Goal: Transaction & Acquisition: Book appointment/travel/reservation

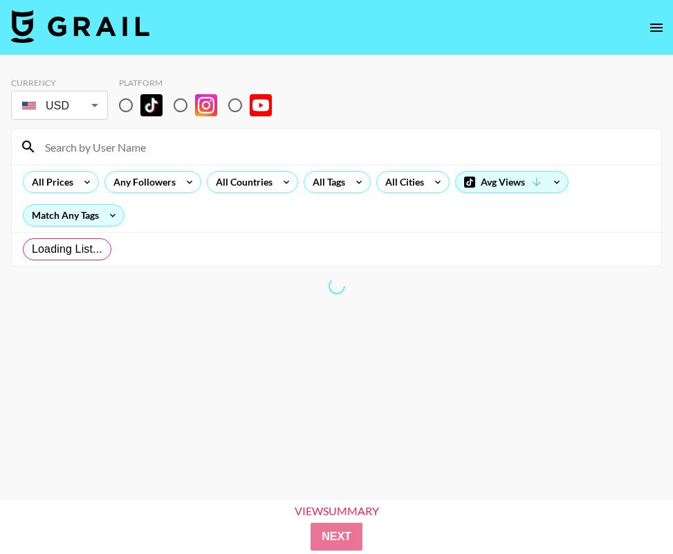
radio input "true"
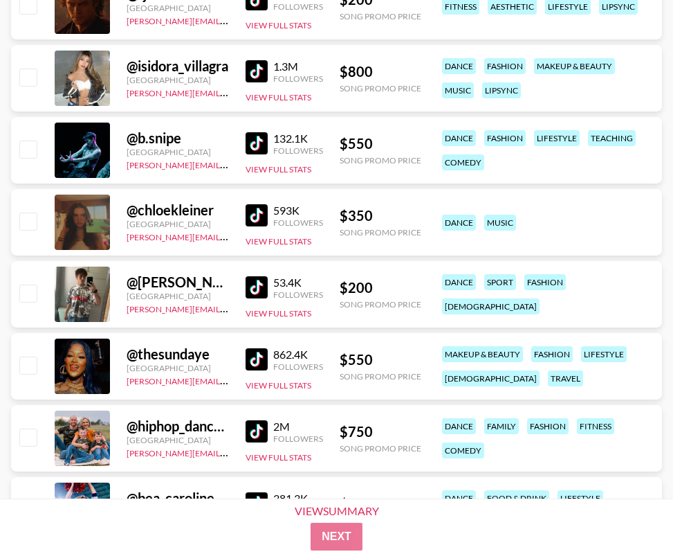
scroll to position [1612, 0]
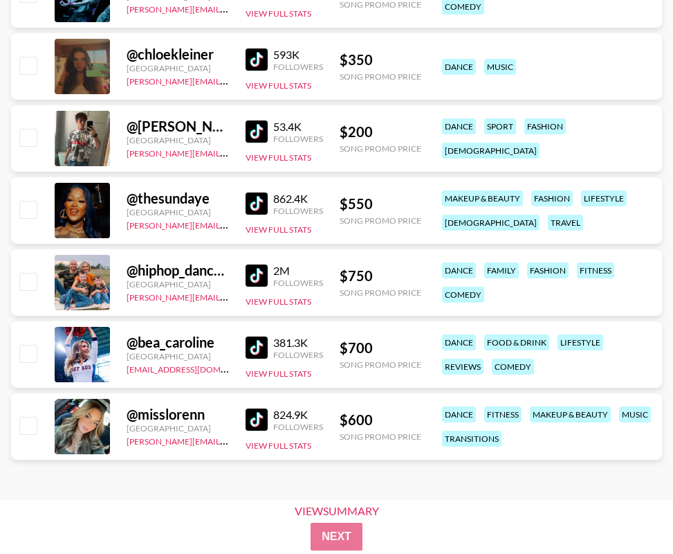
drag, startPoint x: 670, startPoint y: 291, endPoint x: 615, endPoint y: 120, distance: 179.7
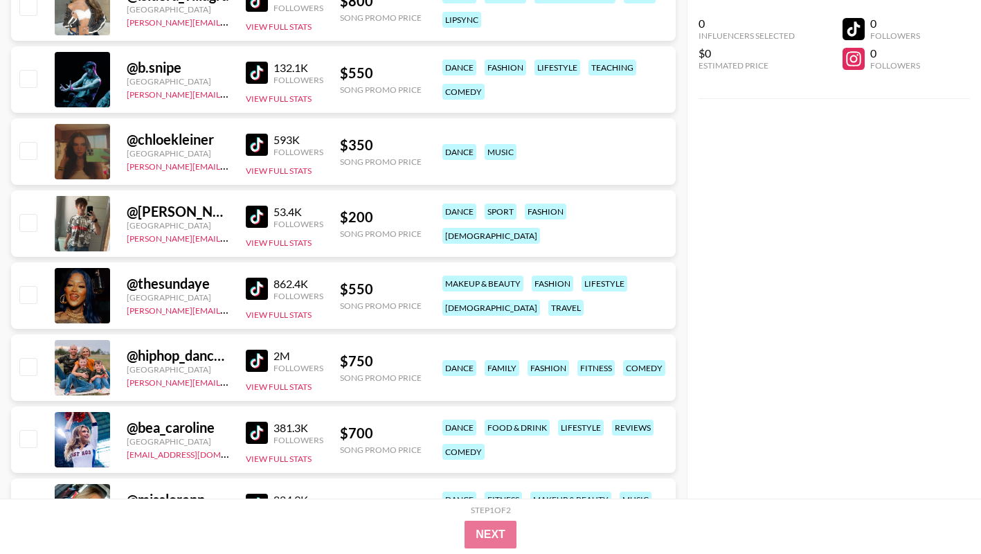
scroll to position [1572, 0]
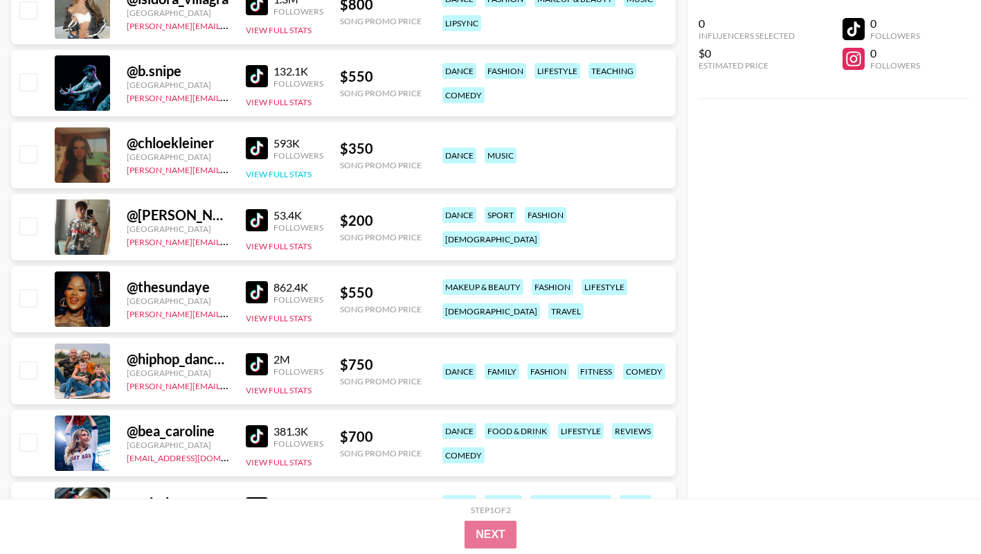
click at [282, 170] on button "View Full Stats" at bounding box center [279, 174] width 66 height 10
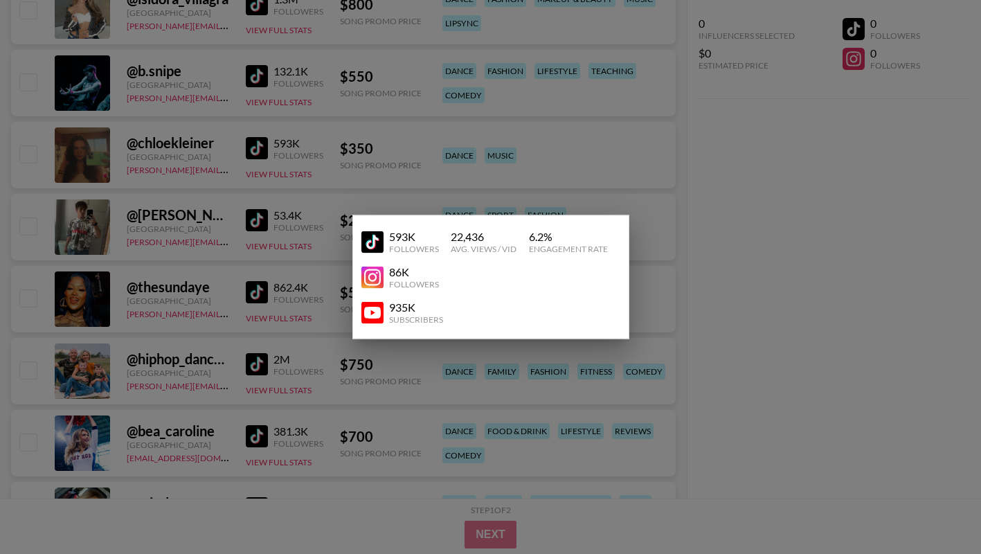
click at [601, 230] on div "6.2 %" at bounding box center [568, 237] width 79 height 14
click at [622, 145] on div at bounding box center [490, 277] width 981 height 554
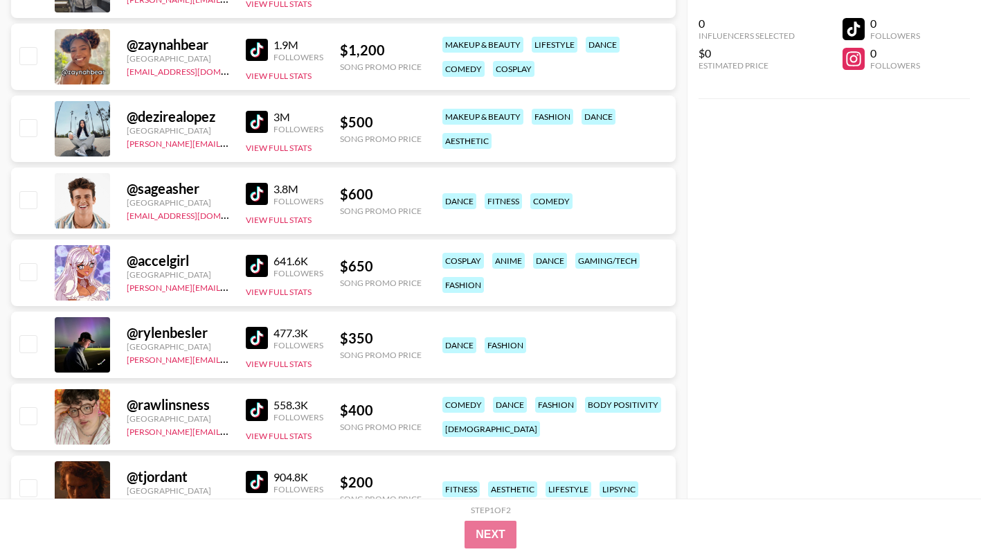
scroll to position [984, 0]
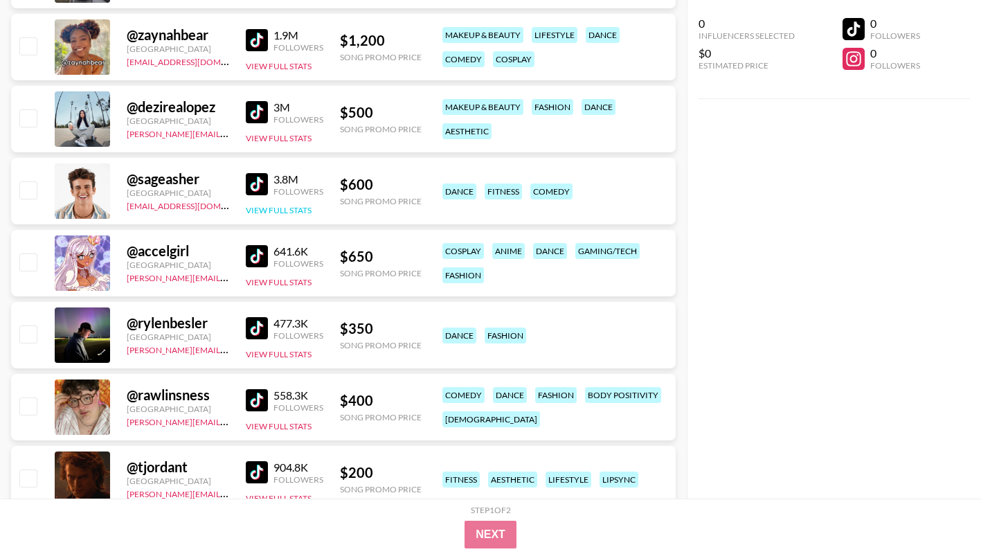
click at [282, 212] on button "View Full Stats" at bounding box center [279, 210] width 66 height 10
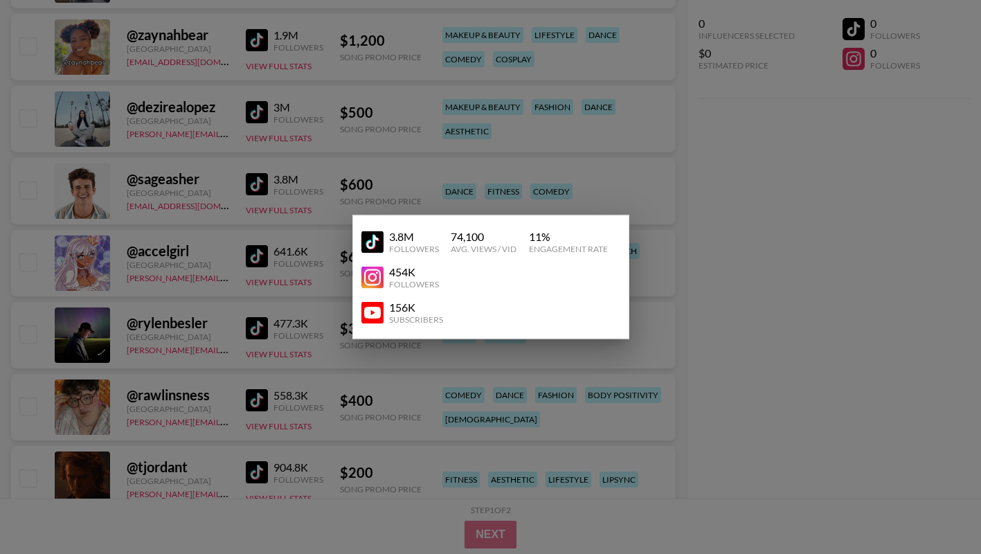
click at [373, 241] on img at bounding box center [372, 241] width 22 height 22
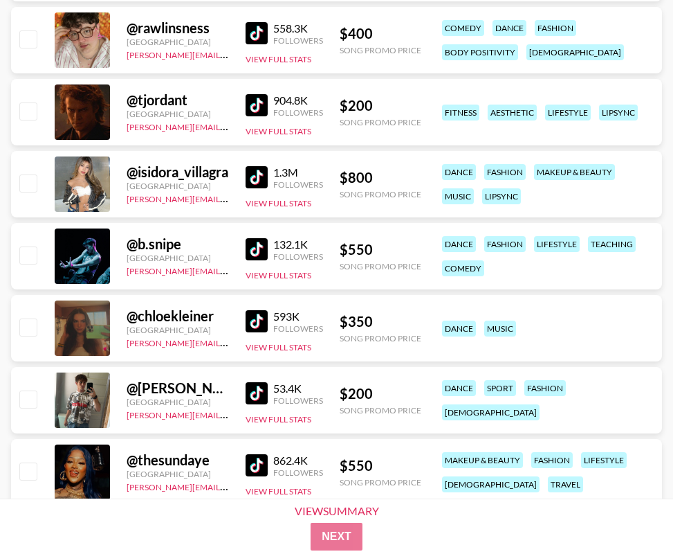
scroll to position [1347, 0]
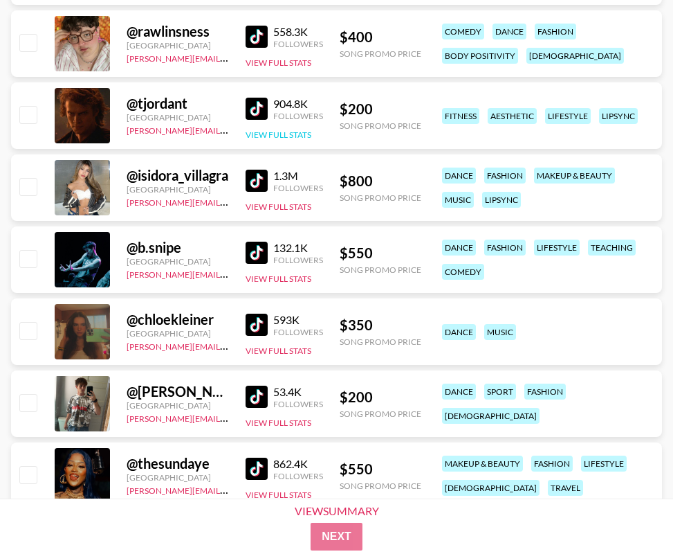
click at [255, 132] on button "View Full Stats" at bounding box center [279, 134] width 66 height 10
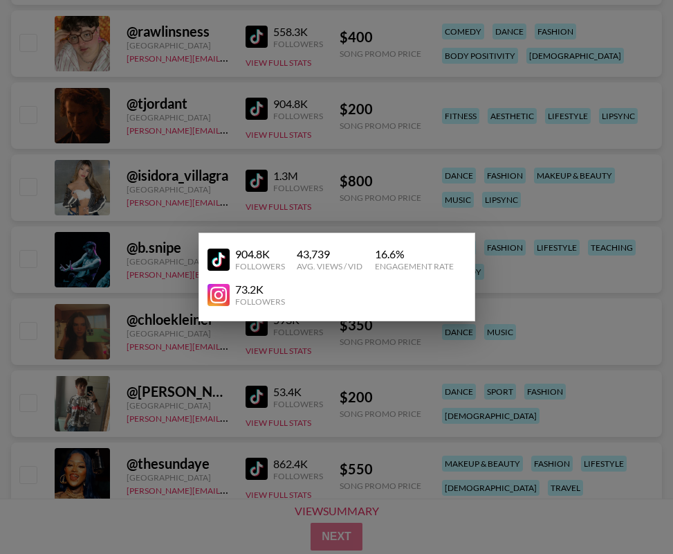
click at [218, 260] on img at bounding box center [219, 259] width 22 height 22
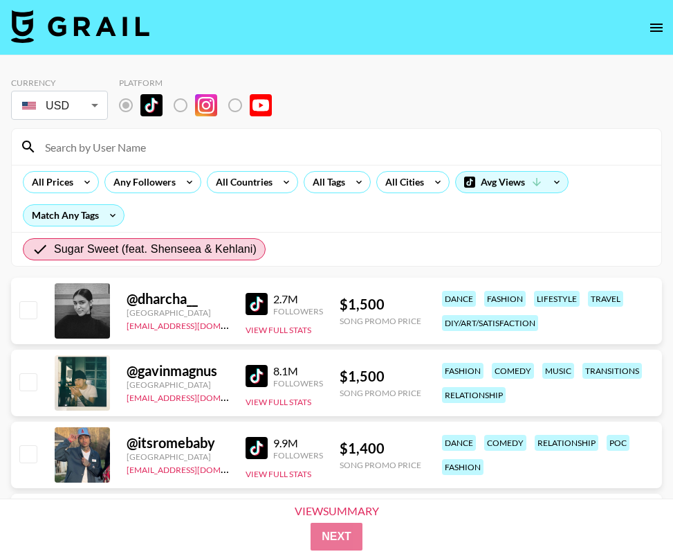
click at [121, 148] on input at bounding box center [345, 147] width 617 height 22
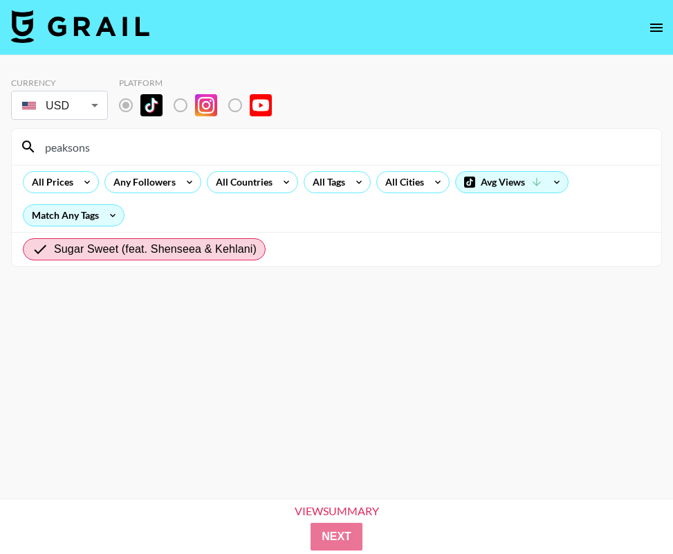
type input "peaksons"
click at [141, 250] on span "Sugar Sweet (feat. Shenseea & Kehlani)" at bounding box center [155, 249] width 203 height 17
click at [54, 250] on input "Sugar Sweet (feat. Shenseea & Kehlani)" at bounding box center [43, 249] width 22 height 17
click at [36, 244] on input "Sugar Sweet (feat. Shenseea & Kehlani)" at bounding box center [43, 249] width 22 height 17
click at [90, 224] on div "Match Any Tags" at bounding box center [74, 215] width 100 height 21
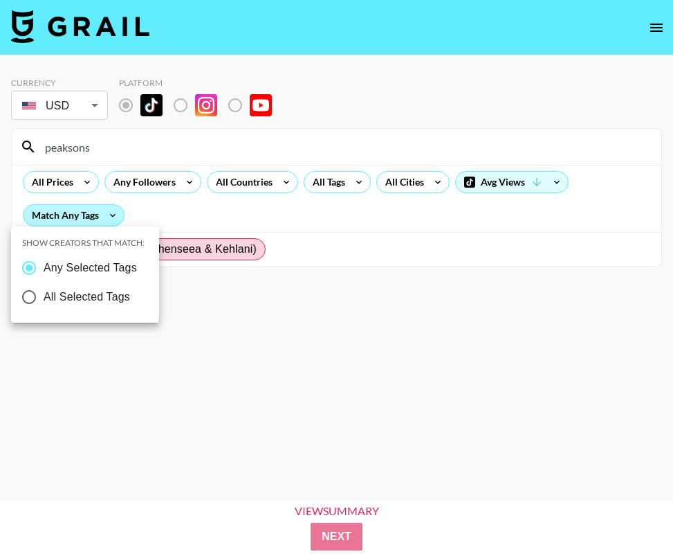
click at [90, 224] on div at bounding box center [336, 277] width 673 height 554
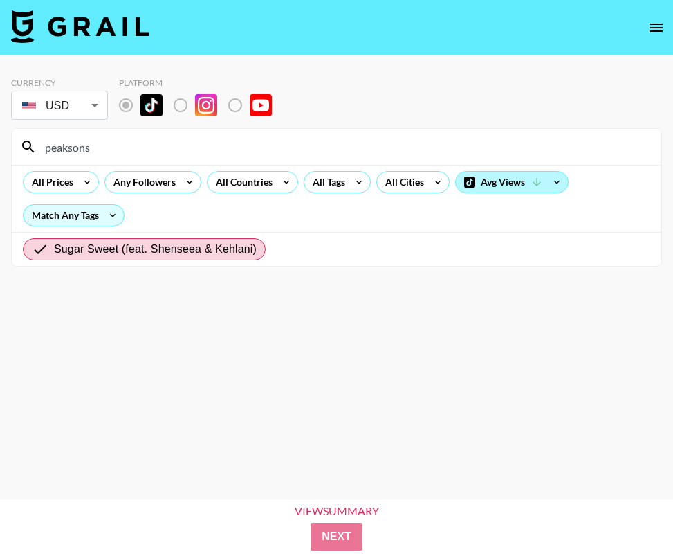
click at [516, 185] on div "Avg Views" at bounding box center [512, 182] width 112 height 21
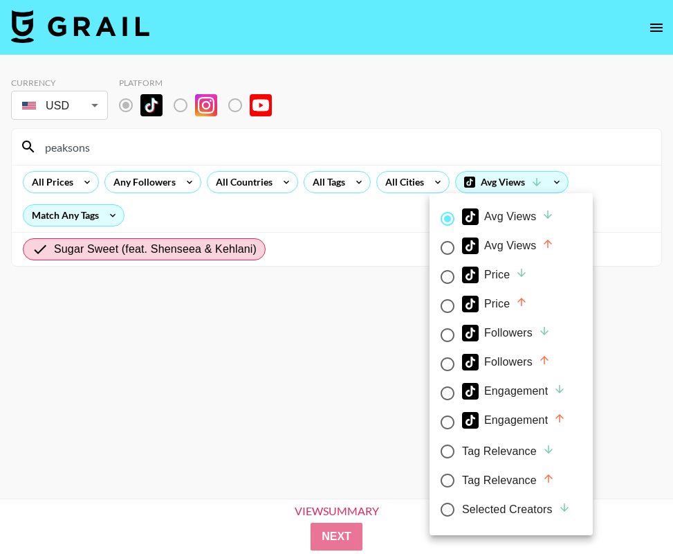
click at [446, 252] on input "Avg Views" at bounding box center [447, 247] width 29 height 29
radio input "true"
click at [447, 216] on input "Avg Views" at bounding box center [447, 218] width 29 height 29
radio input "true"
radio input "false"
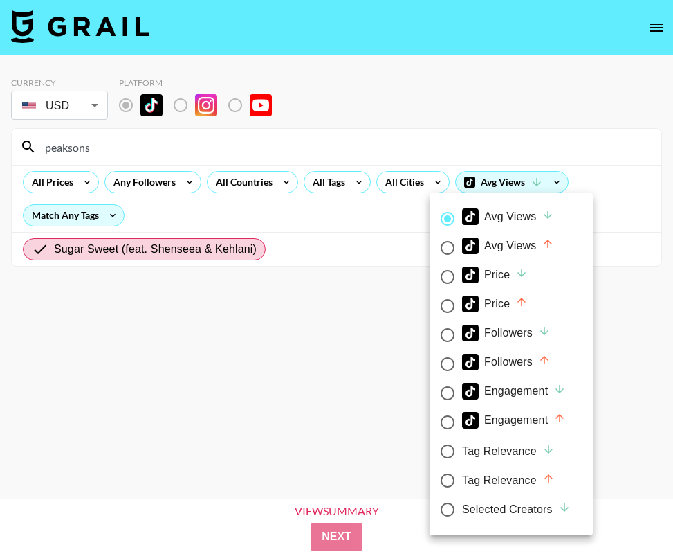
click at [353, 531] on div at bounding box center [336, 277] width 673 height 554
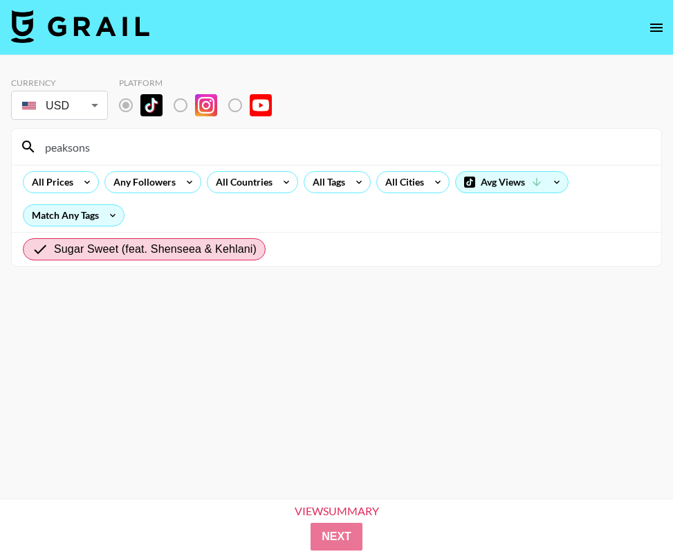
drag, startPoint x: 126, startPoint y: 147, endPoint x: 27, endPoint y: 141, distance: 99.2
click at [27, 141] on div "peaksons" at bounding box center [337, 147] width 650 height 36
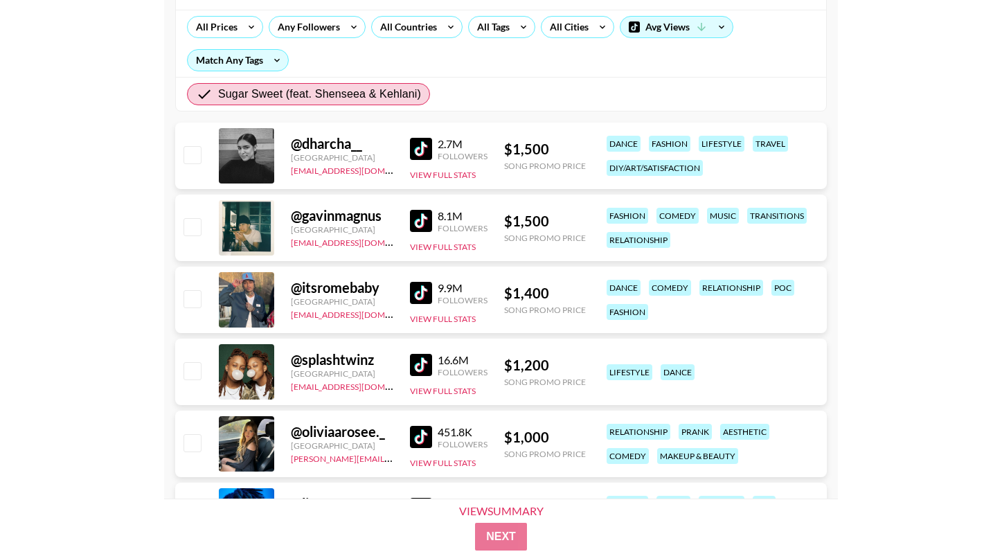
scroll to position [158, 0]
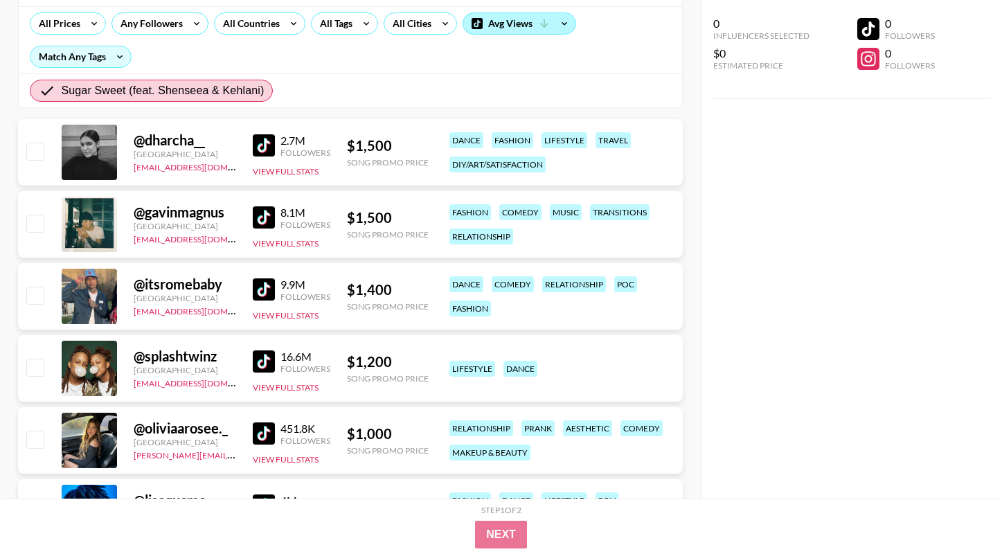
click at [545, 26] on icon at bounding box center [544, 23] width 8 height 8
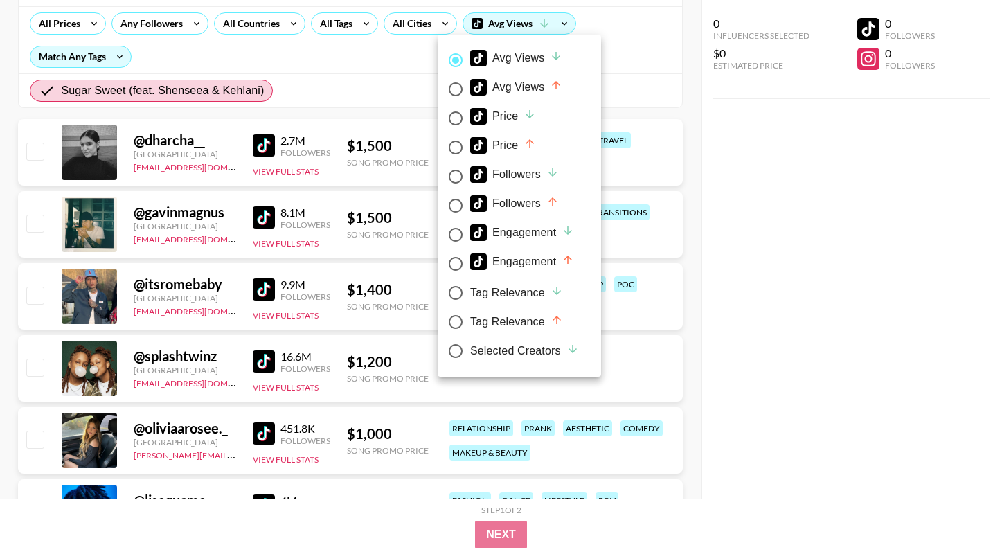
click at [453, 116] on input "Price" at bounding box center [455, 118] width 29 height 29
radio input "true"
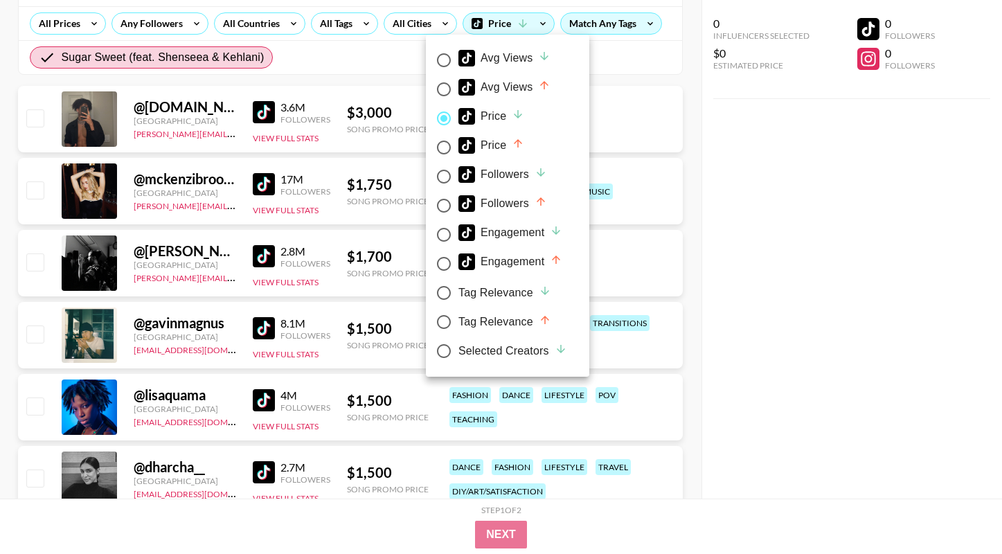
click at [446, 60] on input "Avg Views" at bounding box center [443, 60] width 29 height 29
radio input "true"
radio input "false"
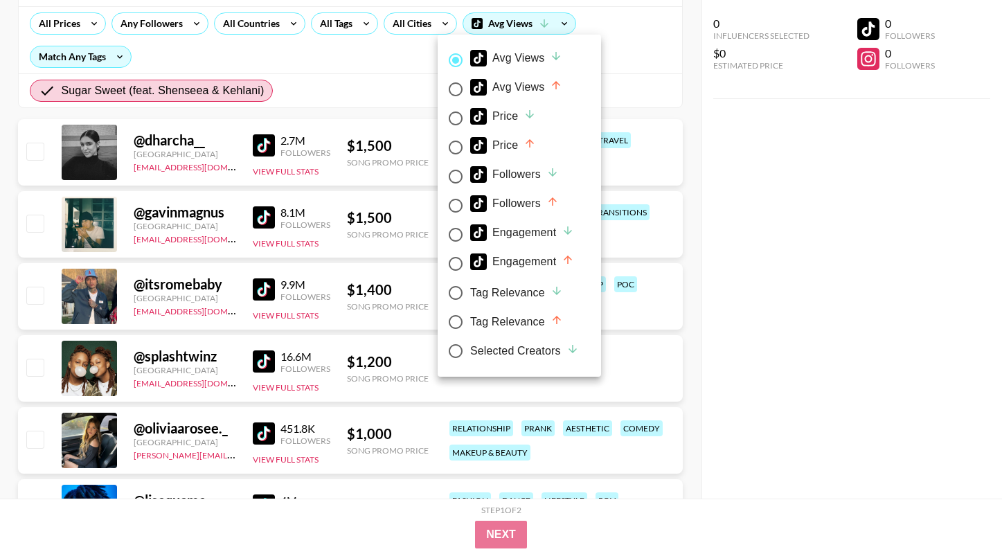
click at [673, 351] on div at bounding box center [501, 277] width 1002 height 554
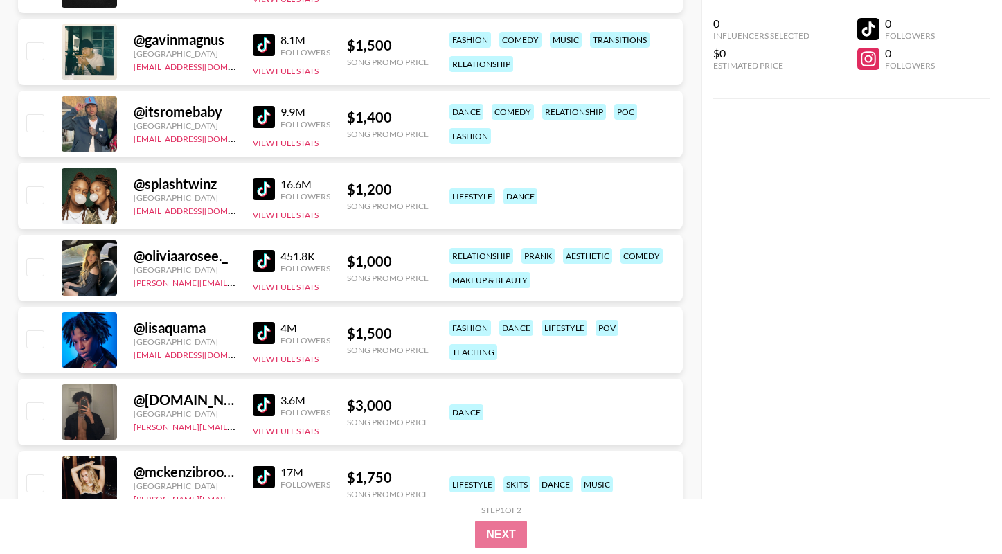
scroll to position [332, 0]
click at [291, 211] on button "View Full Stats" at bounding box center [286, 214] width 66 height 10
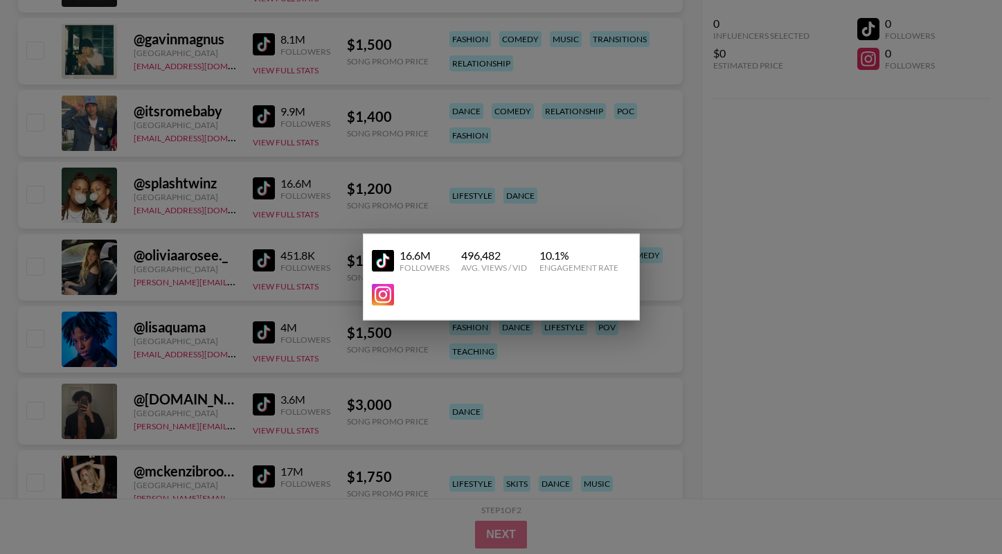
click at [377, 260] on img at bounding box center [383, 260] width 22 height 22
click at [272, 145] on div at bounding box center [501, 277] width 1002 height 554
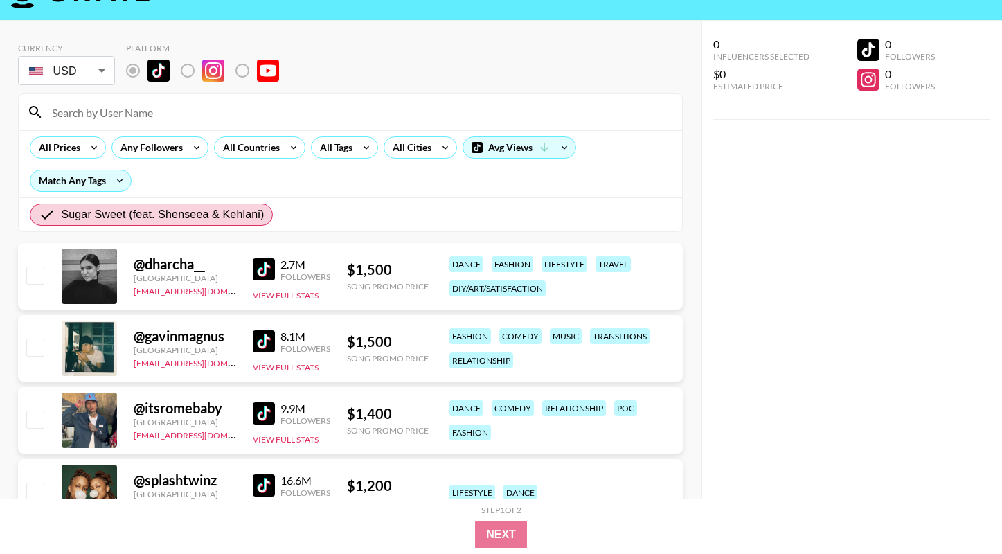
scroll to position [37, 0]
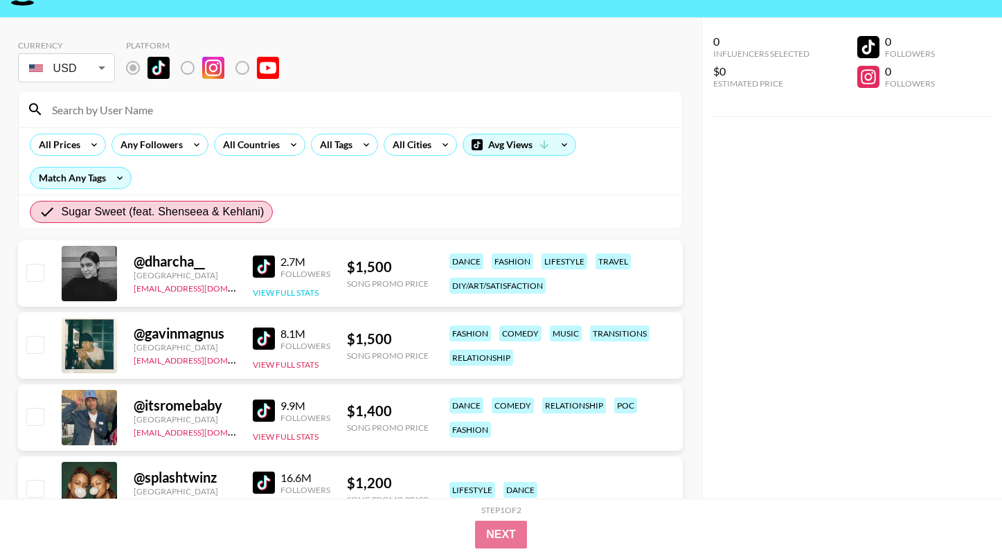
click at [307, 292] on button "View Full Stats" at bounding box center [286, 292] width 66 height 10
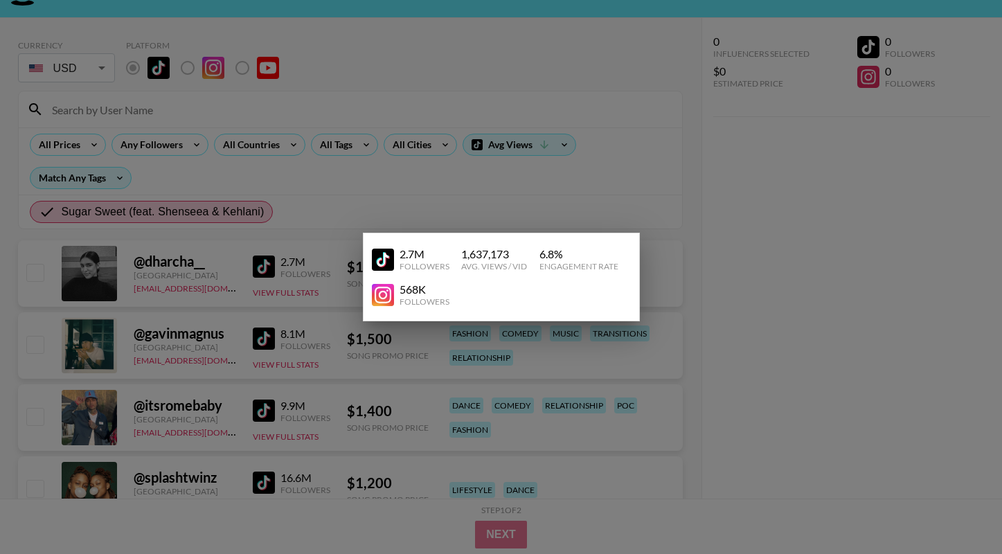
click at [383, 262] on img at bounding box center [383, 259] width 22 height 22
drag, startPoint x: 444, startPoint y: 145, endPoint x: 446, endPoint y: 138, distance: 7.2
click at [445, 145] on div at bounding box center [501, 277] width 1002 height 554
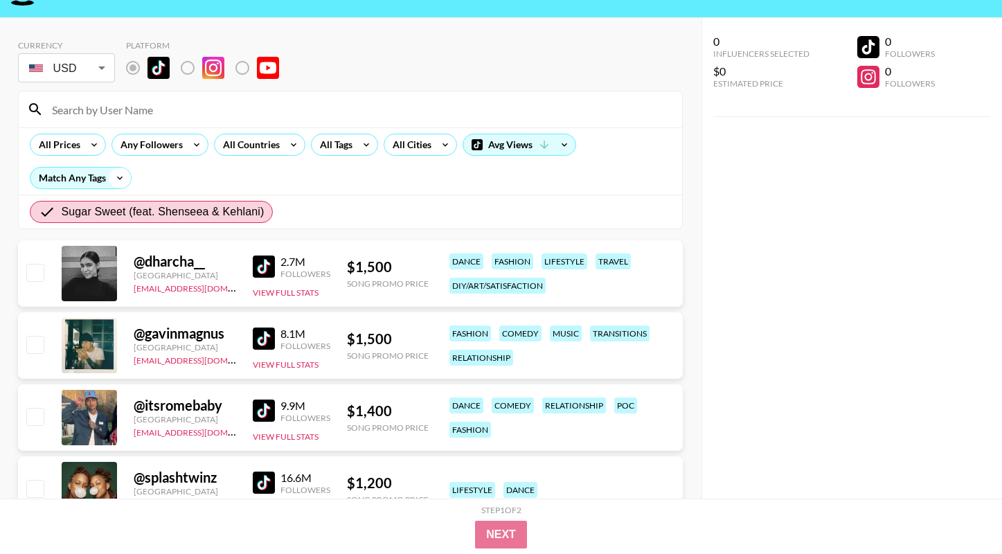
click at [117, 180] on icon at bounding box center [120, 177] width 22 height 21
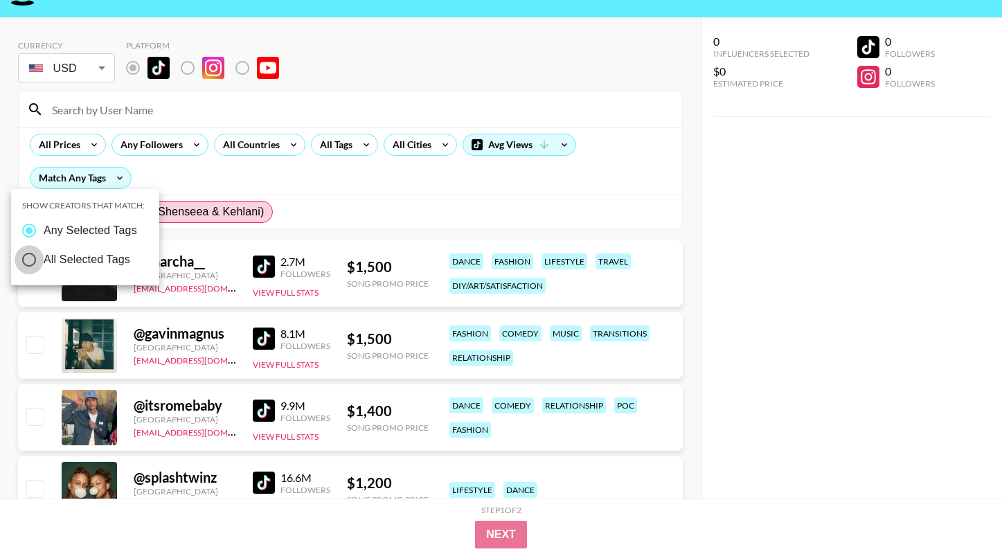
click at [24, 263] on input "All Selected Tags" at bounding box center [29, 259] width 29 height 29
radio input "true"
radio input "false"
click at [169, 181] on div at bounding box center [501, 277] width 1002 height 554
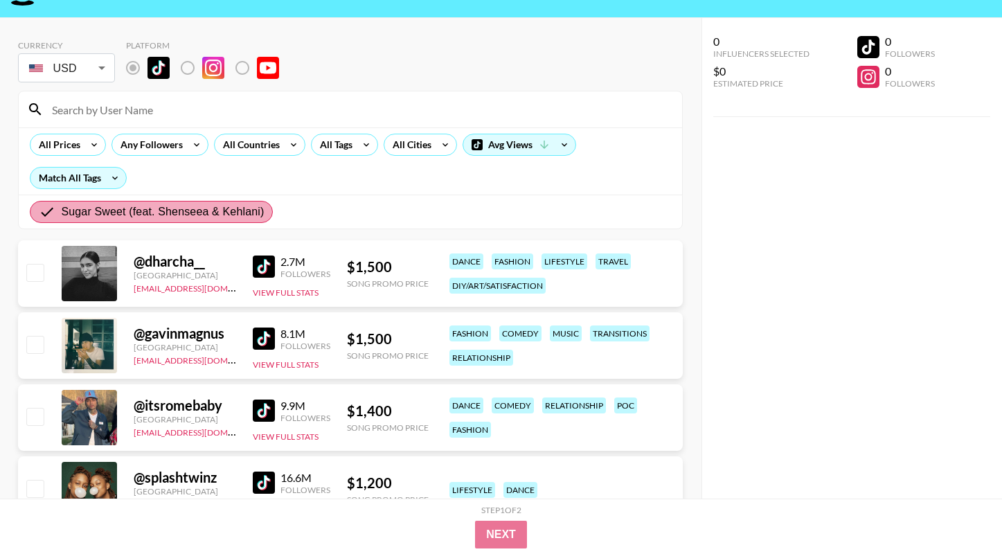
click at [79, 217] on span "Sugar Sweet (feat. Shenseea & Kehlani)" at bounding box center [162, 211] width 203 height 17
click at [61, 217] on input "Sugar Sweet (feat. Shenseea & Kehlani)" at bounding box center [50, 211] width 22 height 17
click at [46, 214] on input "Sugar Sweet (feat. Shenseea & Kehlani)" at bounding box center [50, 211] width 22 height 17
click at [106, 212] on span "Sugar Sweet (feat. Shenseea & Kehlani)" at bounding box center [162, 211] width 203 height 17
click at [61, 212] on input "Sugar Sweet (feat. Shenseea & Kehlani)" at bounding box center [50, 211] width 22 height 17
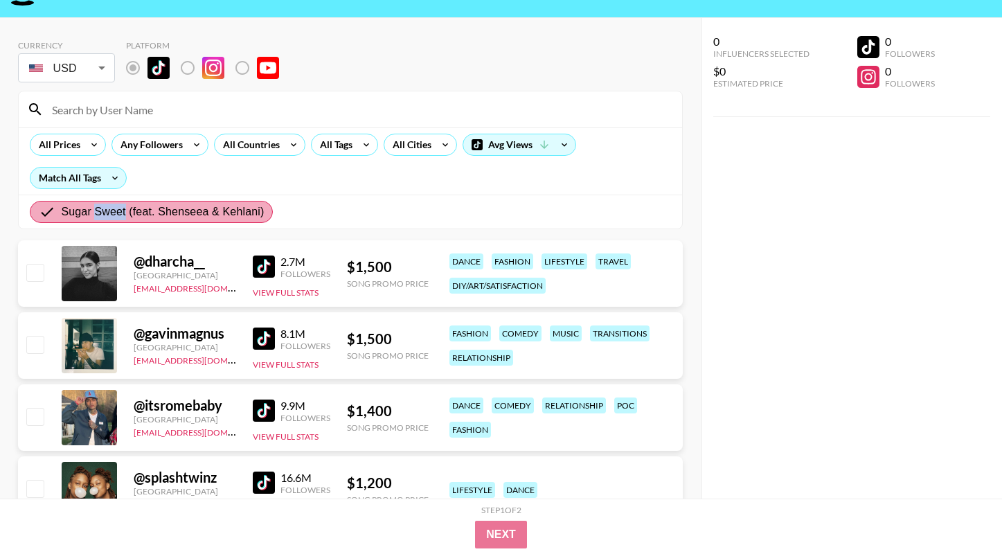
click at [106, 212] on span "Sugar Sweet (feat. Shenseea & Kehlani)" at bounding box center [162, 211] width 203 height 17
click at [61, 212] on input "Sugar Sweet (feat. Shenseea & Kehlani)" at bounding box center [50, 211] width 22 height 17
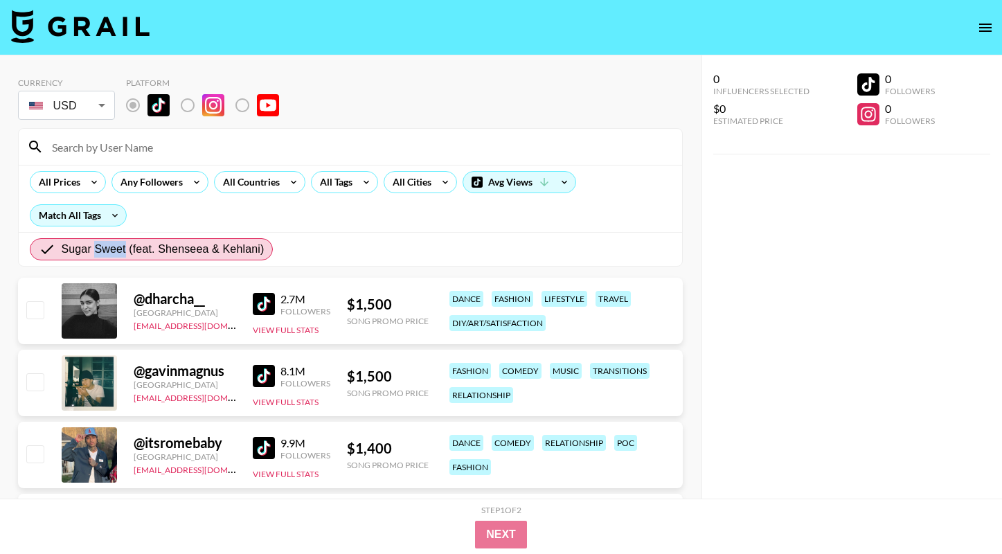
click at [98, 28] on img at bounding box center [80, 26] width 138 height 33
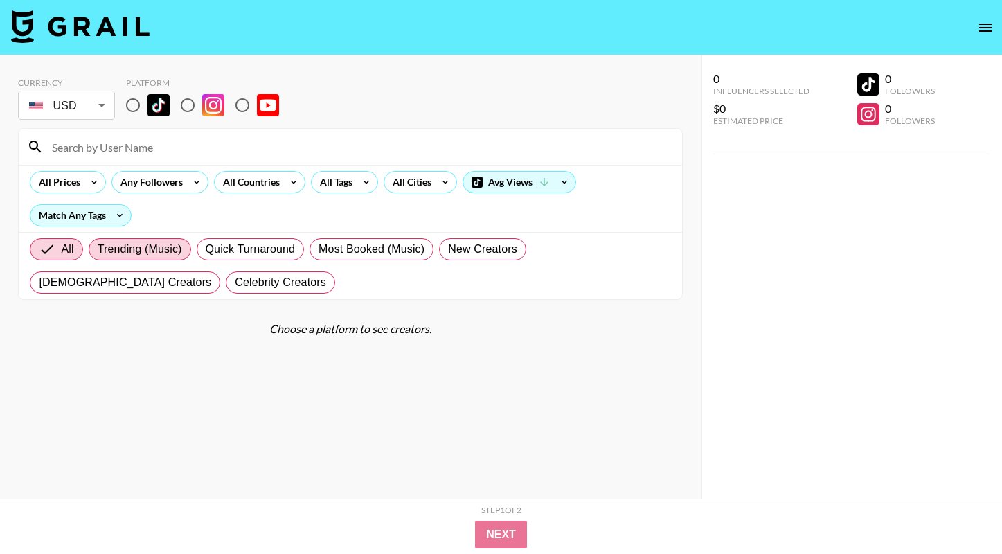
click at [135, 243] on span "Trending (Music)" at bounding box center [140, 249] width 84 height 17
click at [98, 249] on input "Trending (Music)" at bounding box center [98, 249] width 0 height 0
radio input "true"
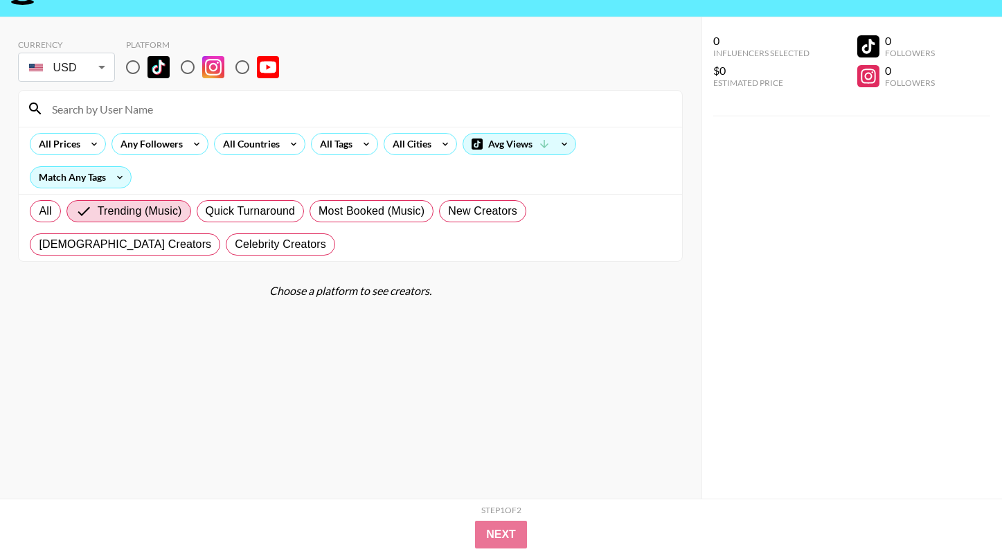
scroll to position [55, 0]
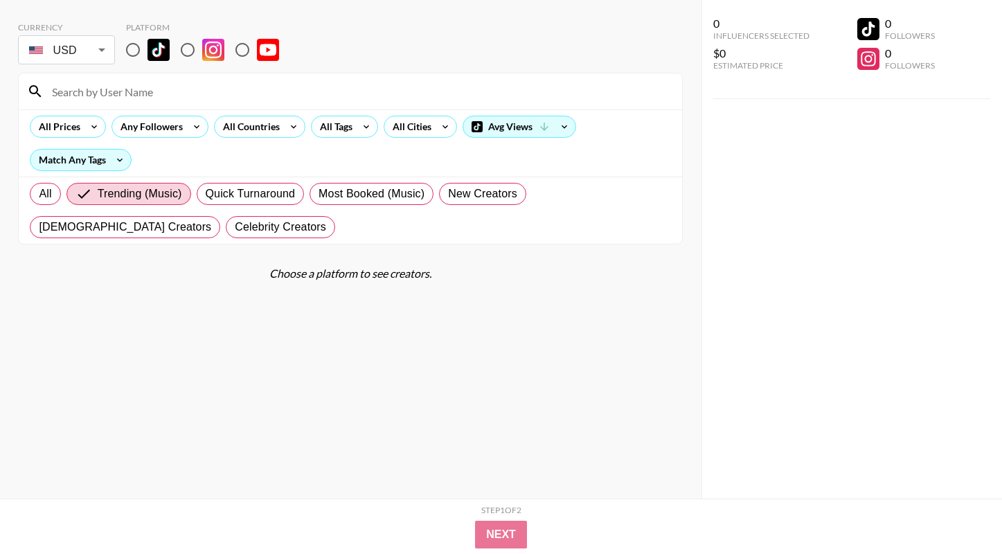
click at [138, 52] on input "radio" at bounding box center [132, 49] width 29 height 29
radio input "true"
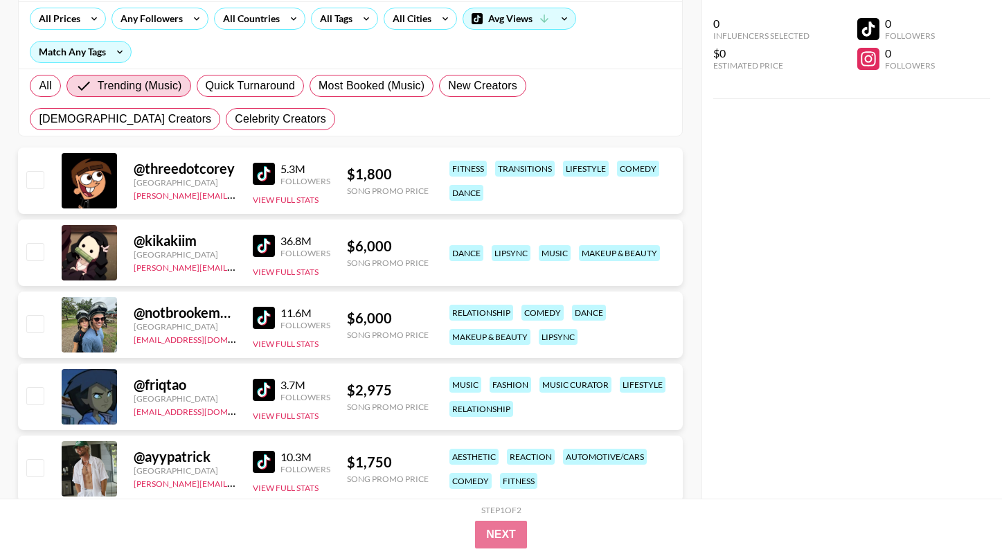
scroll to position [0, 0]
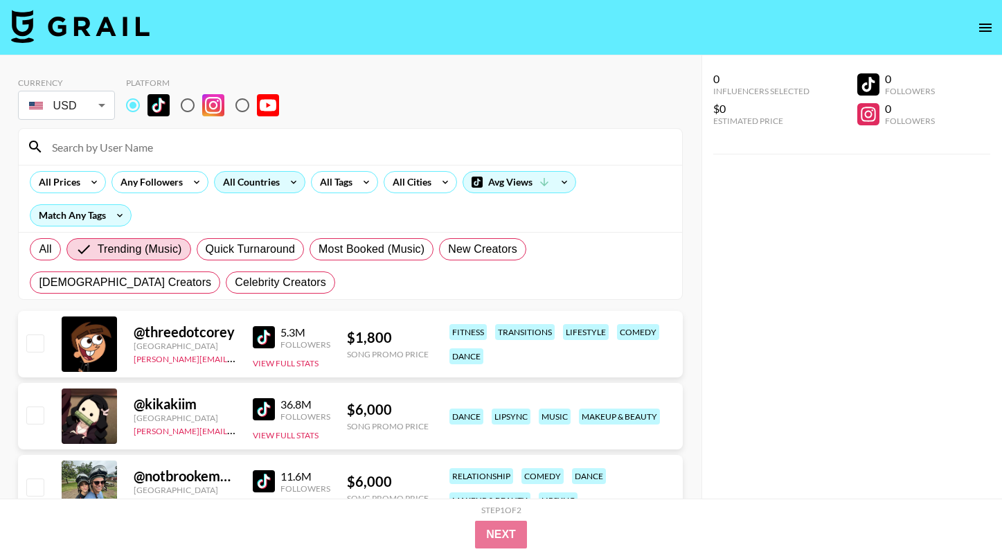
click at [279, 184] on div "All Countries" at bounding box center [249, 182] width 68 height 21
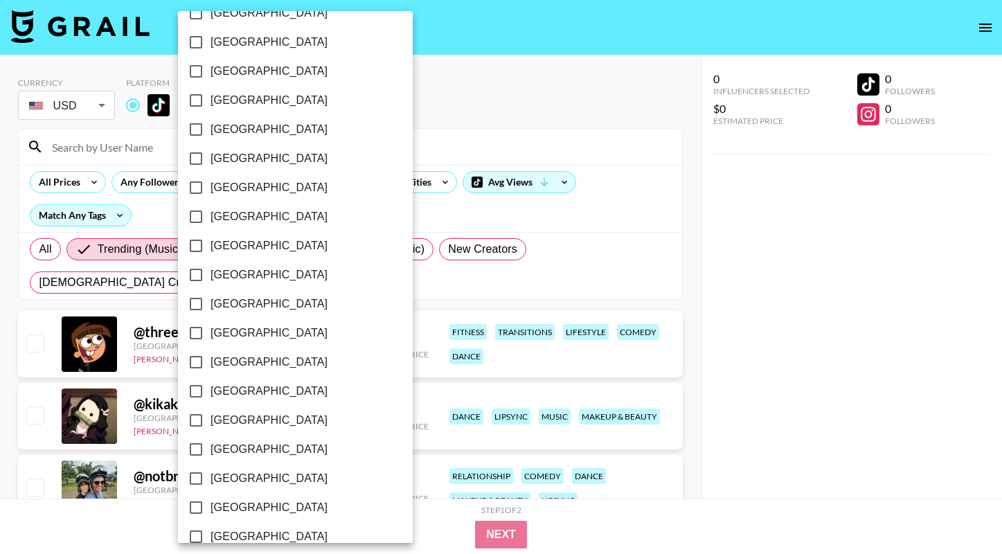
scroll to position [1044, 0]
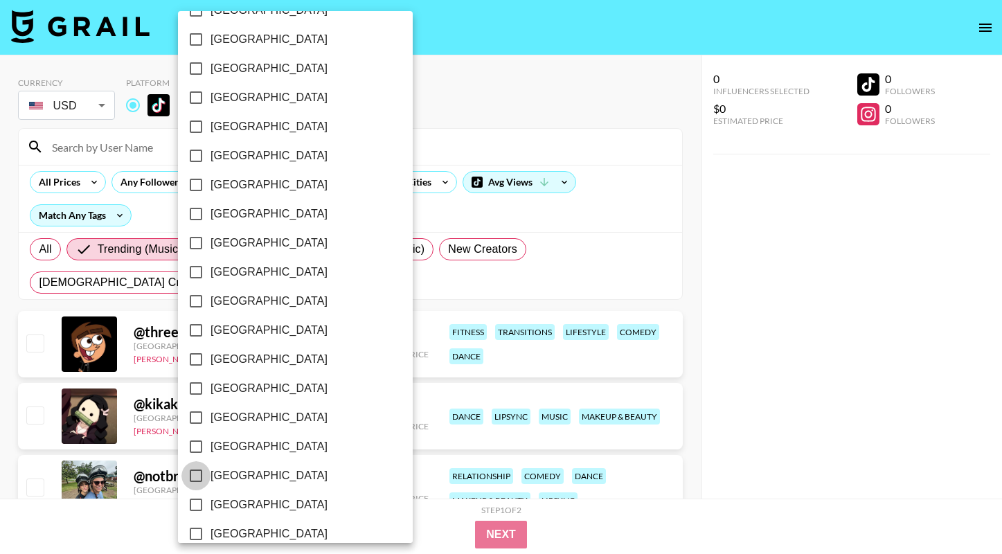
click at [200, 475] on input "[GEOGRAPHIC_DATA]" at bounding box center [195, 475] width 29 height 29
checkbox input "true"
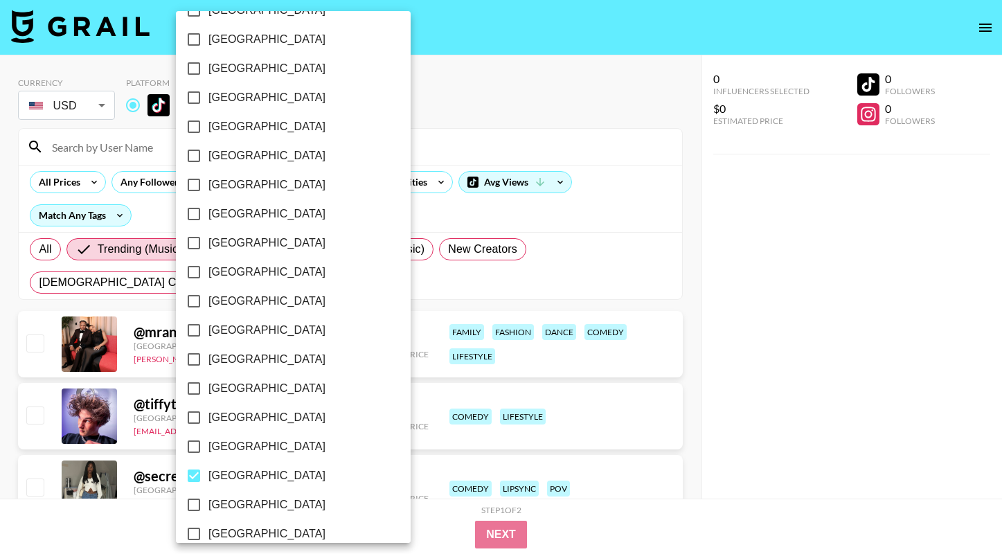
click at [193, 503] on input "[GEOGRAPHIC_DATA]" at bounding box center [193, 504] width 29 height 29
checkbox input "true"
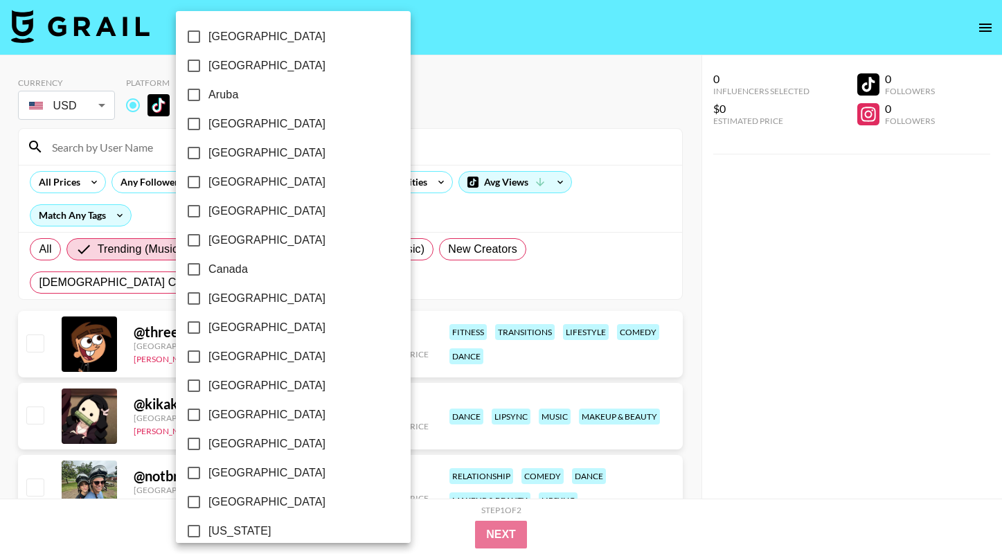
scroll to position [14, 0]
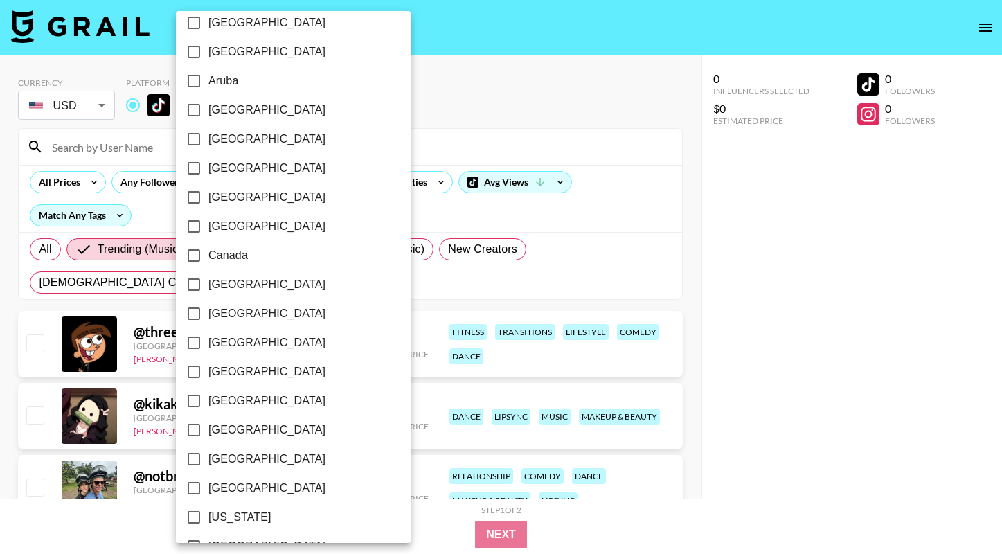
click at [193, 110] on input "[GEOGRAPHIC_DATA]" at bounding box center [193, 110] width 29 height 29
checkbox input "false"
click at [196, 455] on input "[GEOGRAPHIC_DATA]" at bounding box center [193, 458] width 29 height 29
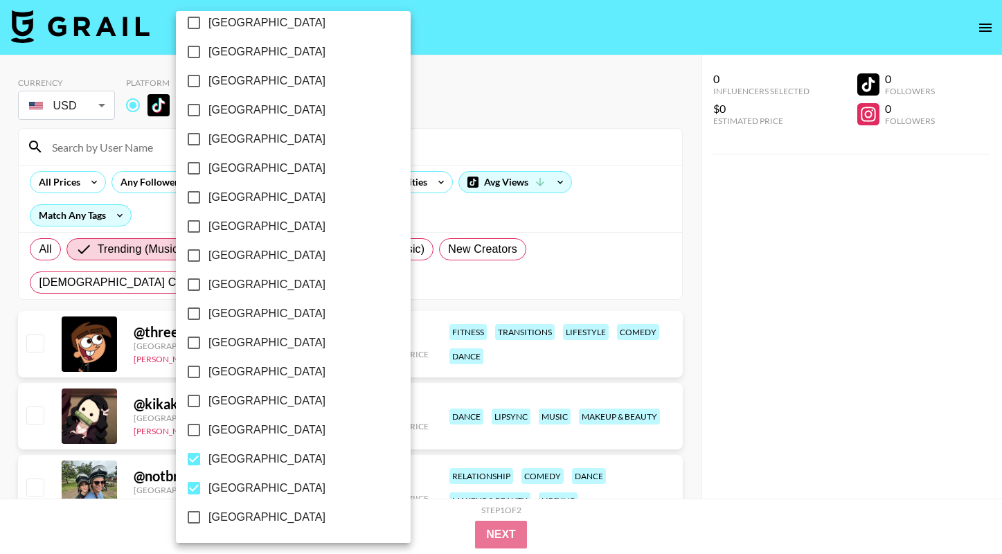
checkbox input "false"
click at [193, 482] on input "[GEOGRAPHIC_DATA]" at bounding box center [193, 487] width 29 height 29
checkbox input "false"
click at [417, 274] on div at bounding box center [501, 277] width 1002 height 554
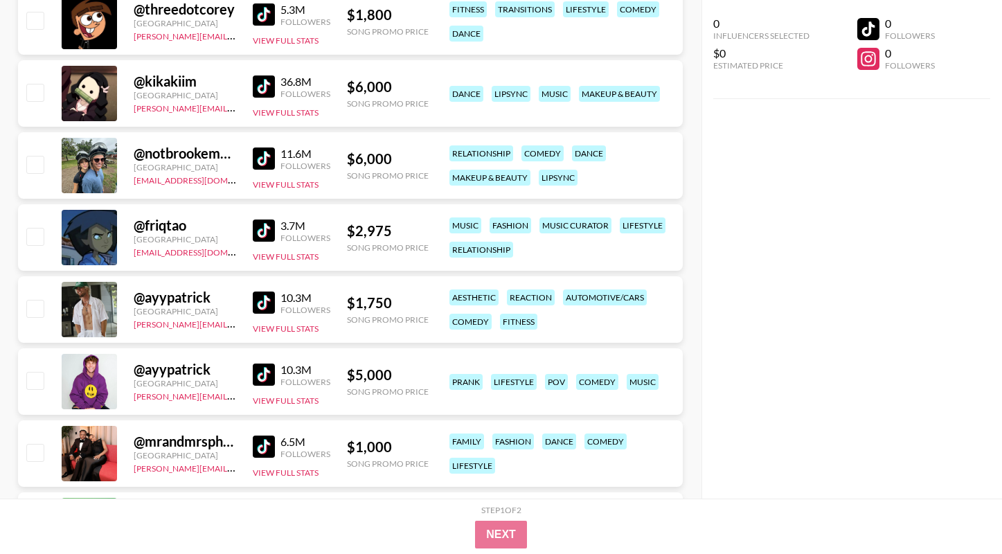
scroll to position [327, 0]
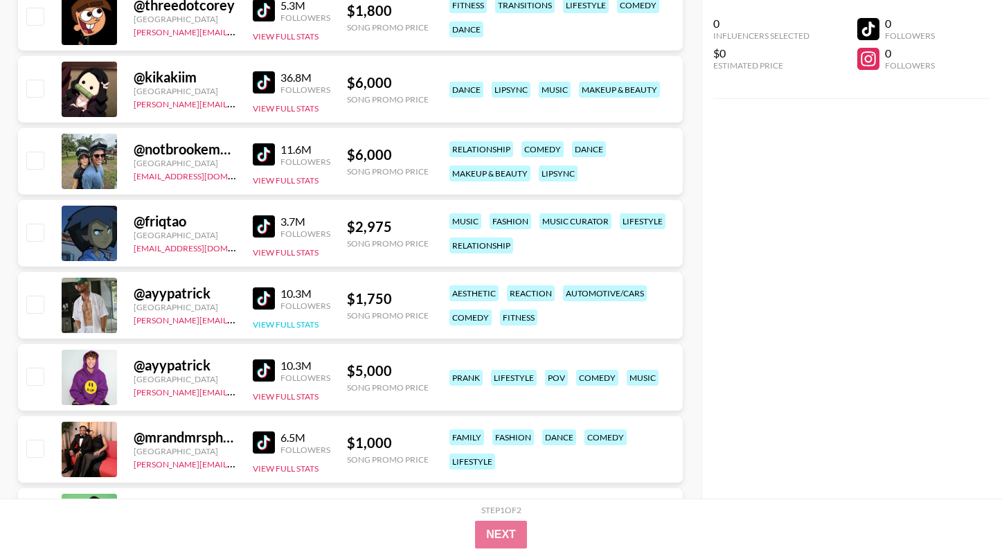
click at [276, 325] on button "View Full Stats" at bounding box center [286, 324] width 66 height 10
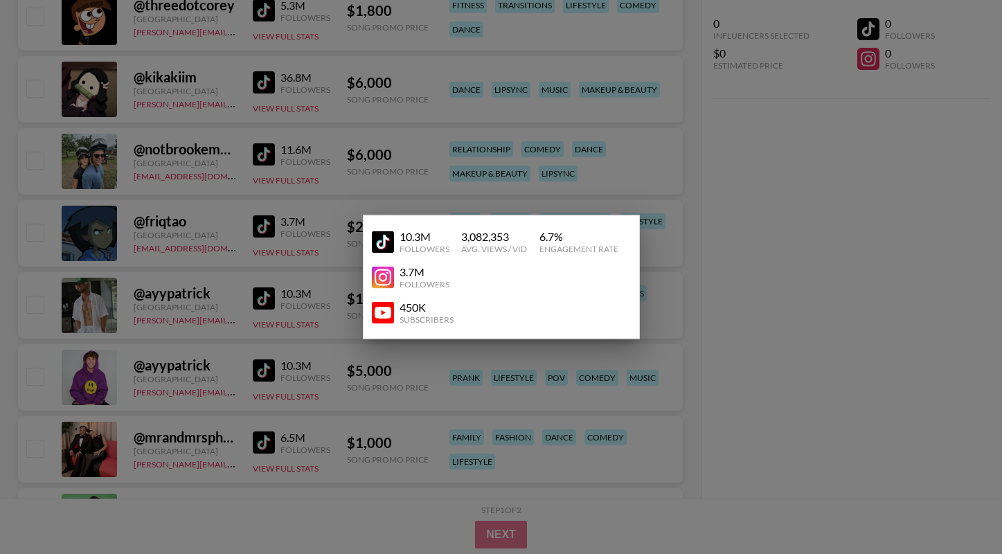
click at [372, 242] on img at bounding box center [383, 241] width 22 height 22
click at [172, 232] on div at bounding box center [501, 277] width 1002 height 554
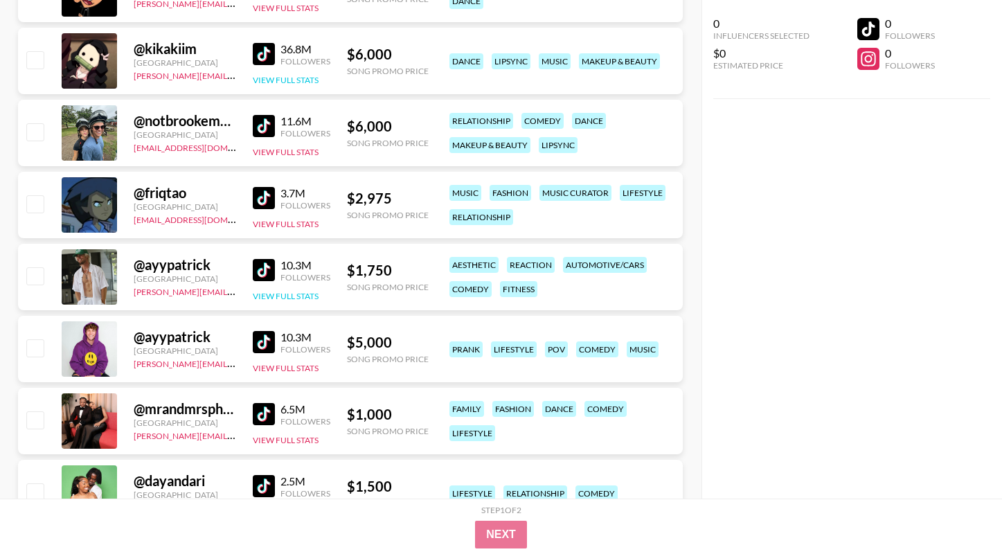
scroll to position [0, 0]
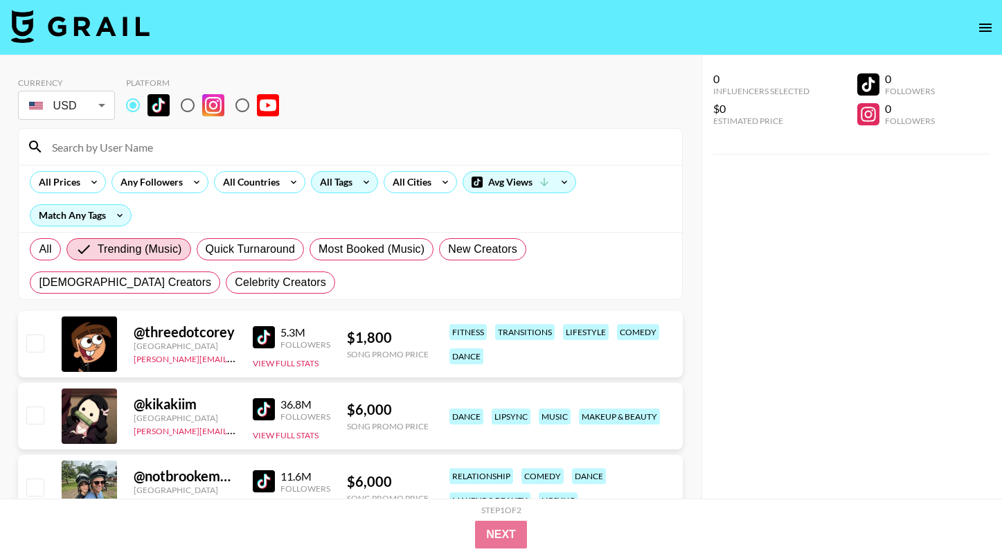
click at [328, 181] on div "All Tags" at bounding box center [333, 182] width 44 height 21
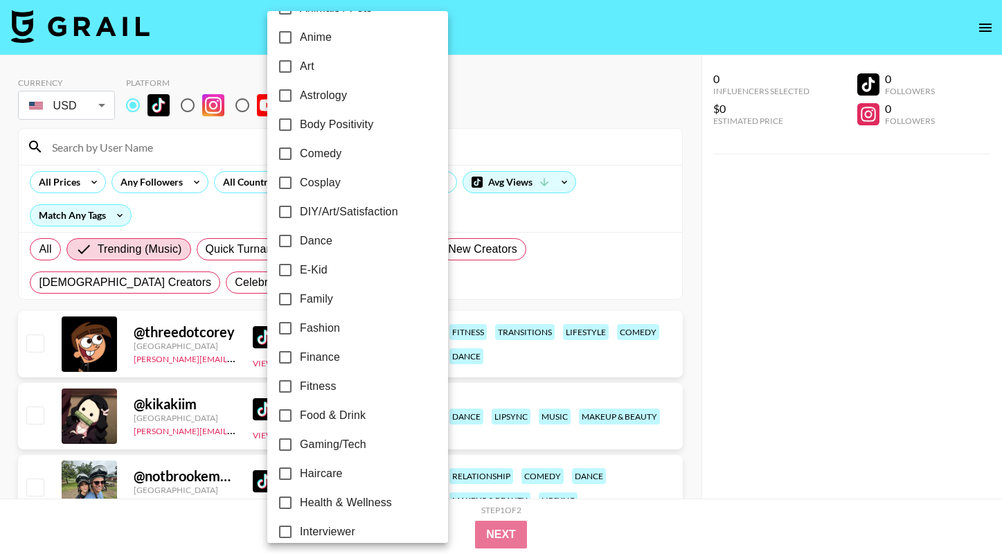
scroll to position [169, 0]
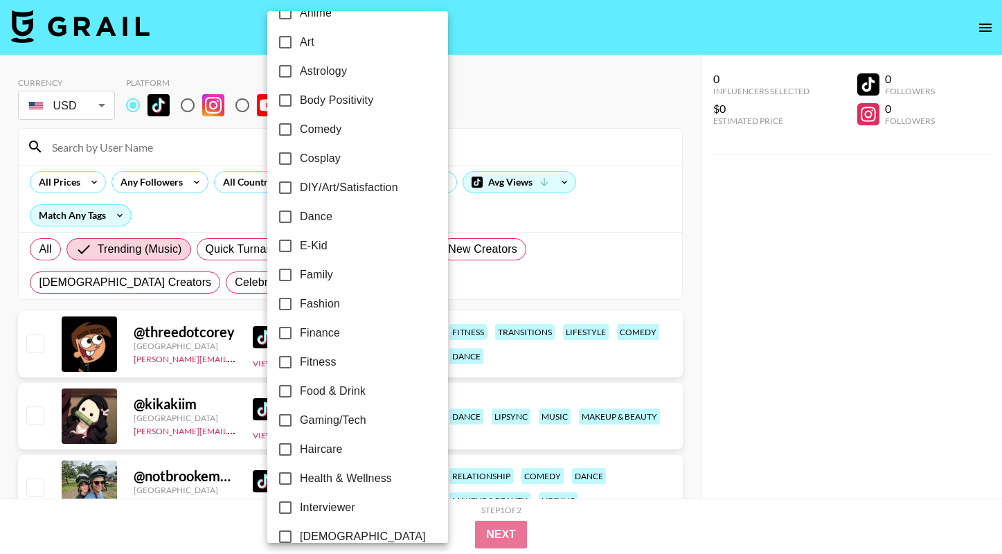
click at [286, 221] on input "Dance" at bounding box center [285, 216] width 29 height 29
checkbox input "true"
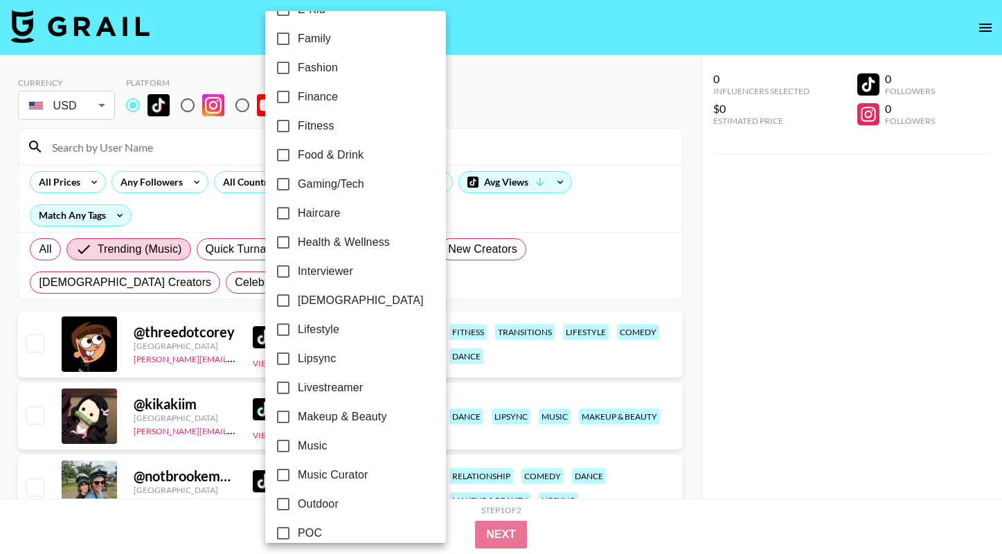
scroll to position [404, 0]
click at [281, 300] on input "[DEMOGRAPHIC_DATA]" at bounding box center [283, 301] width 29 height 29
checkbox input "true"
click at [280, 320] on input "Lifestyle" at bounding box center [283, 330] width 29 height 29
checkbox input "true"
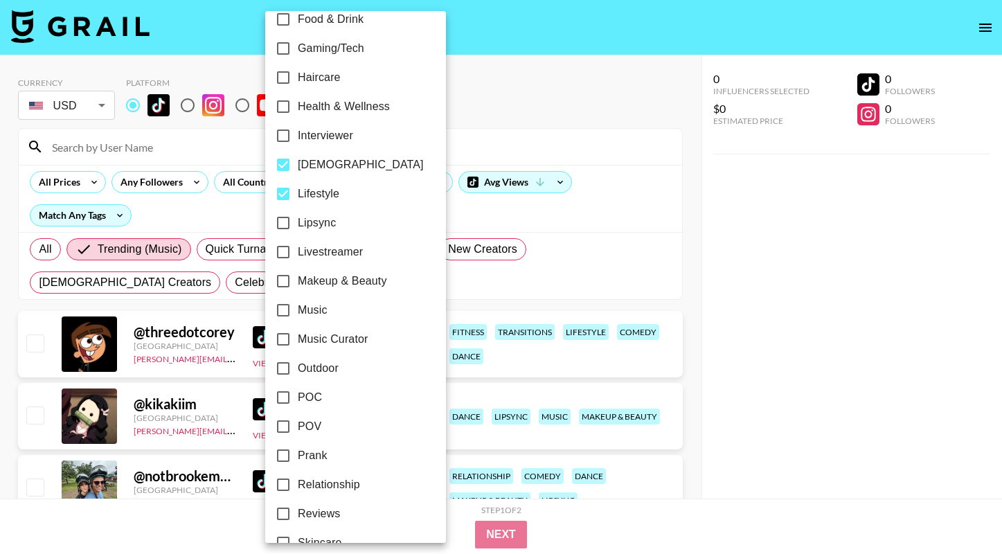
scroll to position [547, 0]
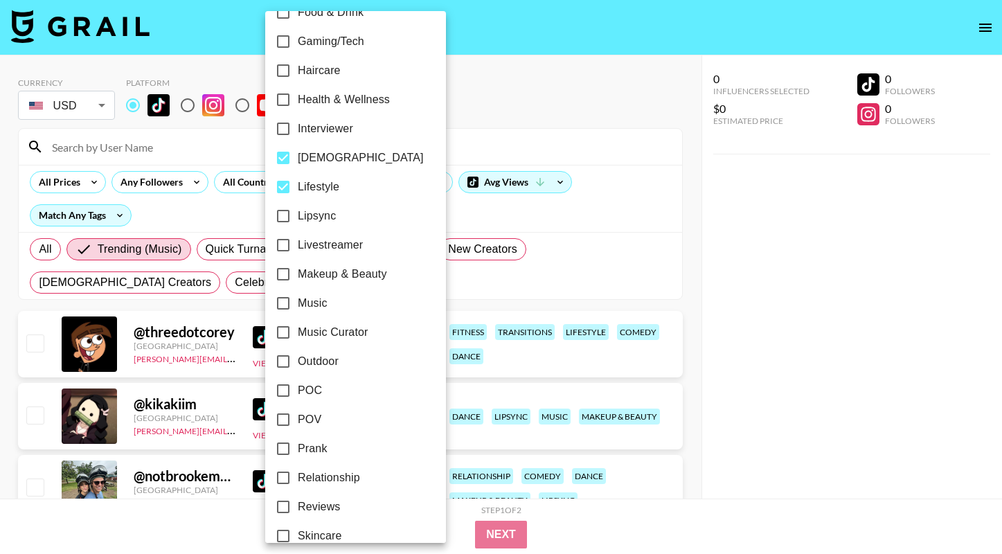
click at [286, 221] on input "Lipsync" at bounding box center [283, 215] width 29 height 29
checkbox input "true"
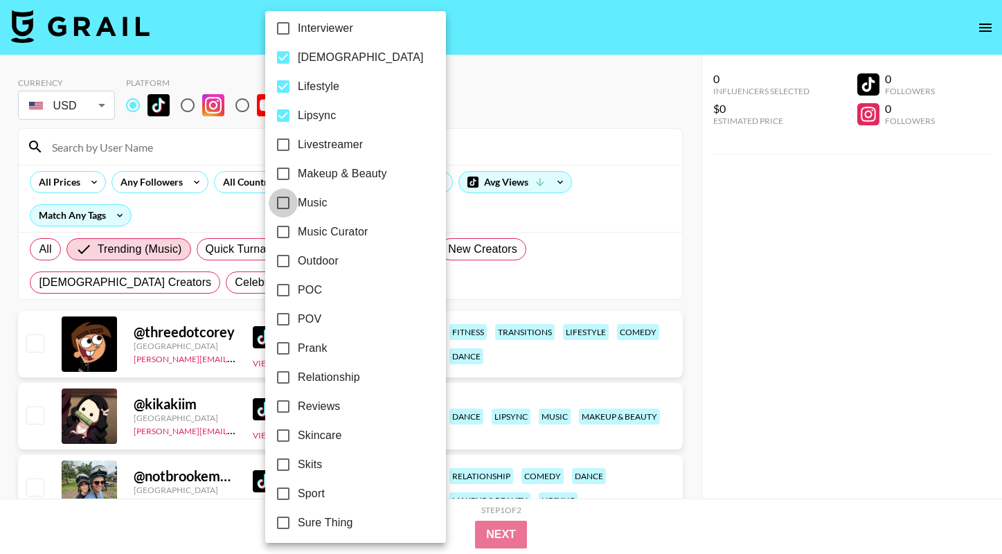
click at [282, 200] on input "Music" at bounding box center [283, 202] width 29 height 29
checkbox input "true"
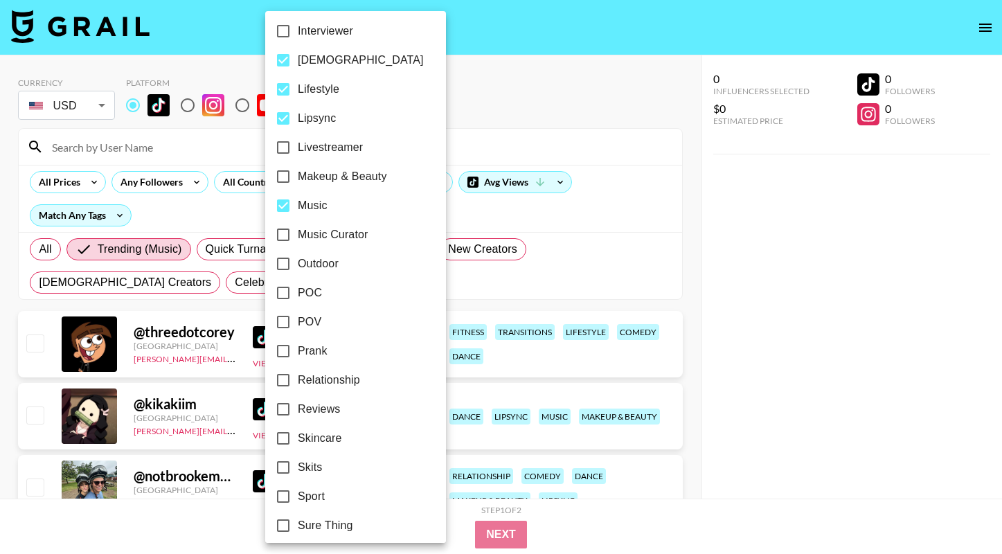
click at [288, 238] on input "Music Curator" at bounding box center [283, 234] width 29 height 29
checkbox input "true"
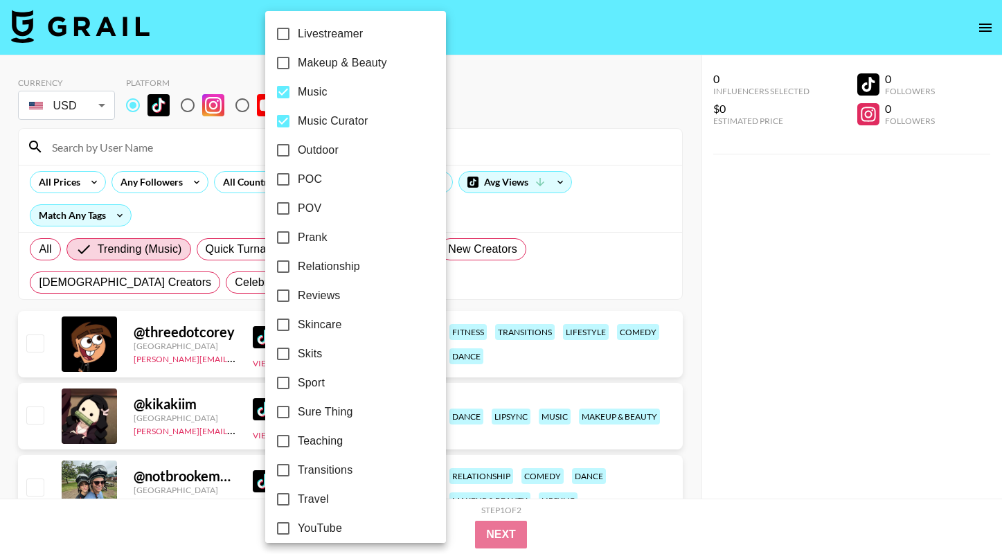
scroll to position [770, 0]
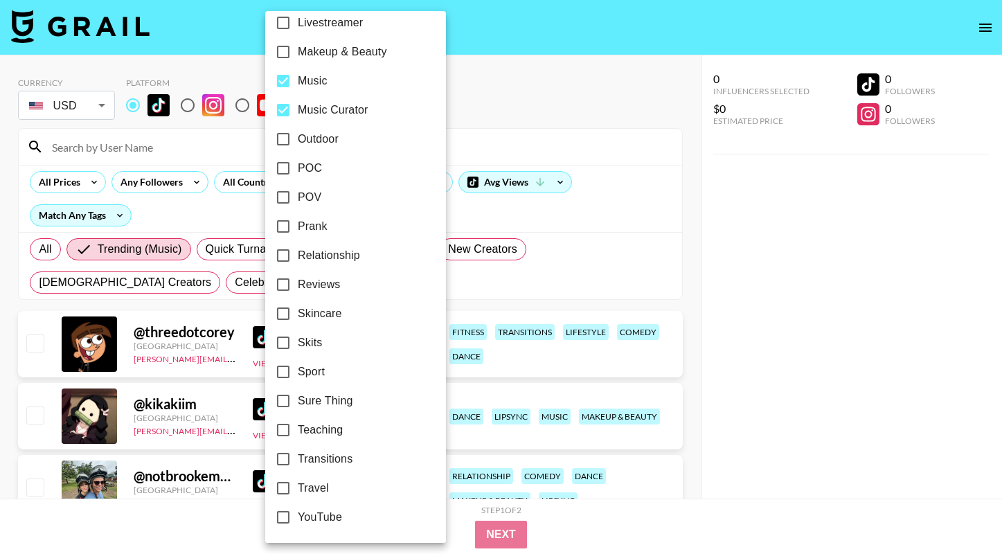
click at [483, 80] on div at bounding box center [501, 277] width 1002 height 554
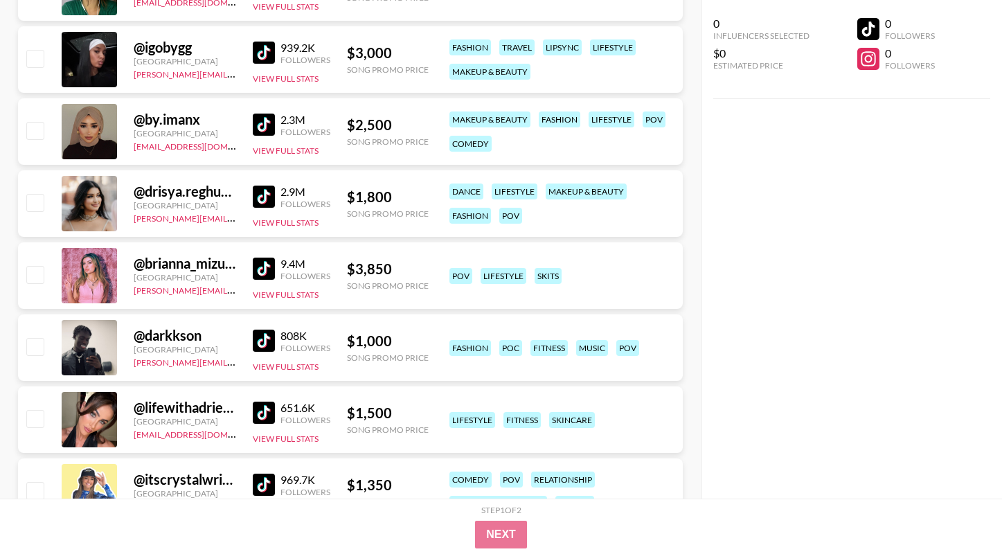
scroll to position [1538, 0]
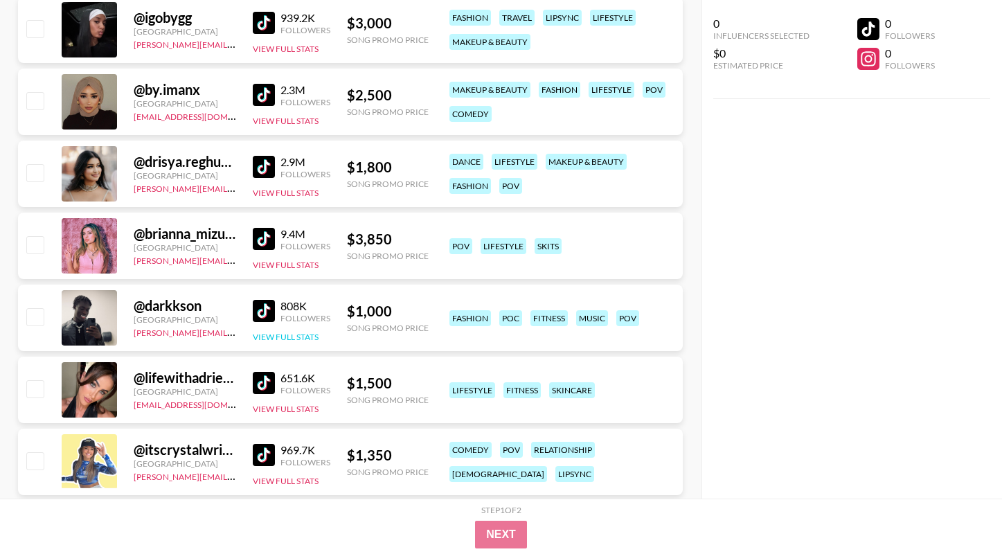
click at [297, 337] on button "View Full Stats" at bounding box center [286, 337] width 66 height 10
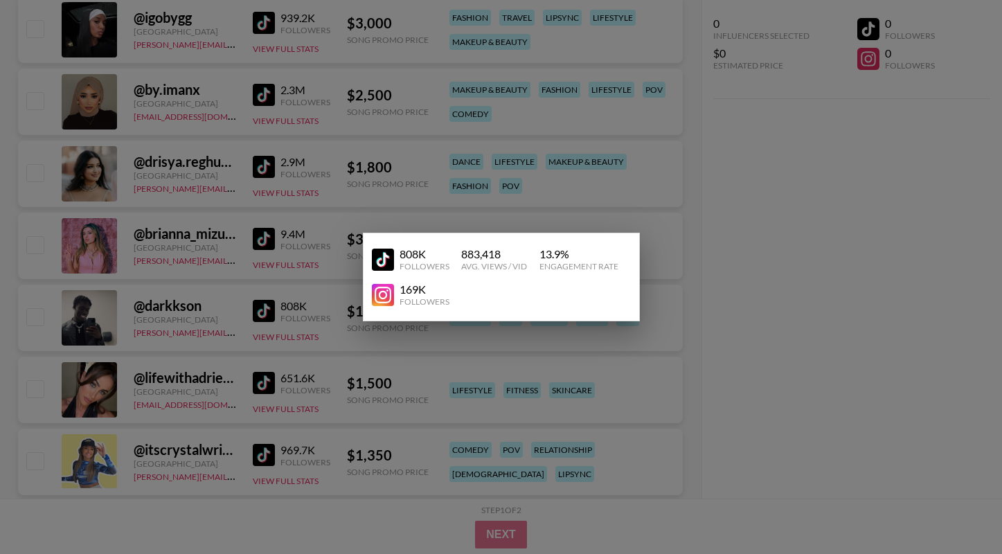
click at [379, 256] on img at bounding box center [383, 259] width 22 height 22
click at [189, 219] on div at bounding box center [501, 277] width 1002 height 554
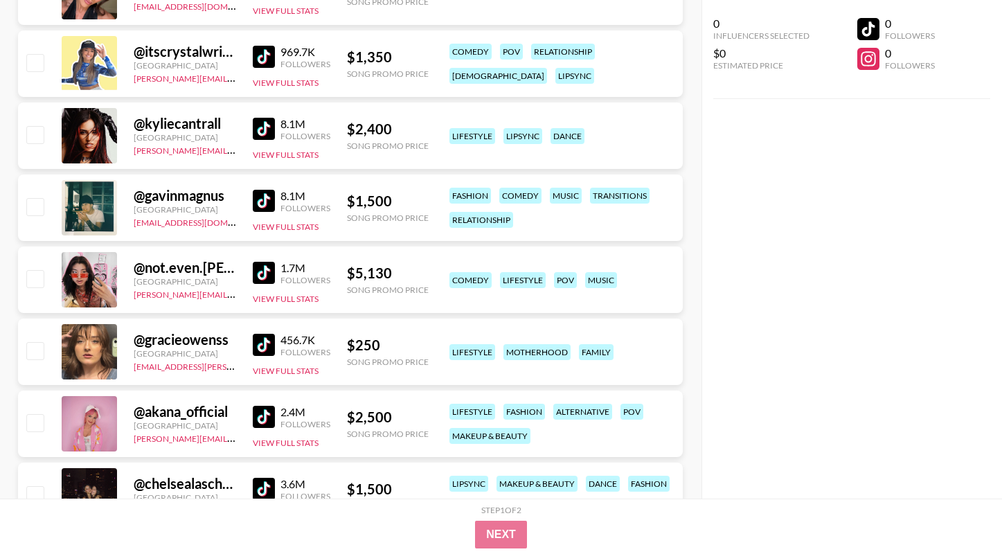
scroll to position [1944, 0]
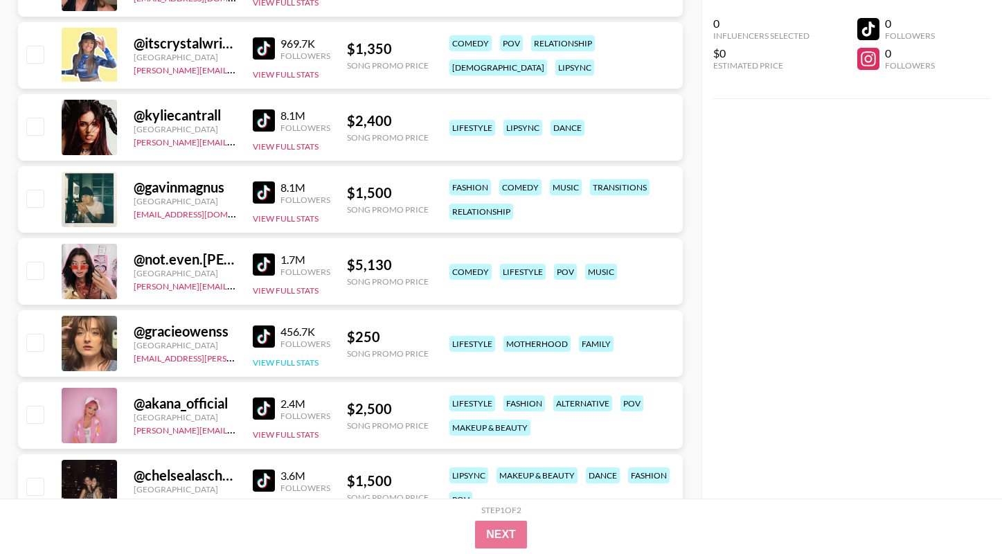
click at [274, 361] on button "View Full Stats" at bounding box center [286, 362] width 66 height 10
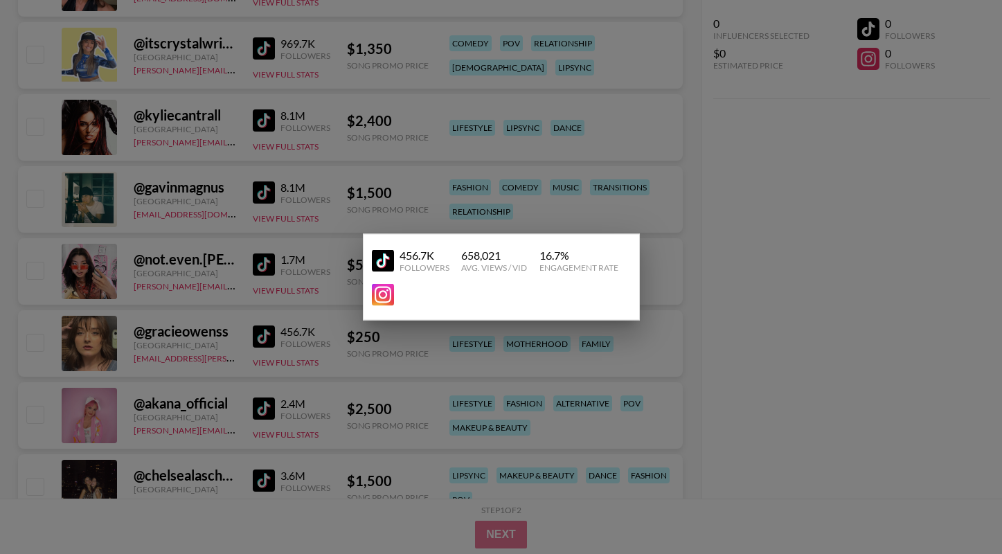
click at [390, 260] on img at bounding box center [383, 260] width 22 height 22
click at [673, 451] on div at bounding box center [501, 277] width 1002 height 554
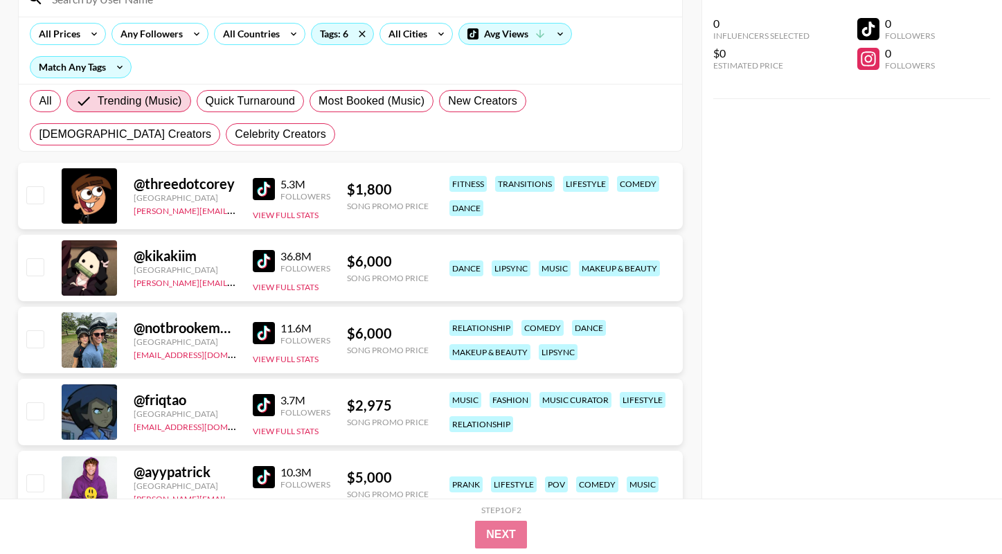
scroll to position [150, 0]
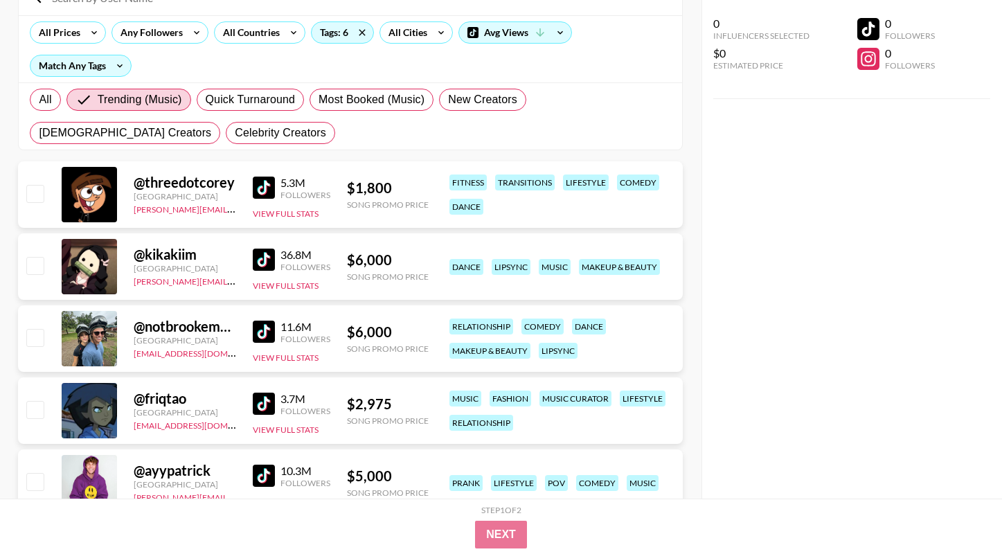
click at [267, 258] on img at bounding box center [264, 259] width 22 height 22
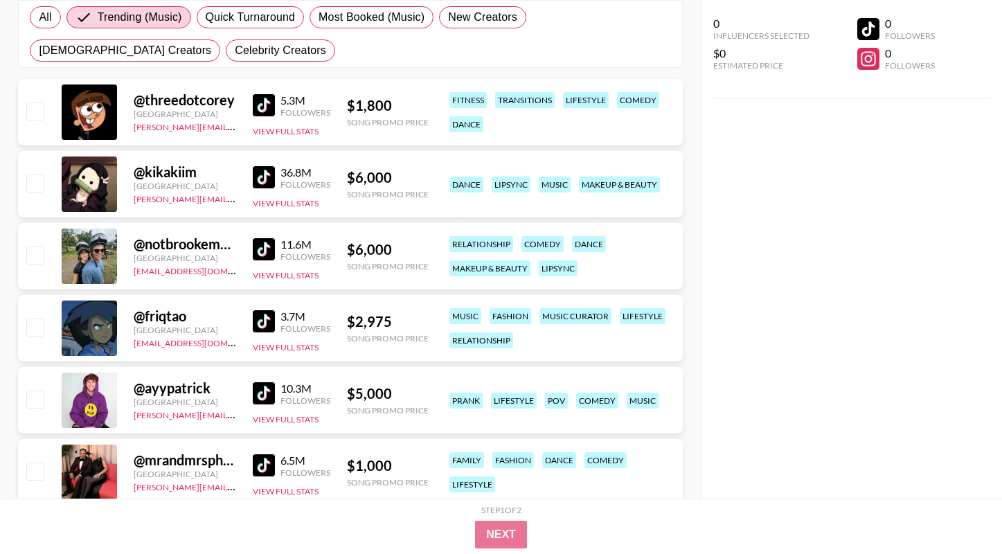
scroll to position [0, 0]
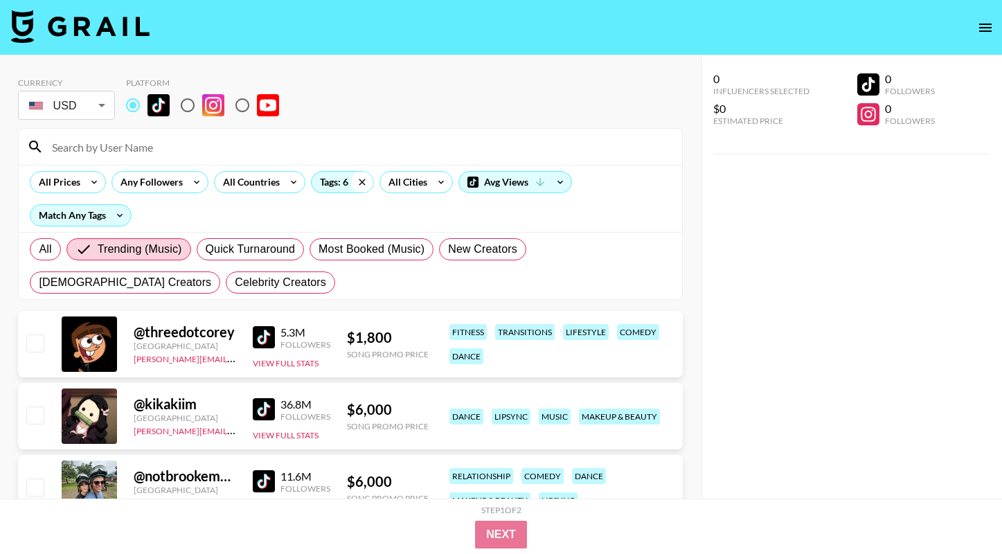
click at [351, 186] on icon at bounding box center [362, 182] width 22 height 21
click at [328, 184] on div "All Tags" at bounding box center [333, 182] width 44 height 21
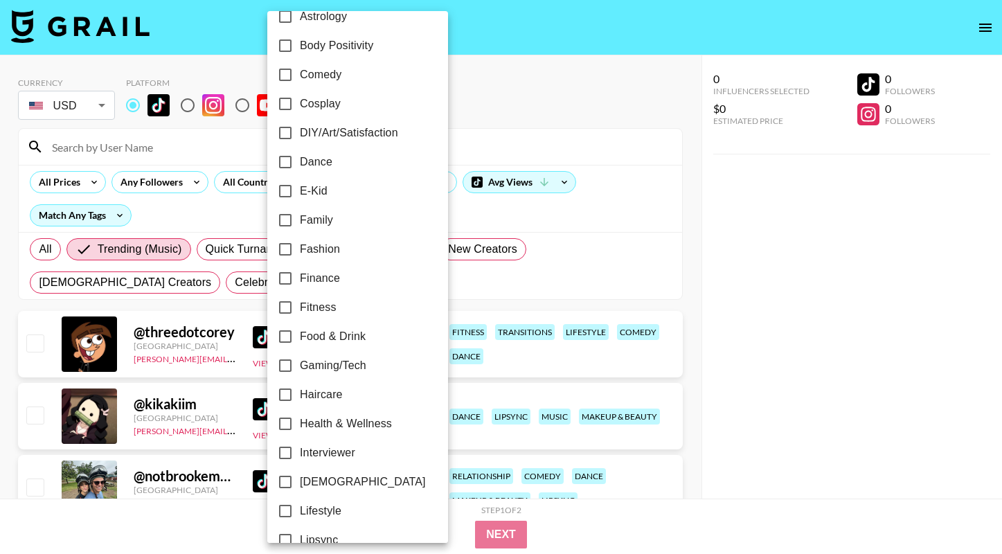
scroll to position [226, 0]
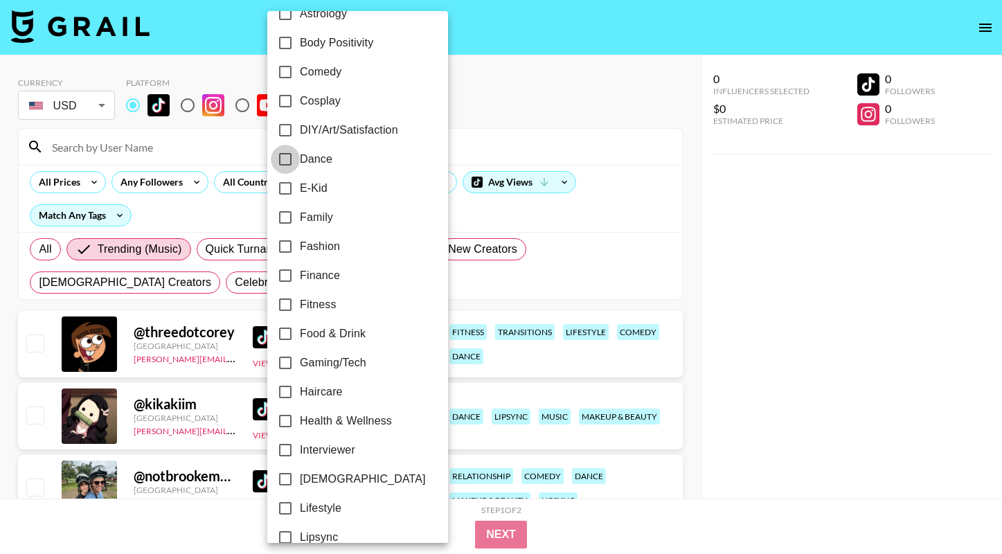
click at [290, 163] on input "Dance" at bounding box center [285, 159] width 29 height 29
checkbox input "true"
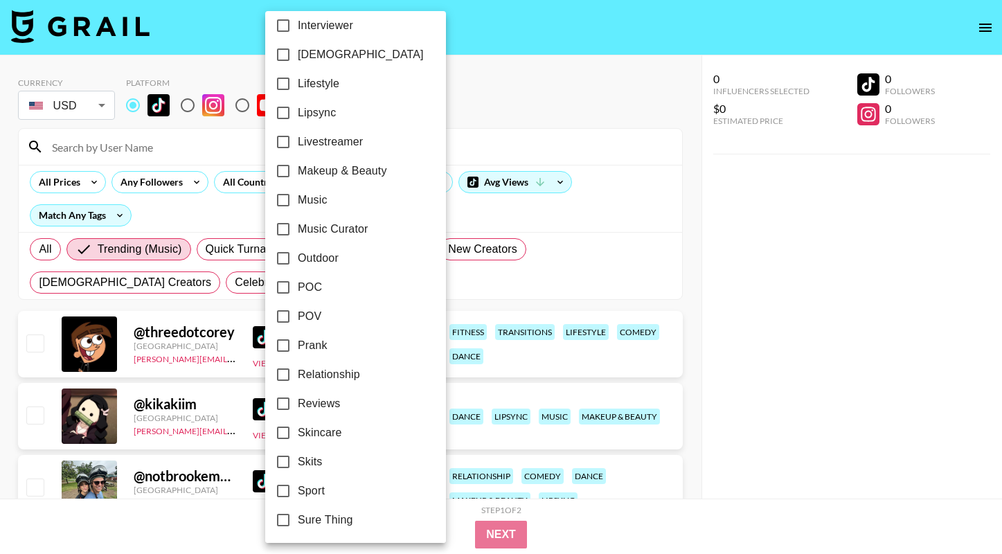
scroll to position [661, 0]
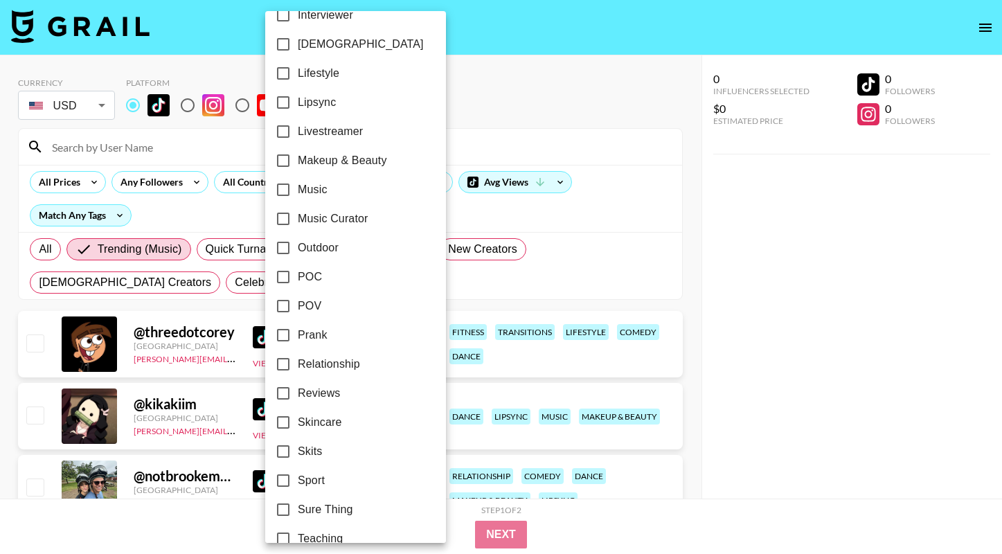
click at [289, 191] on input "Music" at bounding box center [283, 189] width 29 height 29
checkbox input "true"
click at [288, 212] on input "Music Curator" at bounding box center [283, 218] width 29 height 29
checkbox input "true"
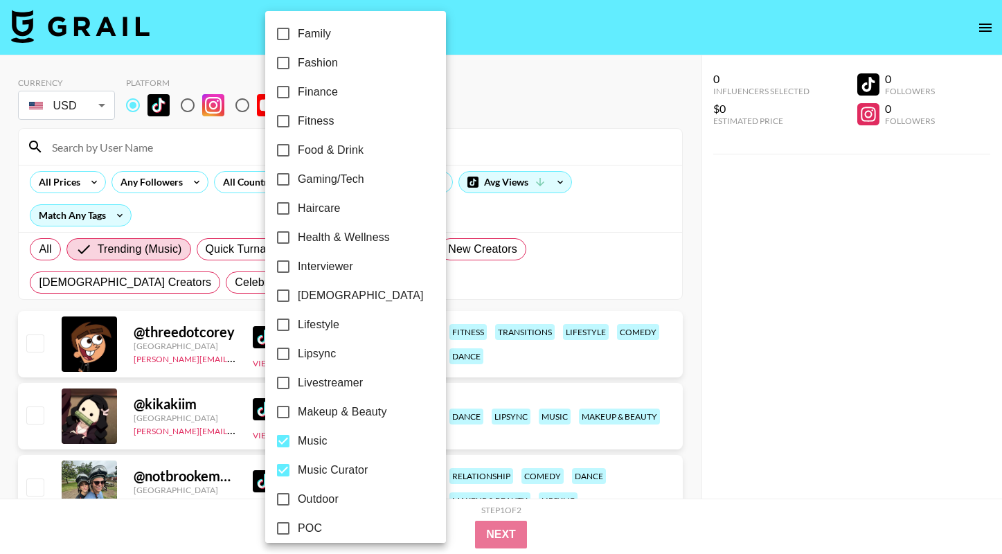
scroll to position [408, 0]
click at [277, 293] on input "[DEMOGRAPHIC_DATA]" at bounding box center [283, 296] width 29 height 29
checkbox input "true"
click at [631, 176] on div at bounding box center [501, 277] width 1002 height 554
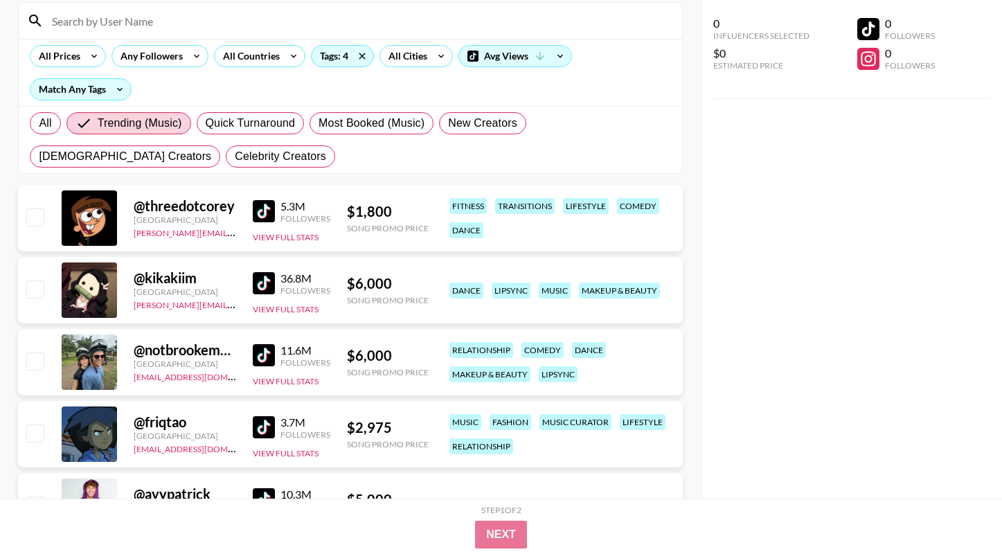
scroll to position [119, 0]
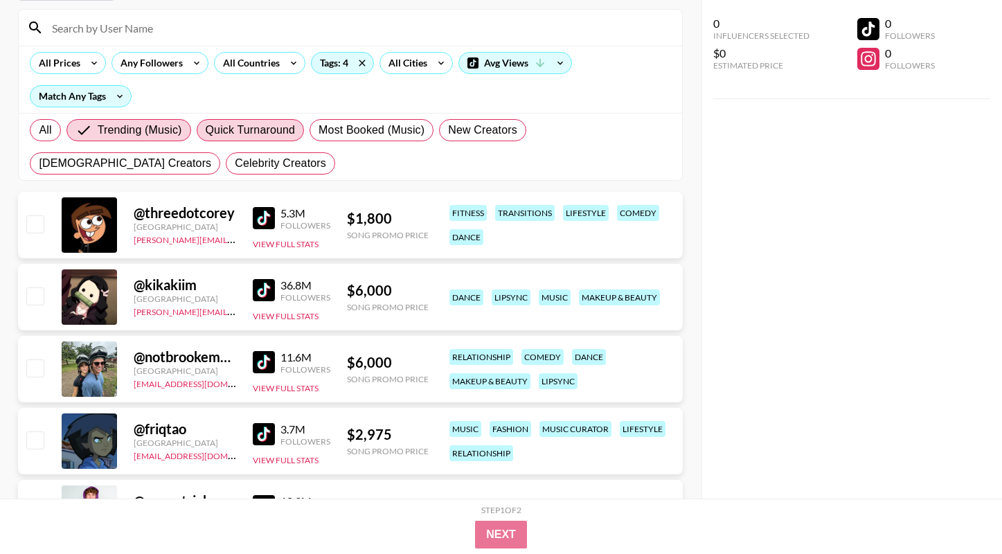
click at [251, 133] on span "Quick Turnaround" at bounding box center [251, 130] width 90 height 17
click at [206, 130] on input "Quick Turnaround" at bounding box center [206, 130] width 0 height 0
radio input "true"
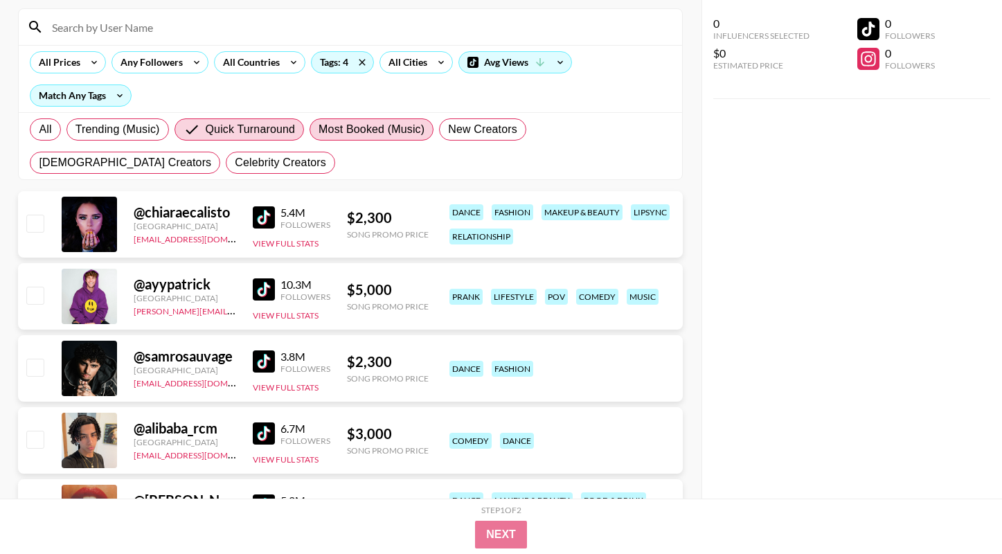
drag, startPoint x: 235, startPoint y: 131, endPoint x: 355, endPoint y: 127, distance: 119.8
click at [237, 131] on span "Quick Turnaround" at bounding box center [251, 129] width 90 height 17
click at [206, 131] on input "Quick Turnaround" at bounding box center [194, 129] width 22 height 17
click at [361, 127] on span "Most Booked (Music)" at bounding box center [371, 129] width 106 height 17
click at [318, 129] on input "Most Booked (Music)" at bounding box center [318, 129] width 0 height 0
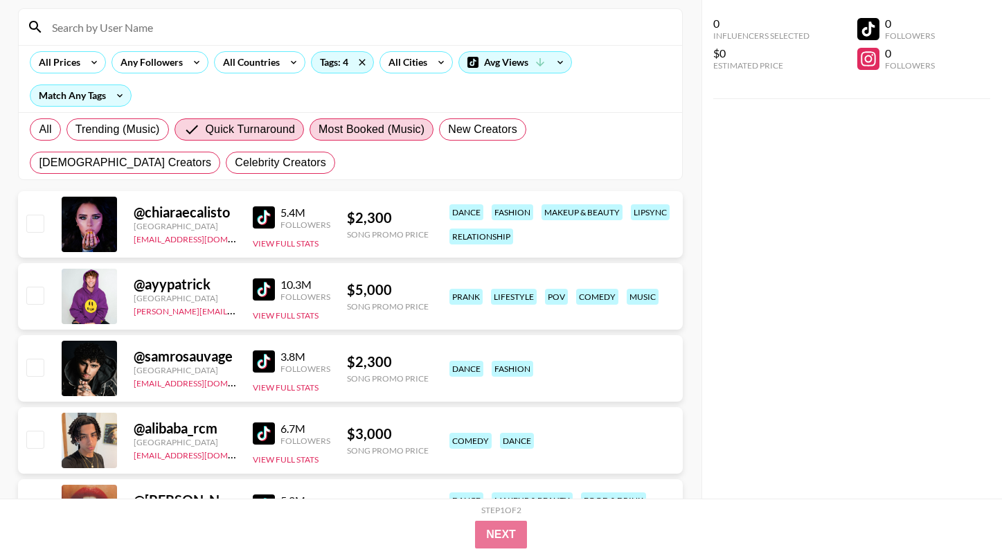
radio input "true"
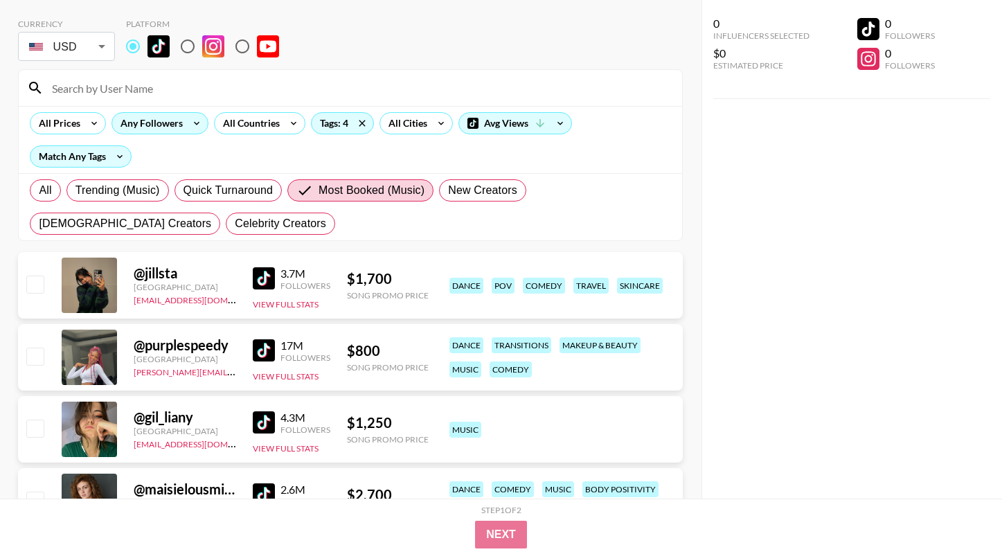
scroll to position [60, 0]
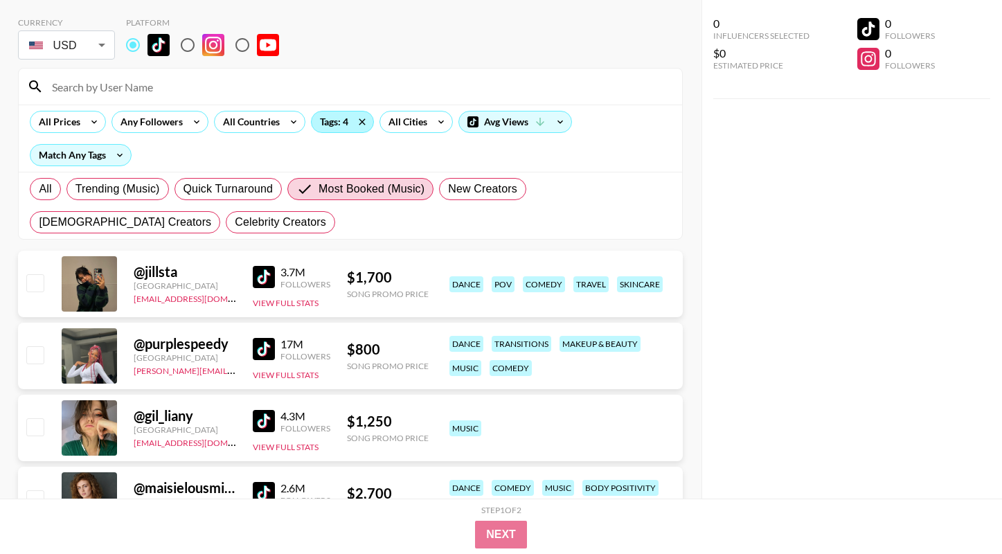
click at [338, 129] on div "Tags: 4" at bounding box center [342, 121] width 62 height 21
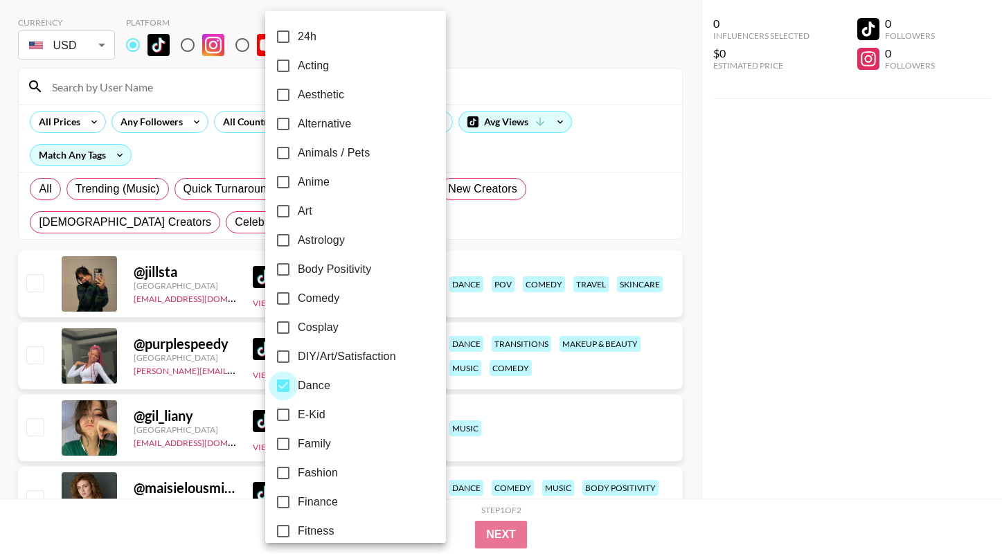
click at [283, 386] on input "Dance" at bounding box center [283, 385] width 29 height 29
checkbox input "false"
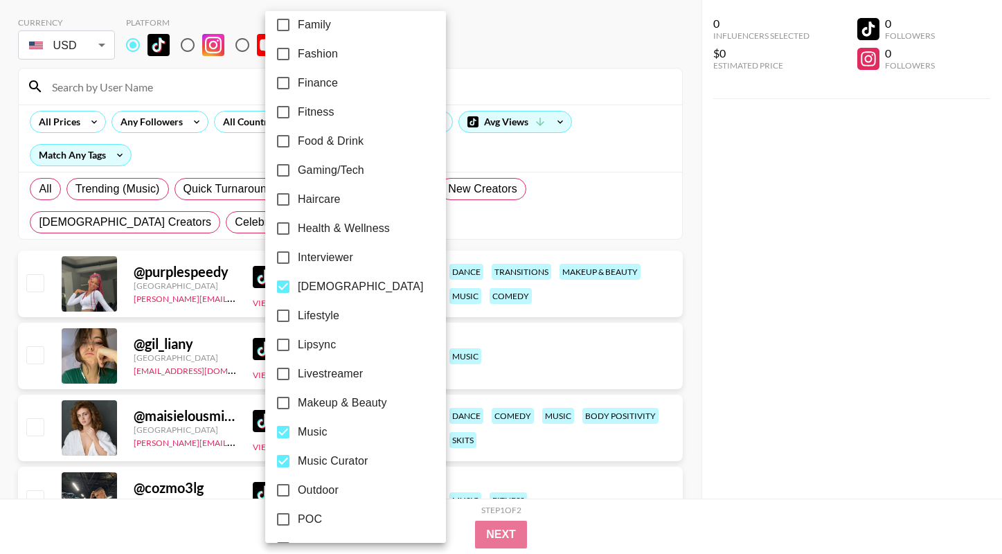
scroll to position [446, 0]
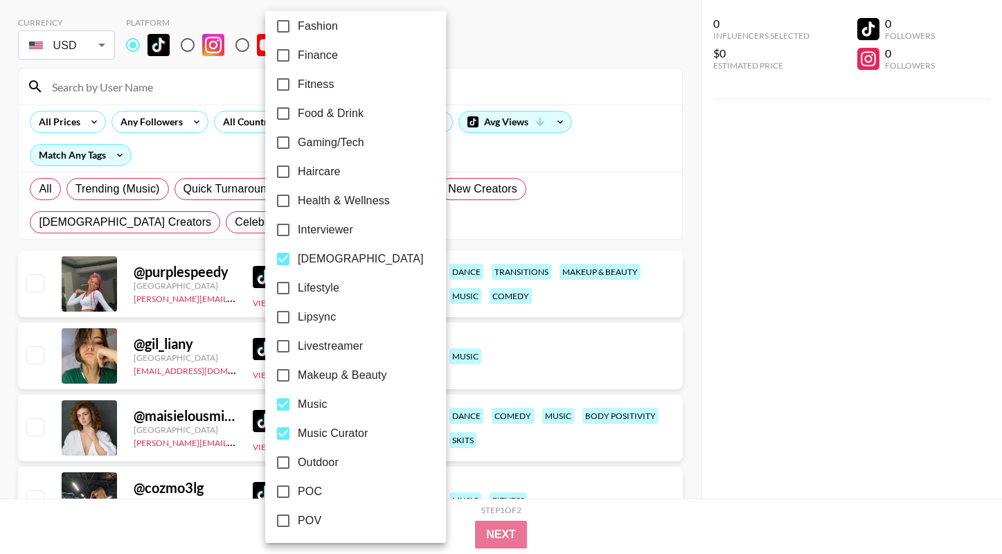
click at [284, 260] on input "[DEMOGRAPHIC_DATA]" at bounding box center [283, 258] width 29 height 29
checkbox input "false"
click at [288, 399] on input "Music" at bounding box center [283, 404] width 29 height 29
checkbox input "false"
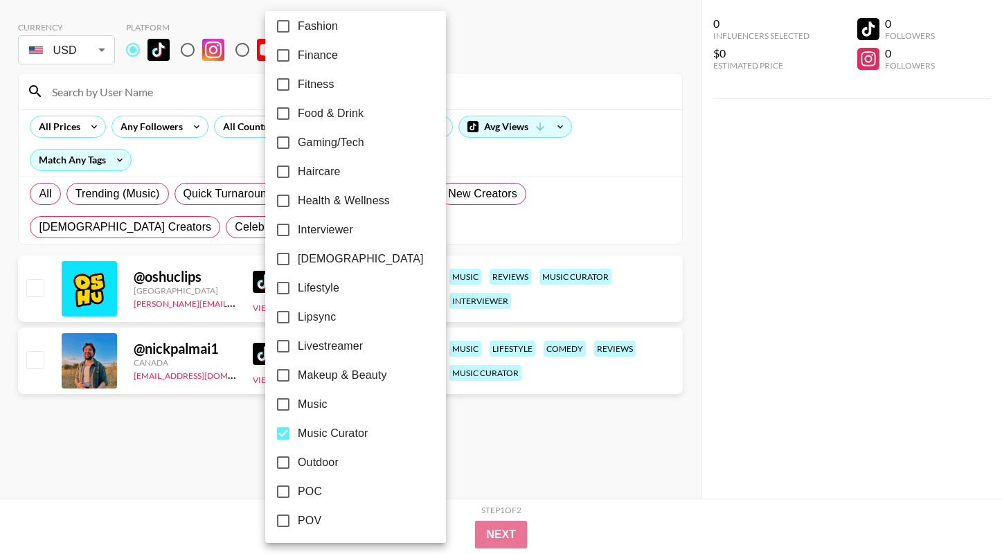
scroll to position [55, 0]
click at [286, 426] on input "Music Curator" at bounding box center [283, 433] width 29 height 29
checkbox input "false"
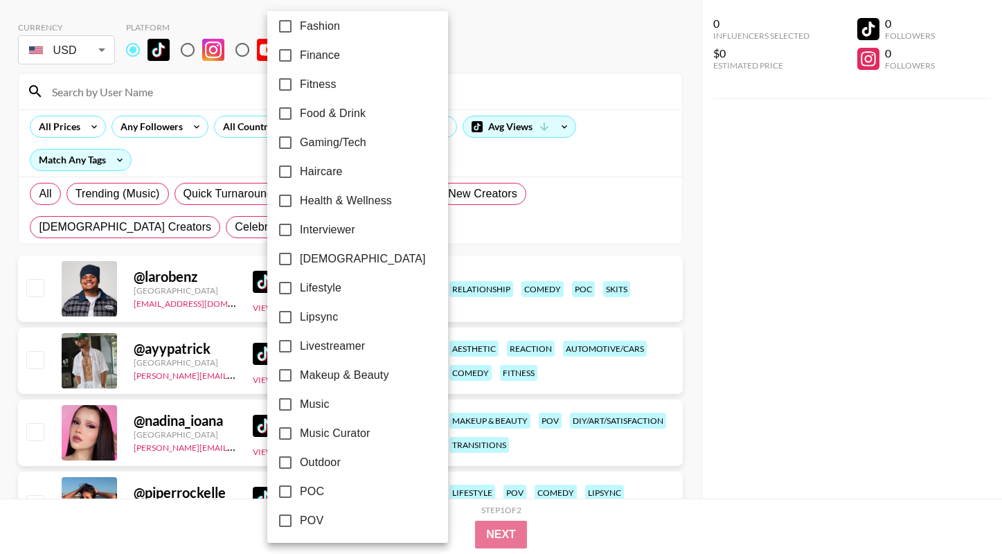
click at [544, 160] on div at bounding box center [501, 277] width 1002 height 554
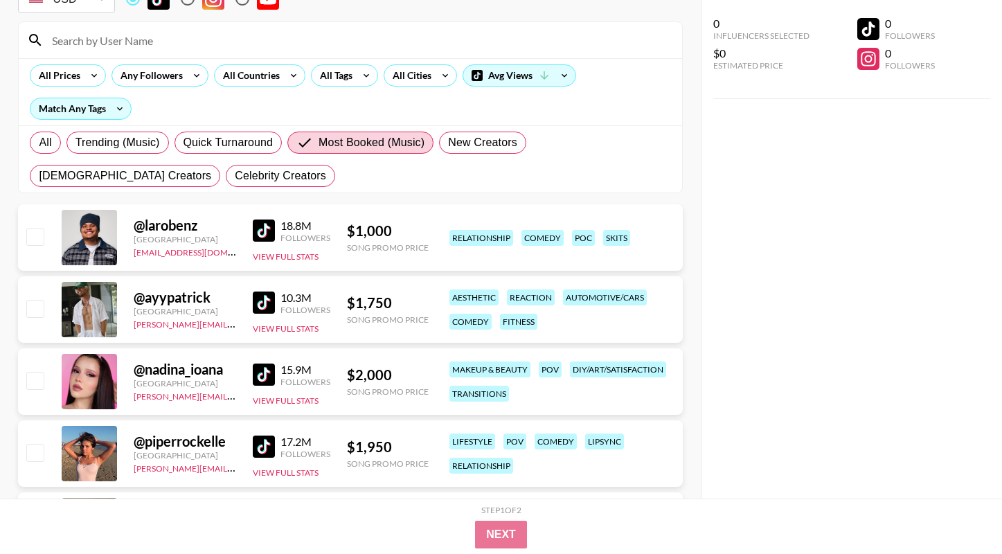
scroll to position [160, 0]
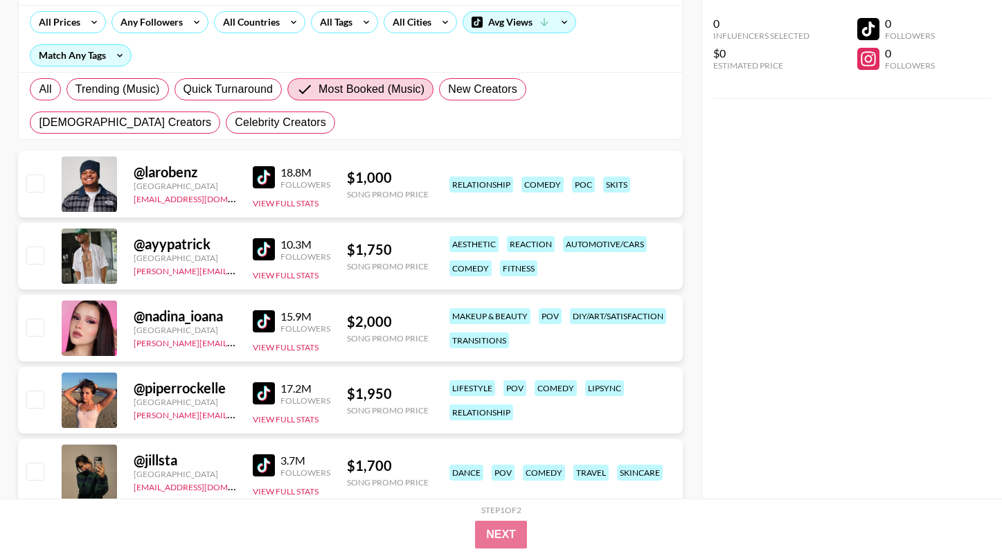
click at [266, 176] on img at bounding box center [264, 177] width 22 height 22
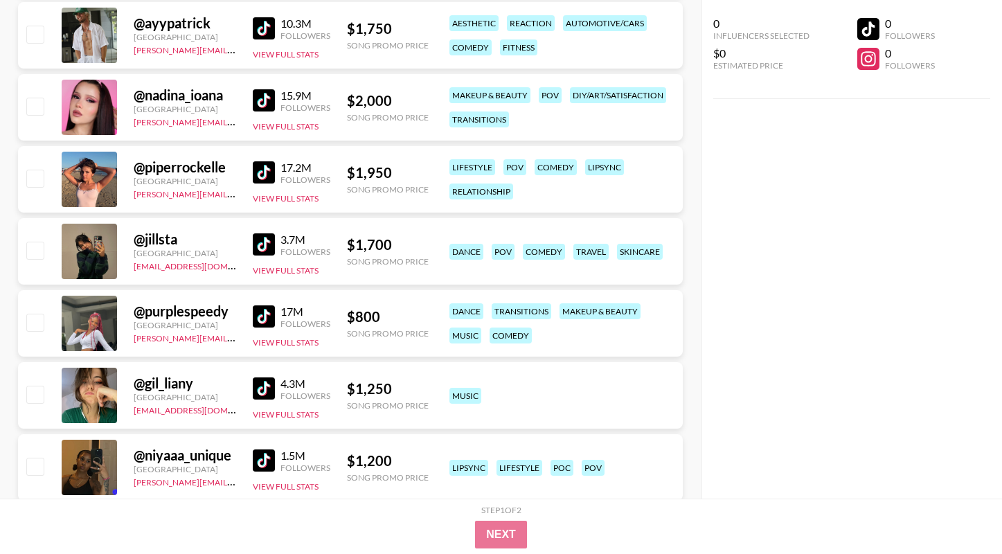
scroll to position [392, 0]
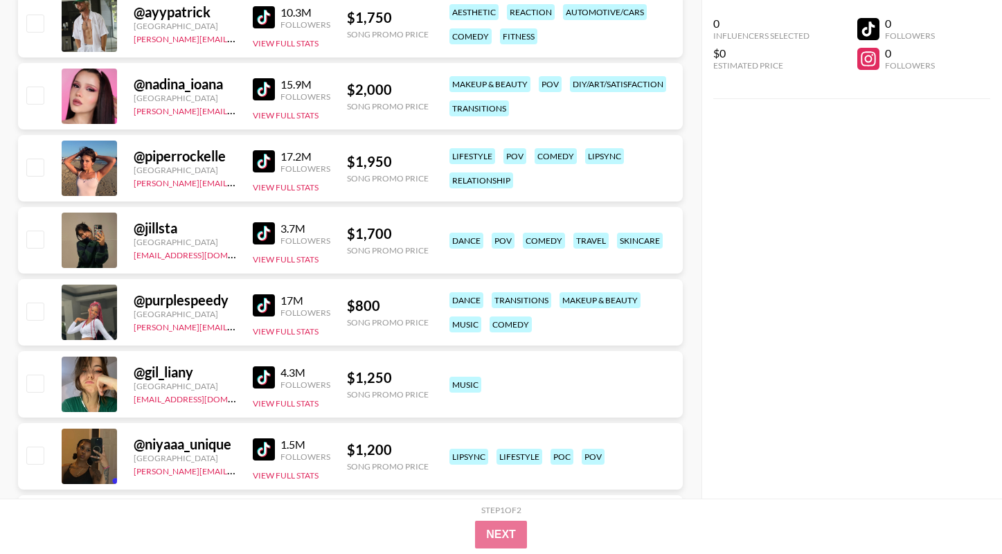
click at [262, 303] on img at bounding box center [264, 305] width 22 height 22
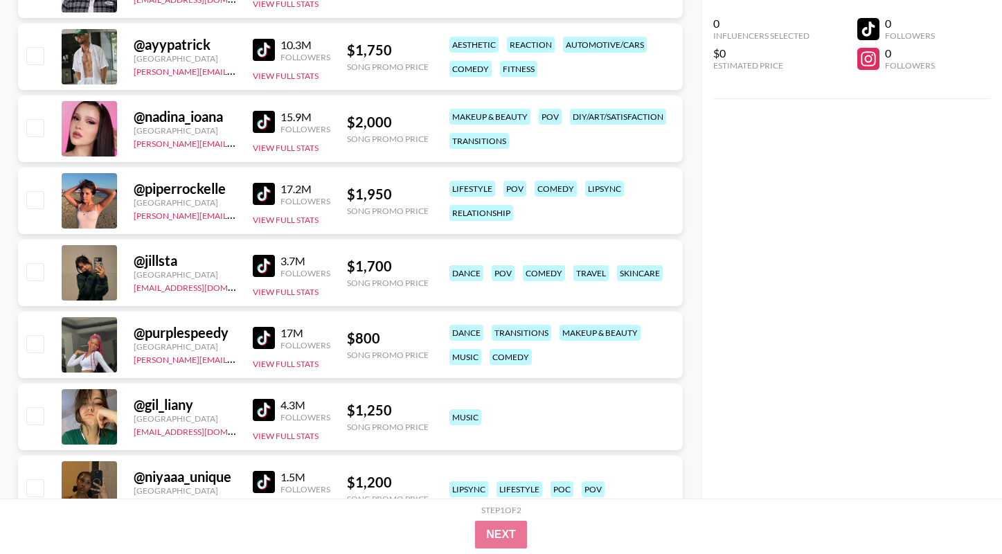
scroll to position [346, 0]
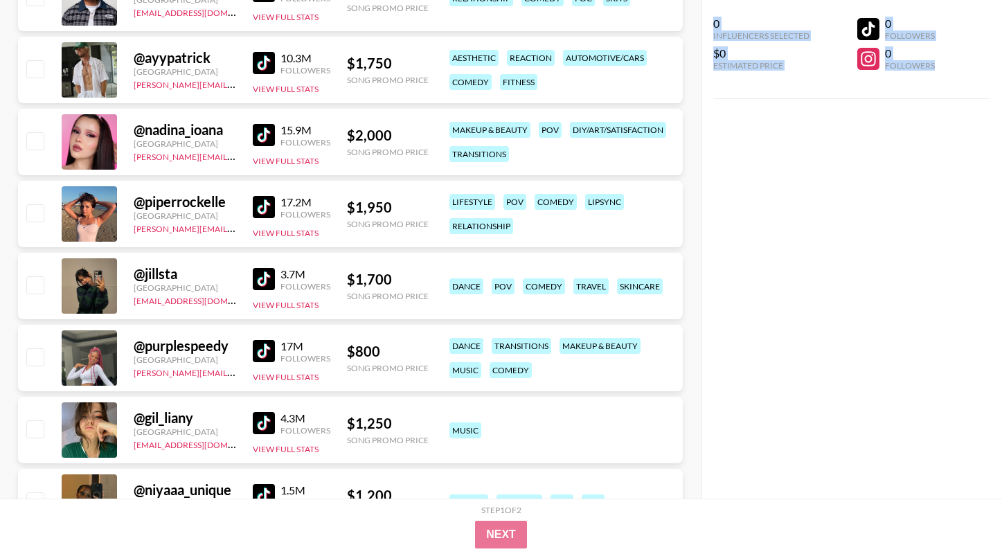
click at [673, 284] on div "0 Influencers Selected $0 Estimated Price 0 Followers 0 Followers" at bounding box center [851, 249] width 300 height 498
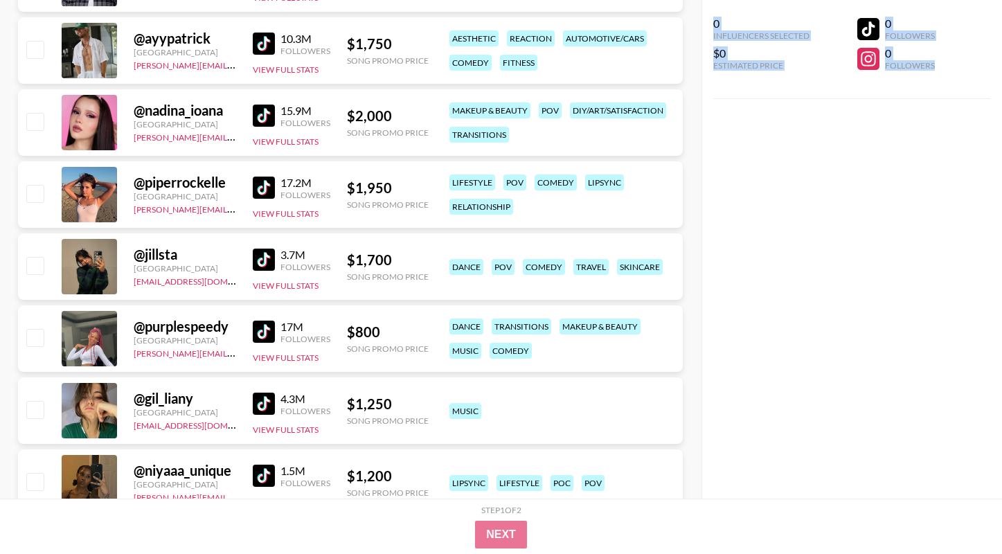
scroll to position [368, 0]
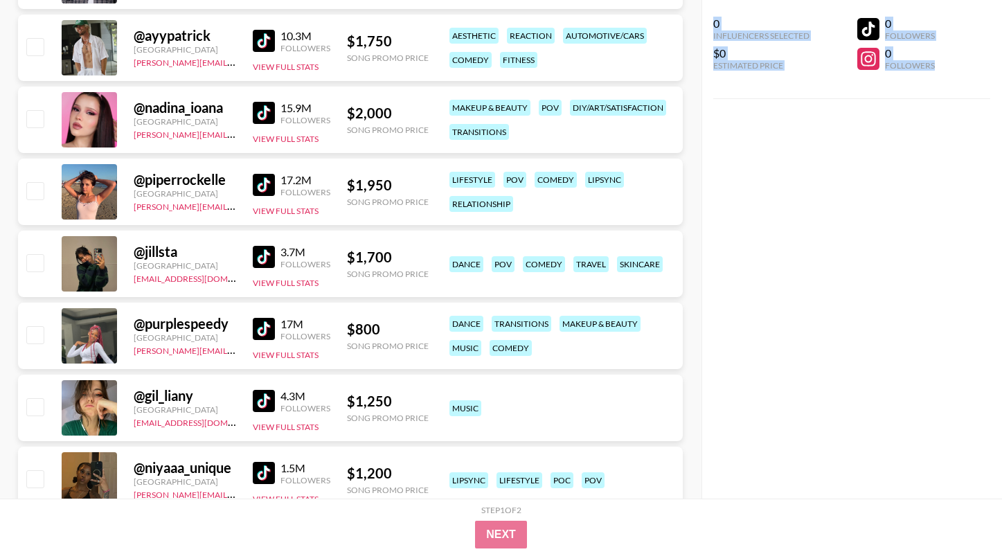
click at [35, 335] on input "checkbox" at bounding box center [34, 334] width 17 height 17
checkbox input "true"
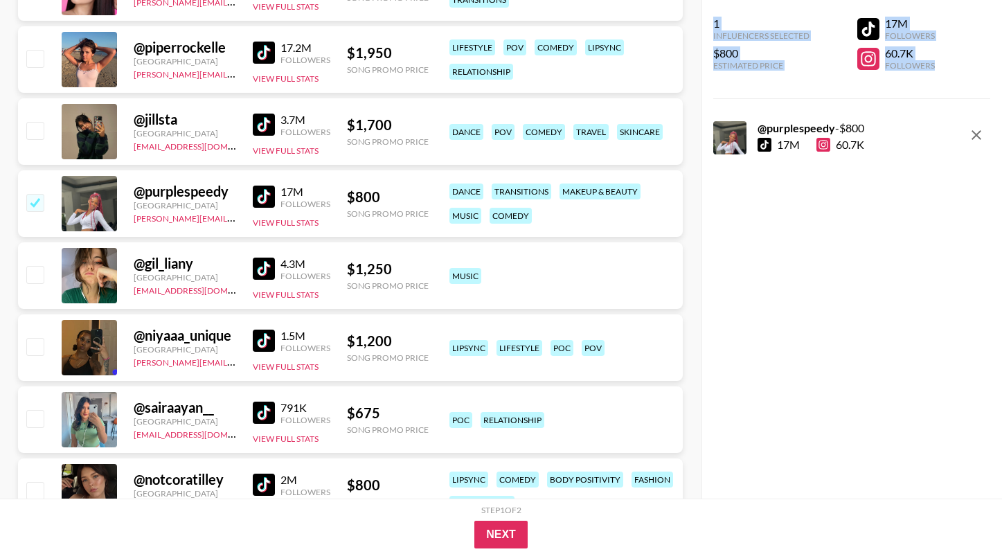
scroll to position [502, 0]
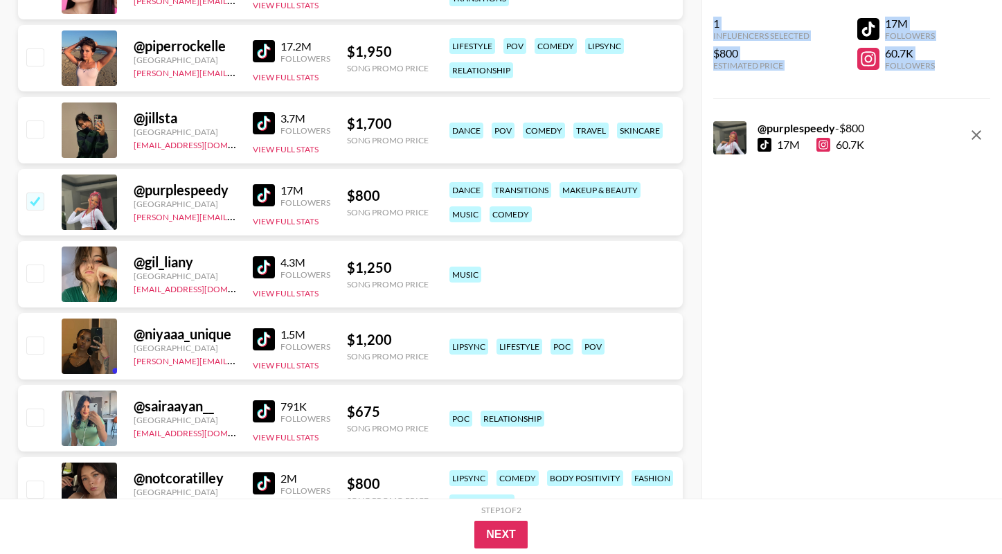
click at [264, 267] on img at bounding box center [264, 267] width 22 height 22
click at [264, 266] on img at bounding box center [264, 267] width 22 height 22
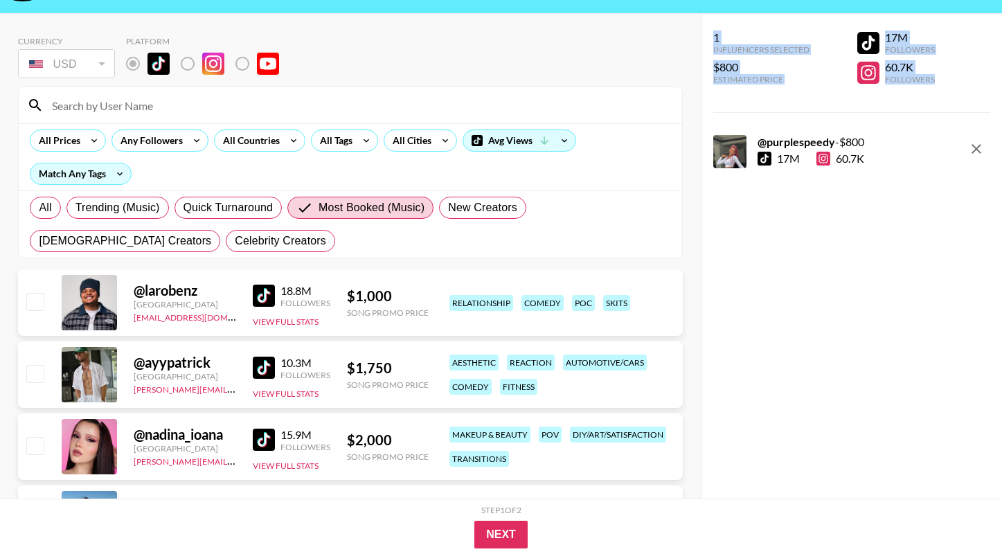
scroll to position [44, 0]
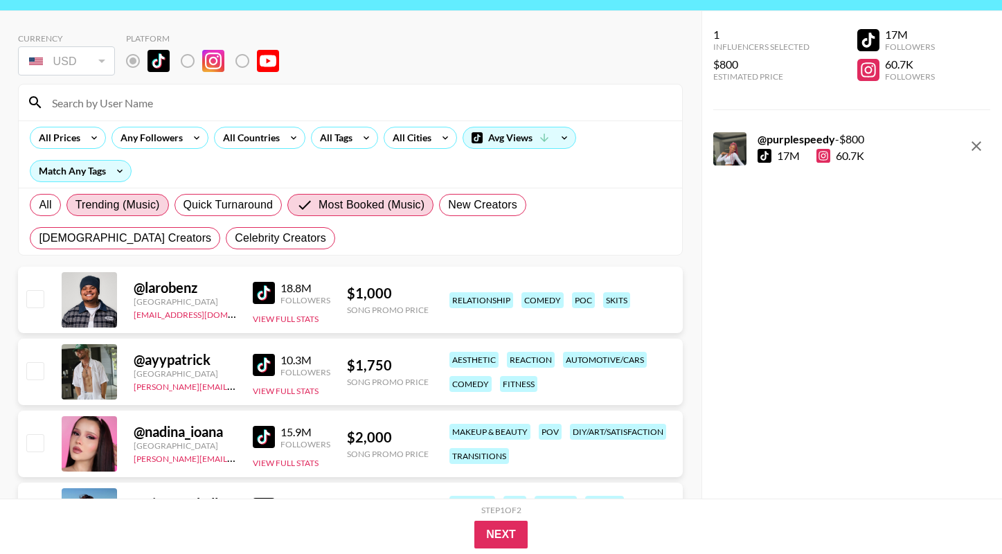
click at [122, 212] on span "Trending (Music)" at bounding box center [117, 205] width 84 height 17
click at [75, 205] on input "Trending (Music)" at bounding box center [75, 205] width 0 height 0
radio input "true"
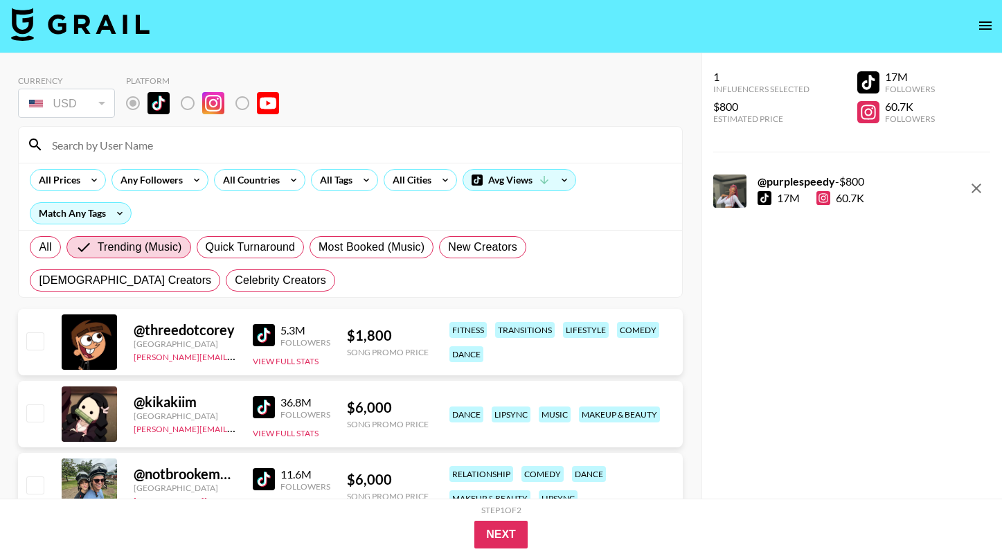
scroll to position [0, 0]
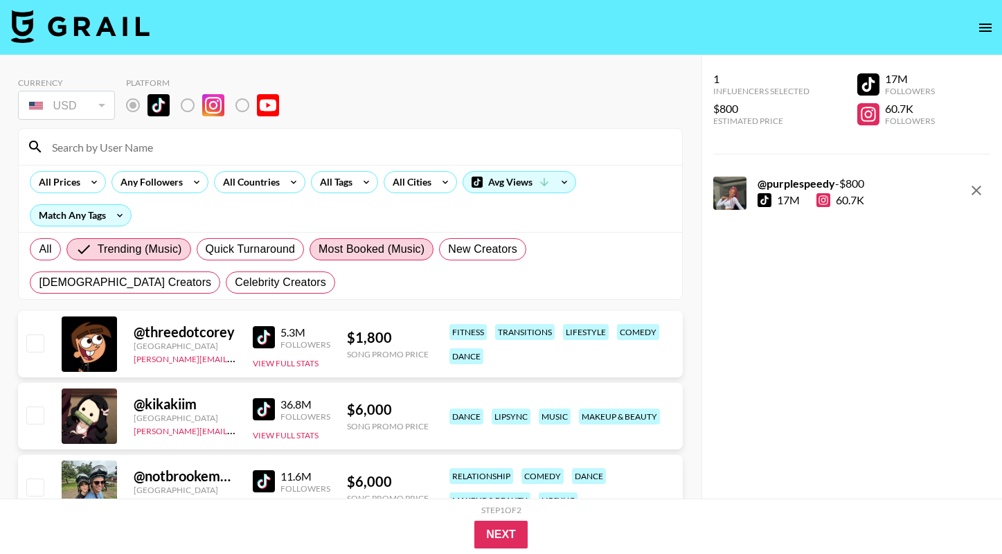
click at [373, 253] on span "Most Booked (Music)" at bounding box center [371, 249] width 106 height 17
click at [318, 249] on input "Most Booked (Music)" at bounding box center [318, 249] width 0 height 0
radio input "true"
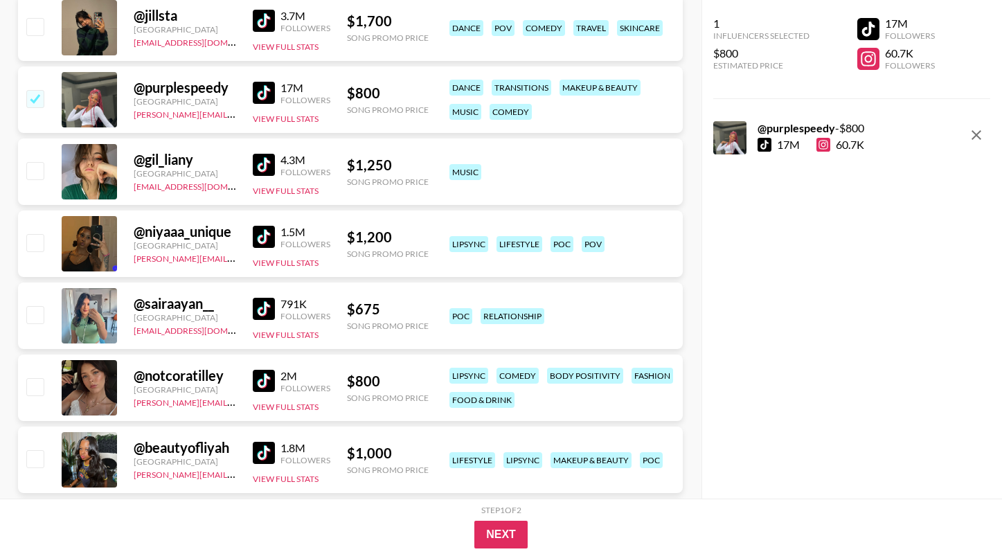
scroll to position [608, 0]
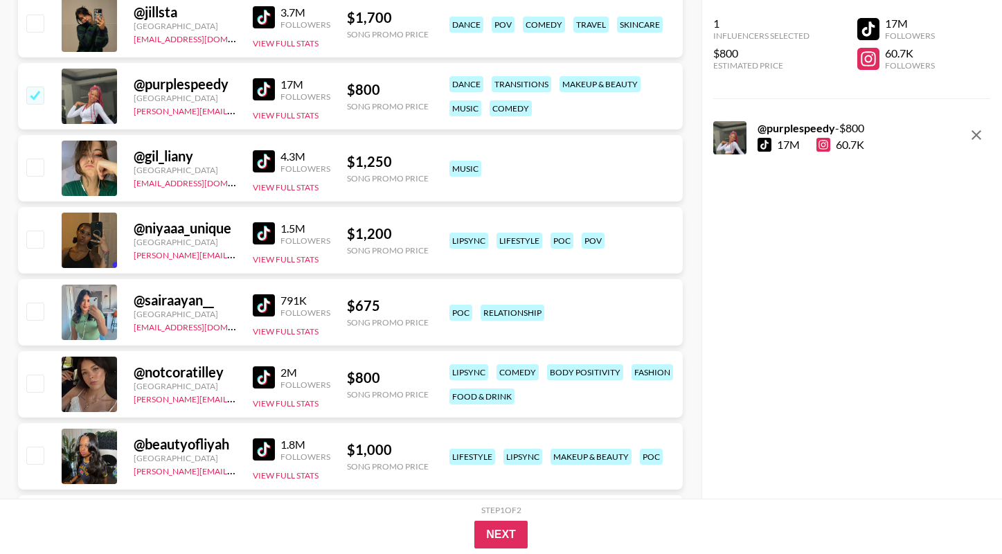
click at [33, 240] on input "checkbox" at bounding box center [34, 238] width 17 height 17
checkbox input "true"
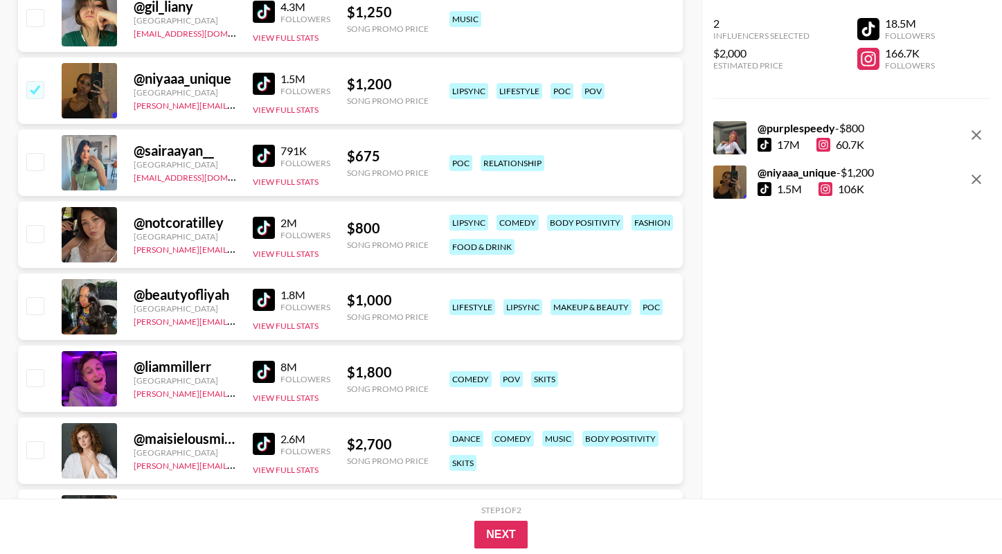
scroll to position [765, 0]
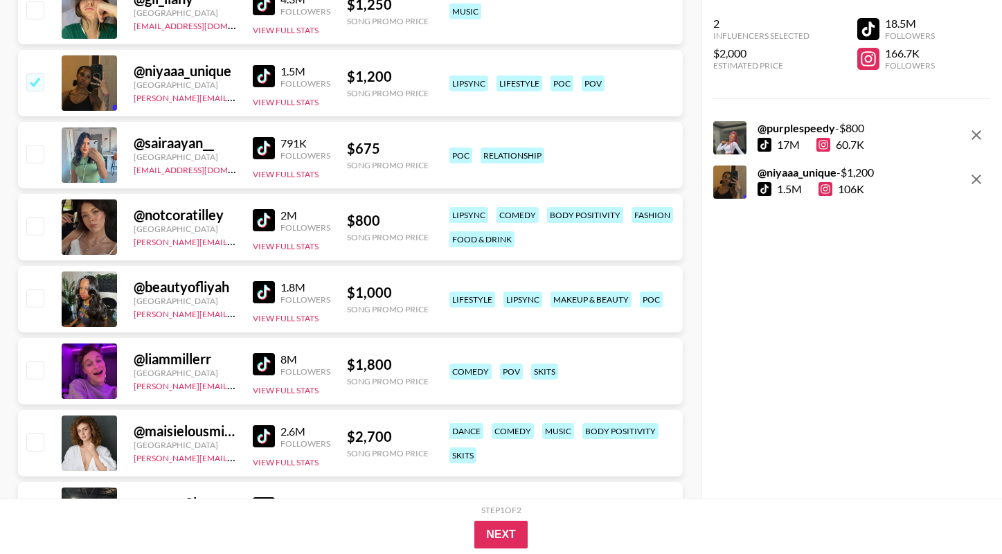
click at [25, 298] on div at bounding box center [34, 299] width 21 height 24
click at [32, 297] on input "checkbox" at bounding box center [34, 297] width 17 height 17
checkbox input "true"
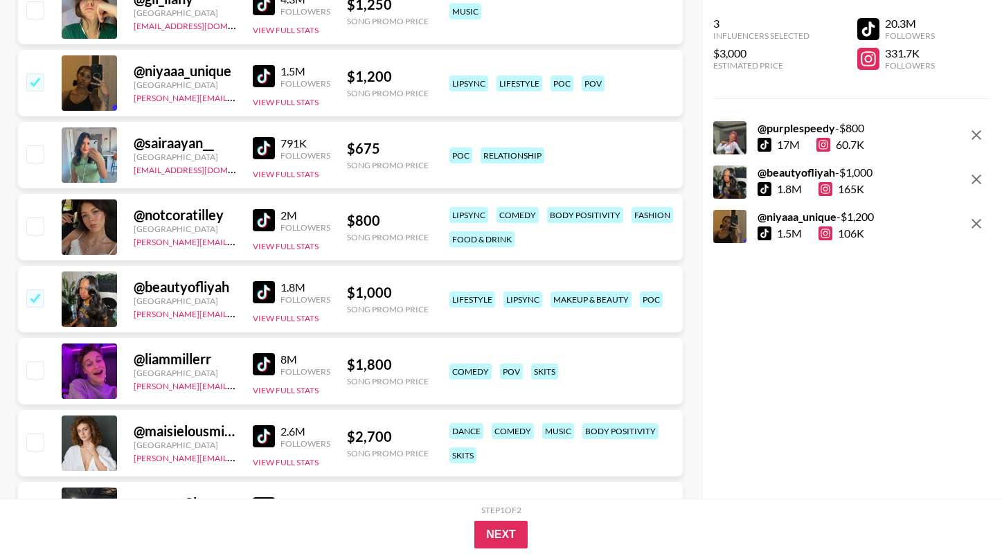
click at [33, 365] on input "checkbox" at bounding box center [34, 369] width 17 height 17
checkbox input "true"
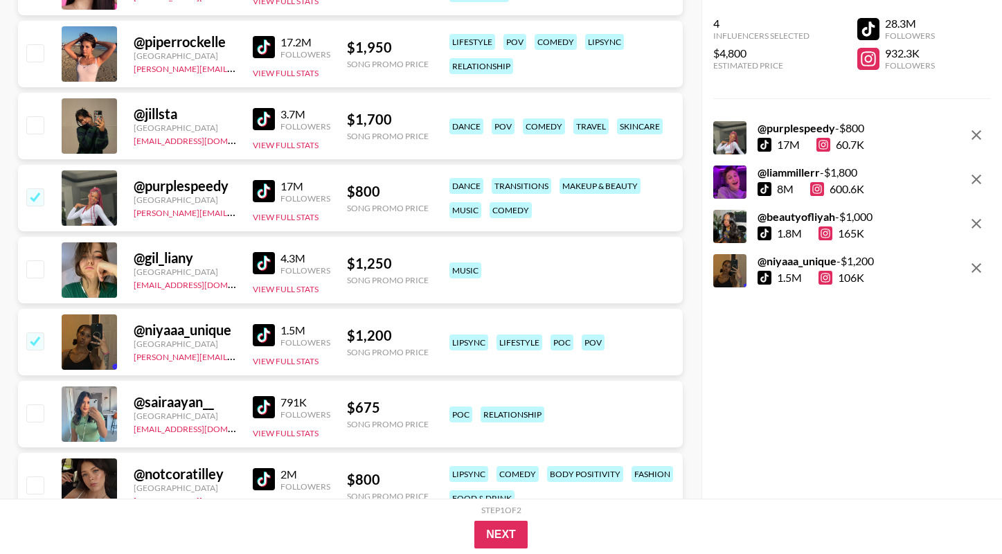
scroll to position [494, 0]
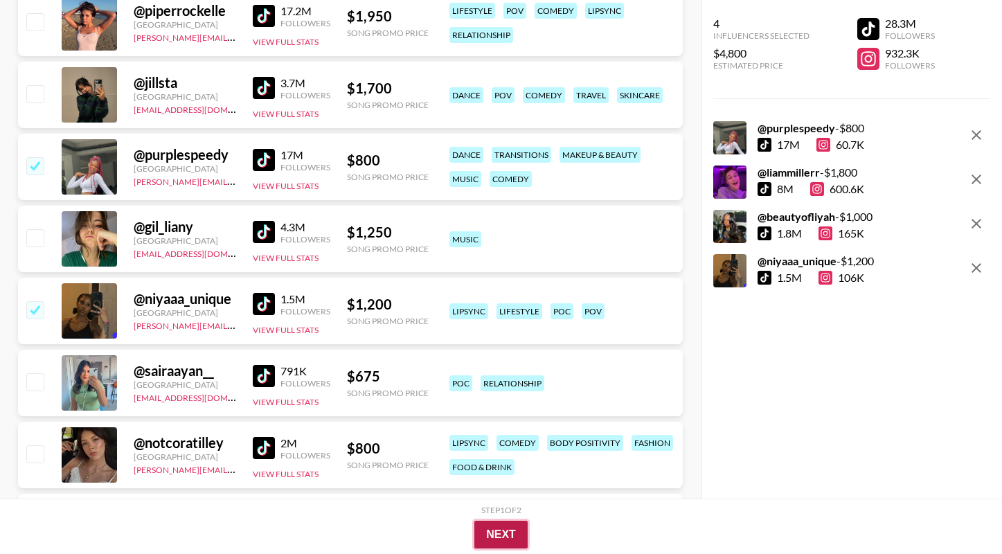
click at [507, 537] on button "Next" at bounding box center [500, 534] width 53 height 28
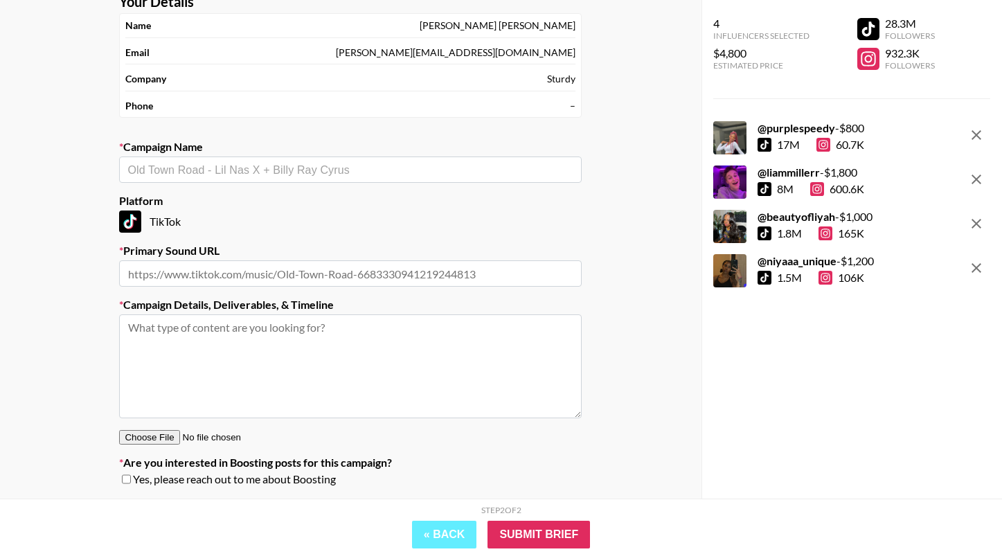
scroll to position [127, 0]
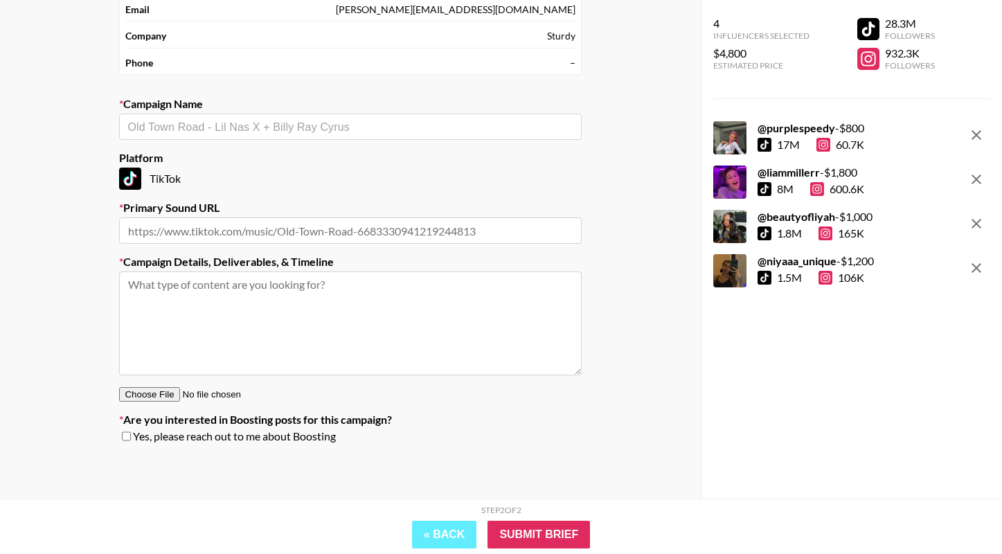
click at [123, 433] on input "checkbox" at bounding box center [126, 436] width 9 height 10
click at [129, 438] on input "checkbox" at bounding box center [126, 436] width 9 height 10
checkbox input "false"
drag, startPoint x: 768, startPoint y: 264, endPoint x: 883, endPoint y: 256, distance: 115.9
click at [673, 256] on div "@ niyaaa_unique - $ 1,200 1.5M 106K" at bounding box center [851, 270] width 277 height 33
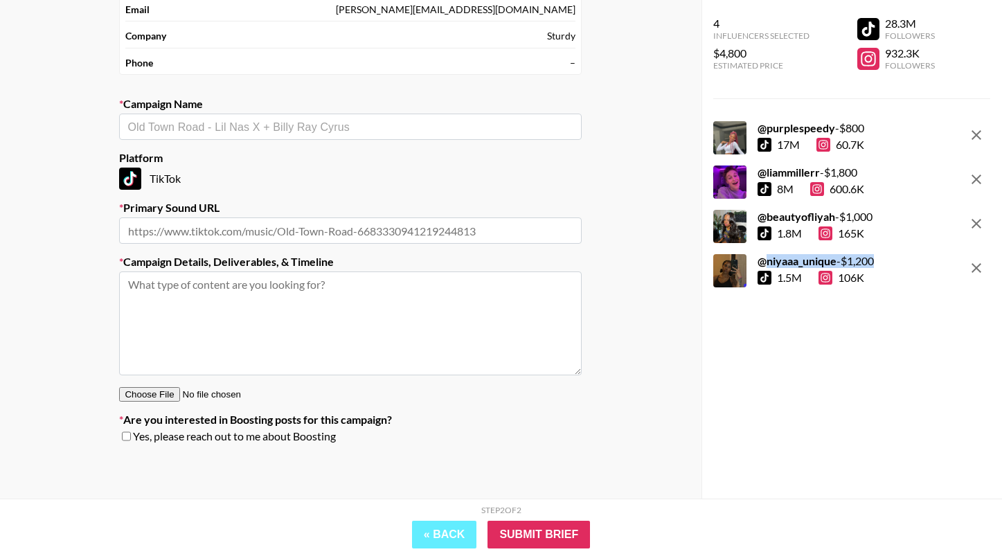
click at [673, 260] on div "@ niyaaa_unique - $ 1,200 1.5M 106K" at bounding box center [851, 270] width 277 height 33
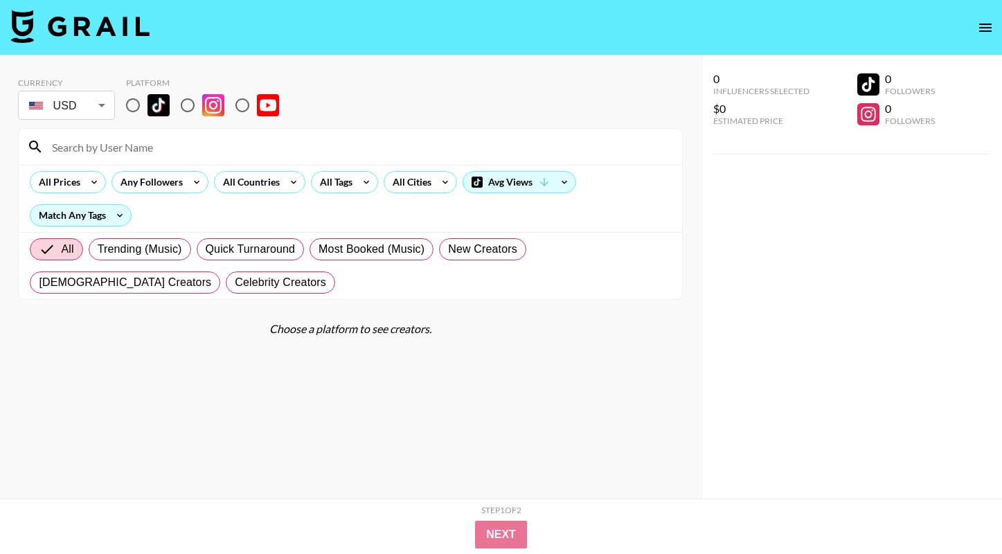
scroll to position [55, 0]
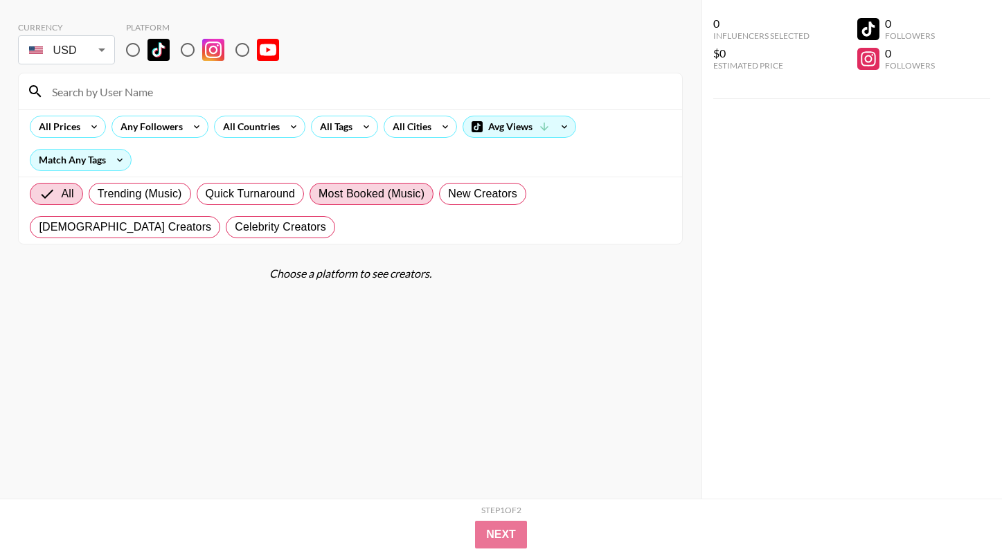
click at [383, 195] on span "Most Booked (Music)" at bounding box center [371, 193] width 106 height 17
click at [318, 194] on input "Most Booked (Music)" at bounding box center [318, 194] width 0 height 0
radio input "true"
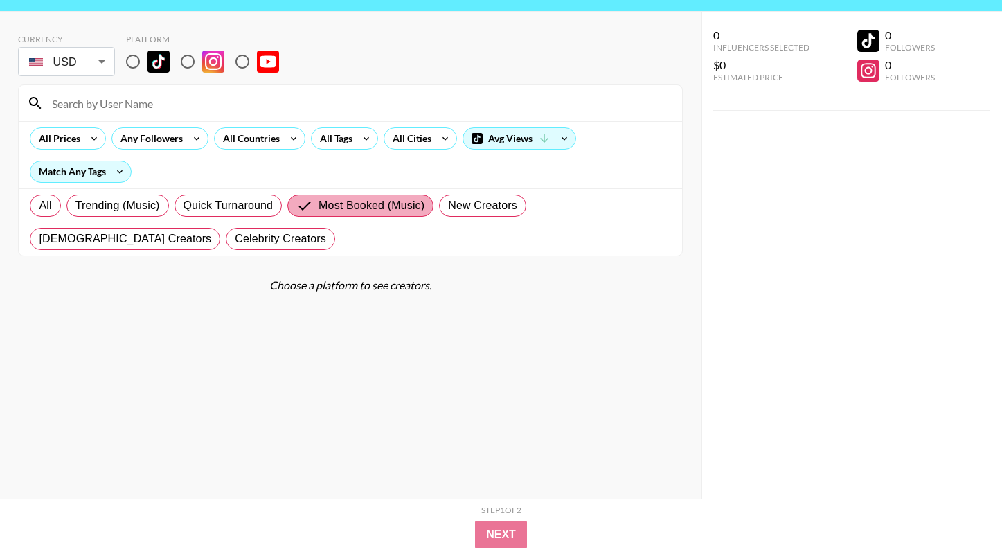
scroll to position [55, 0]
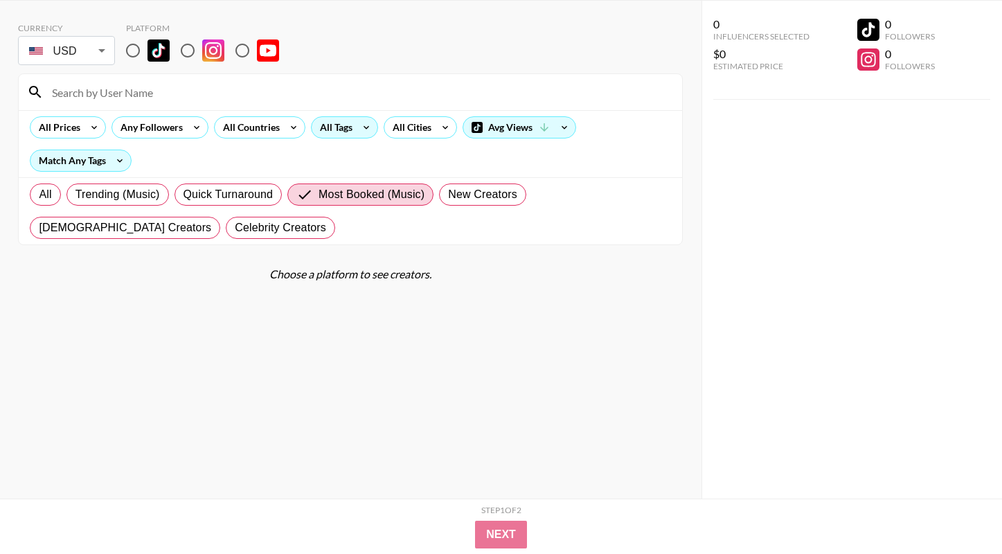
click at [336, 123] on div "All Tags" at bounding box center [333, 127] width 44 height 21
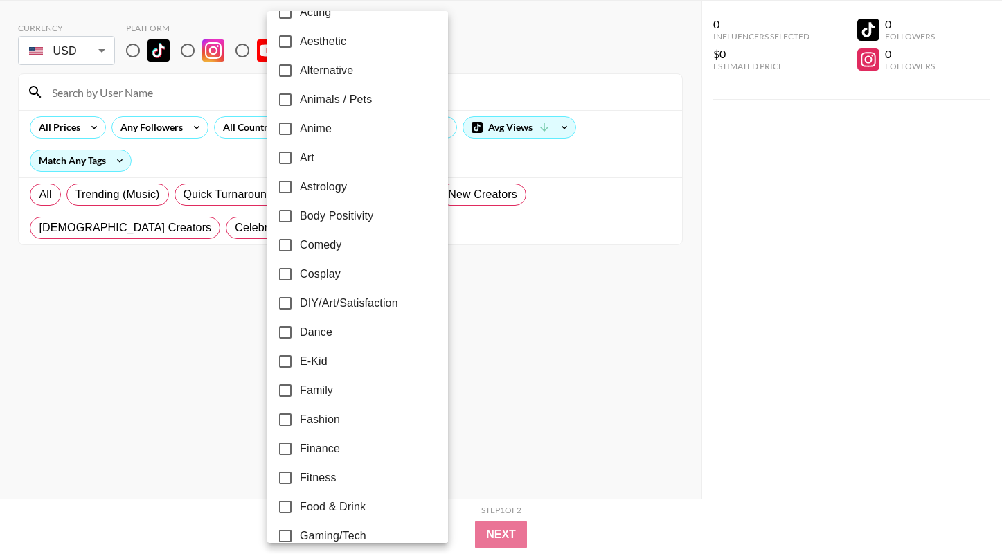
scroll to position [62, 0]
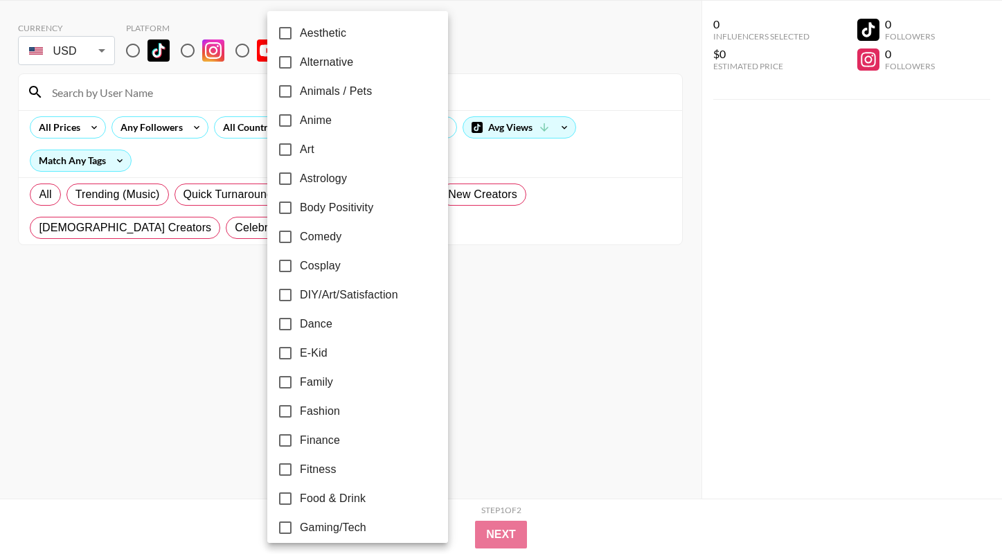
click at [172, 77] on div at bounding box center [501, 277] width 1002 height 554
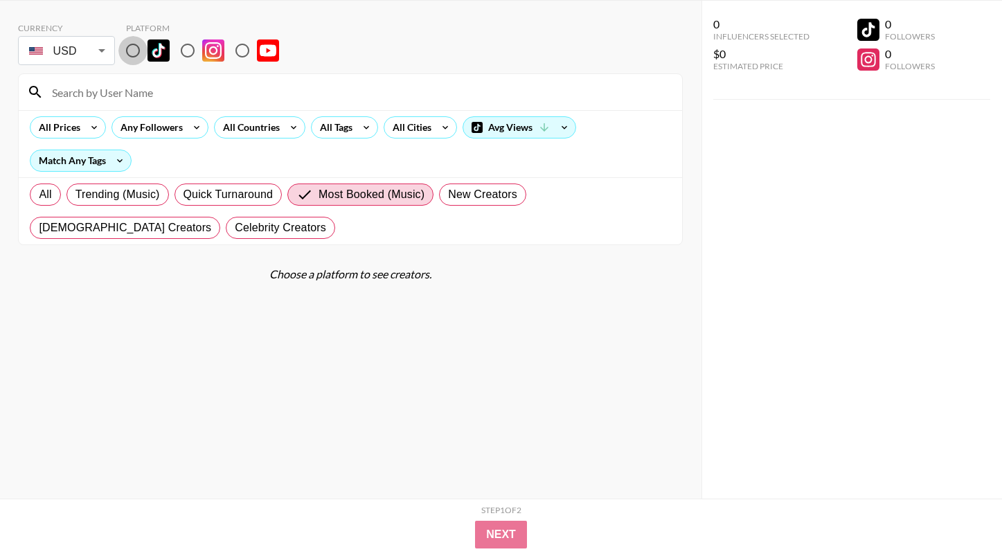
click at [132, 50] on input "radio" at bounding box center [132, 50] width 29 height 29
radio input "true"
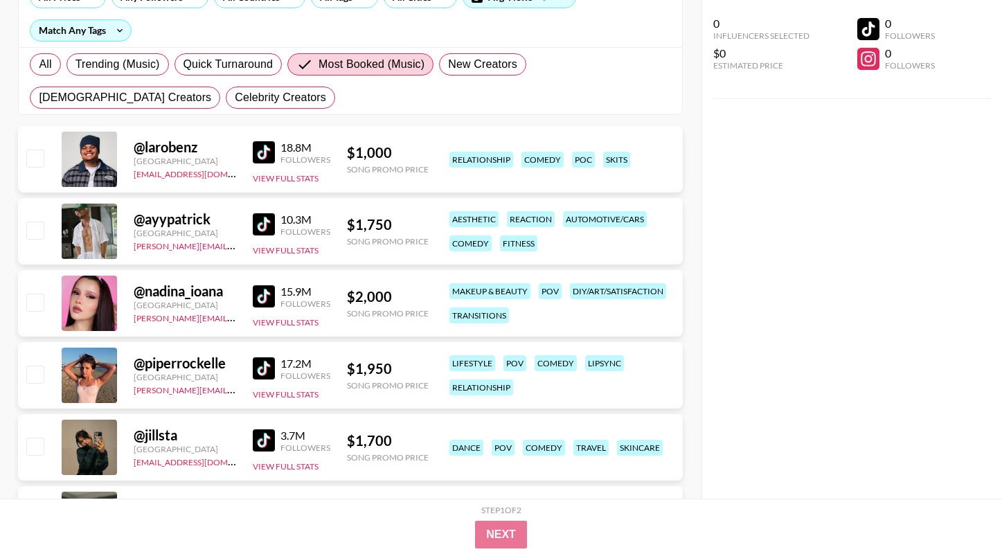
scroll to position [201, 0]
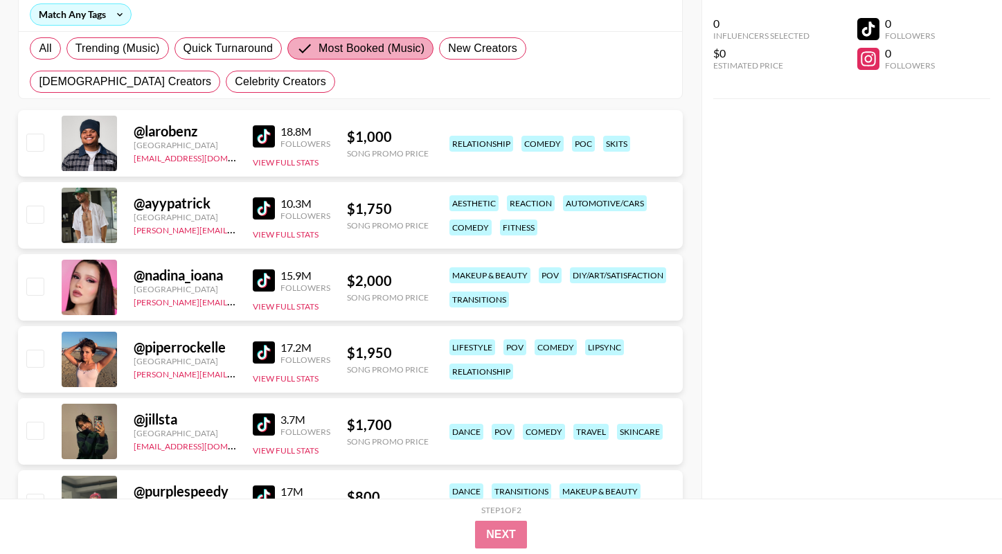
click at [365, 44] on span "Most Booked (Music)" at bounding box center [371, 48] width 106 height 17
click at [318, 44] on input "Most Booked (Music)" at bounding box center [307, 48] width 22 height 17
click at [365, 44] on span "Most Booked (Music)" at bounding box center [371, 48] width 106 height 17
click at [318, 44] on input "Most Booked (Music)" at bounding box center [307, 48] width 22 height 17
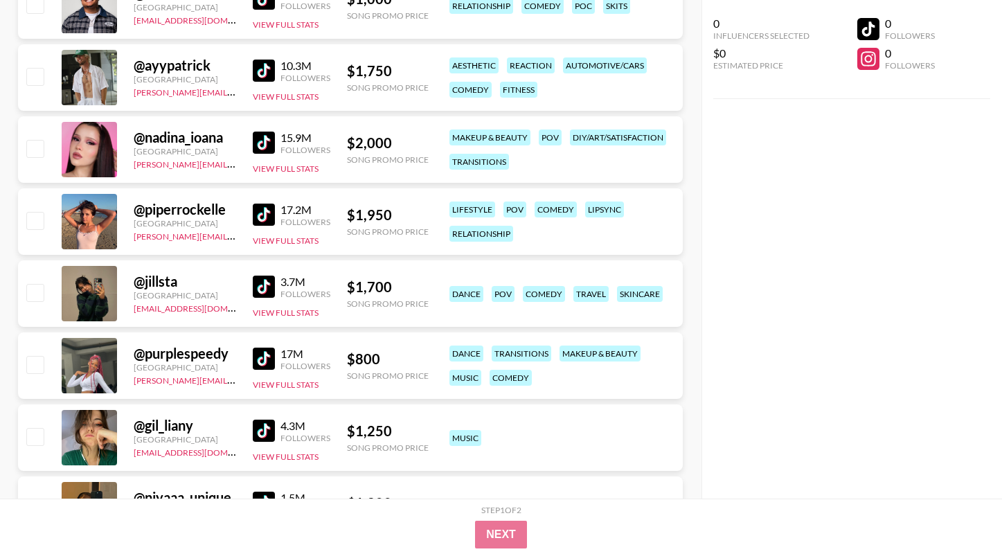
scroll to position [337, 0]
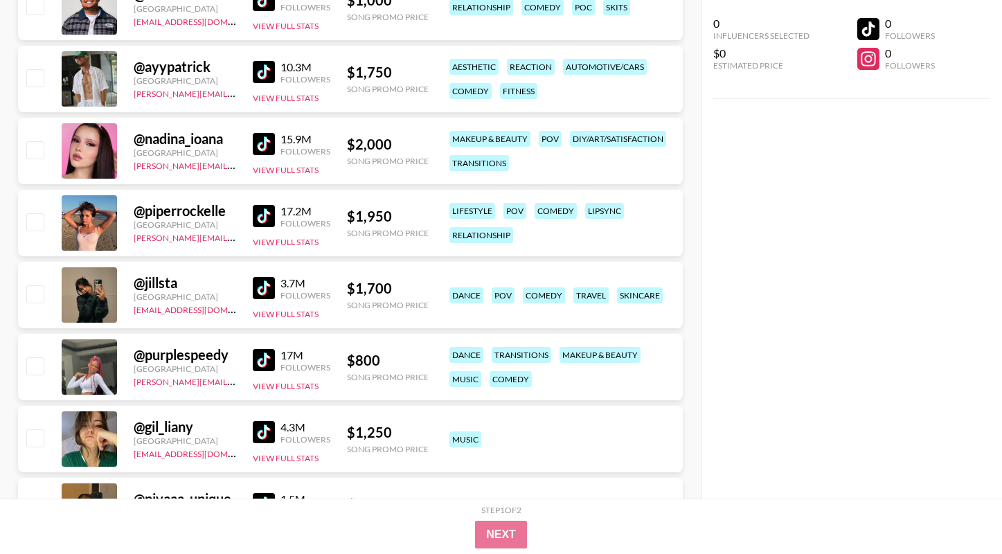
click at [266, 291] on img at bounding box center [264, 288] width 22 height 22
click at [269, 288] on img at bounding box center [264, 288] width 22 height 22
click at [270, 363] on img at bounding box center [264, 360] width 22 height 22
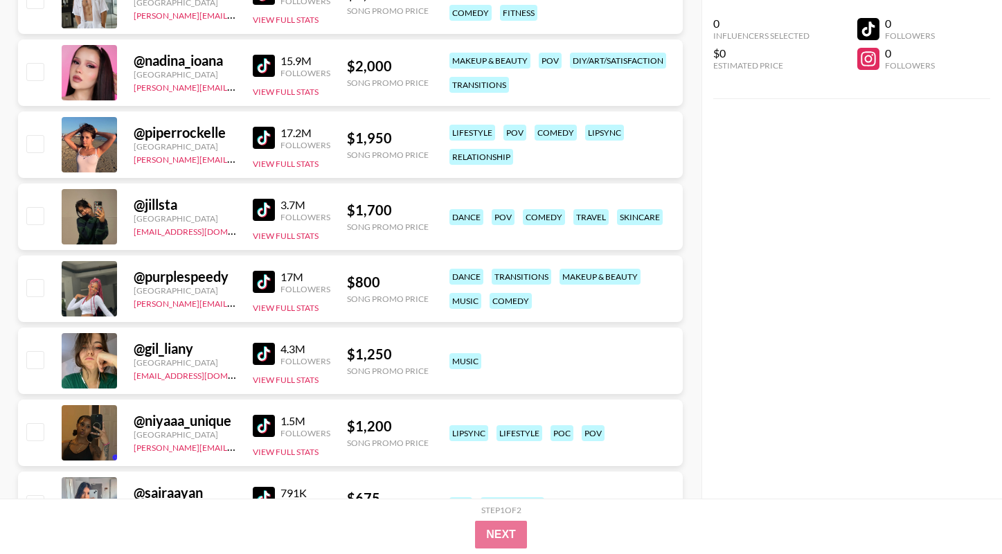
scroll to position [417, 0]
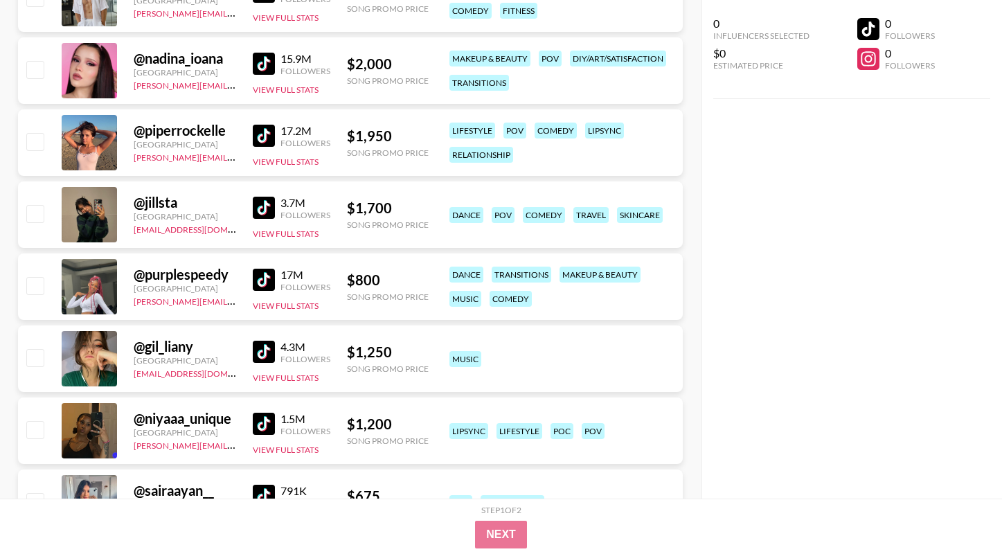
click at [269, 357] on img at bounding box center [264, 352] width 22 height 22
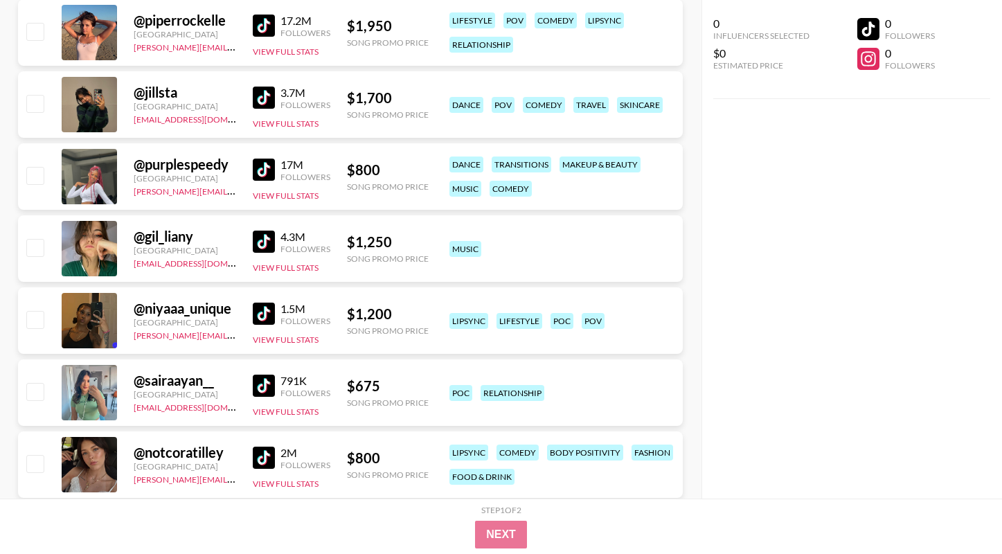
scroll to position [532, 0]
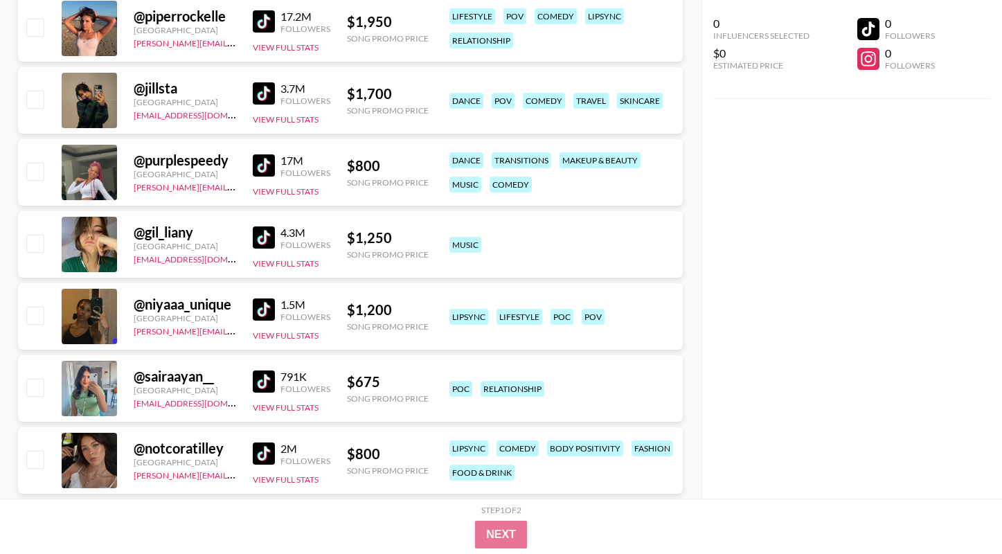
click at [262, 310] on img at bounding box center [264, 309] width 22 height 22
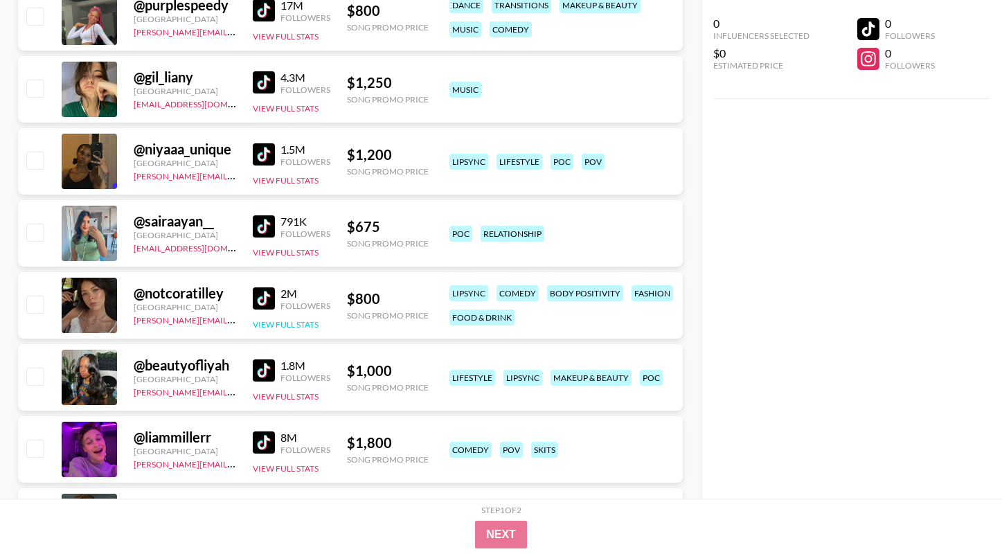
scroll to position [689, 0]
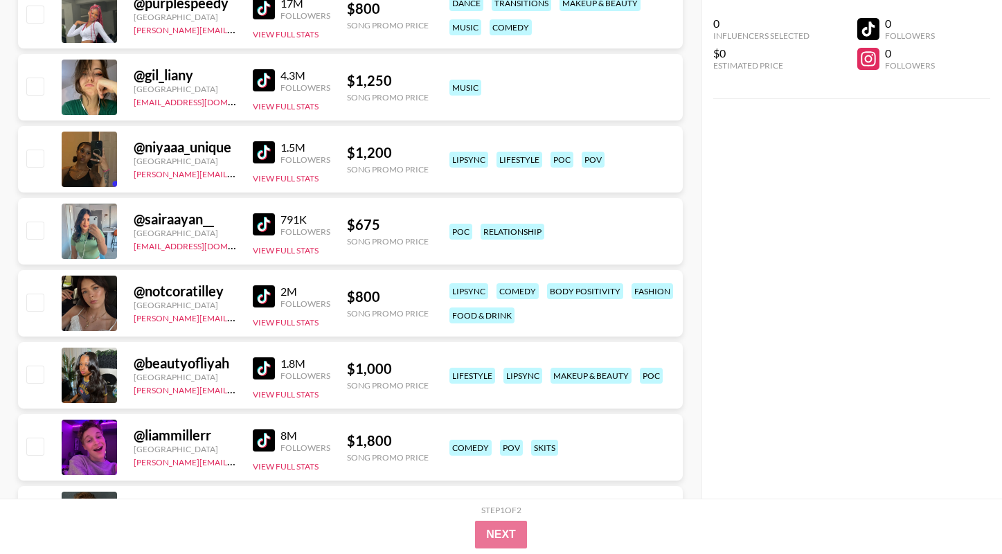
click at [262, 296] on img at bounding box center [264, 296] width 22 height 22
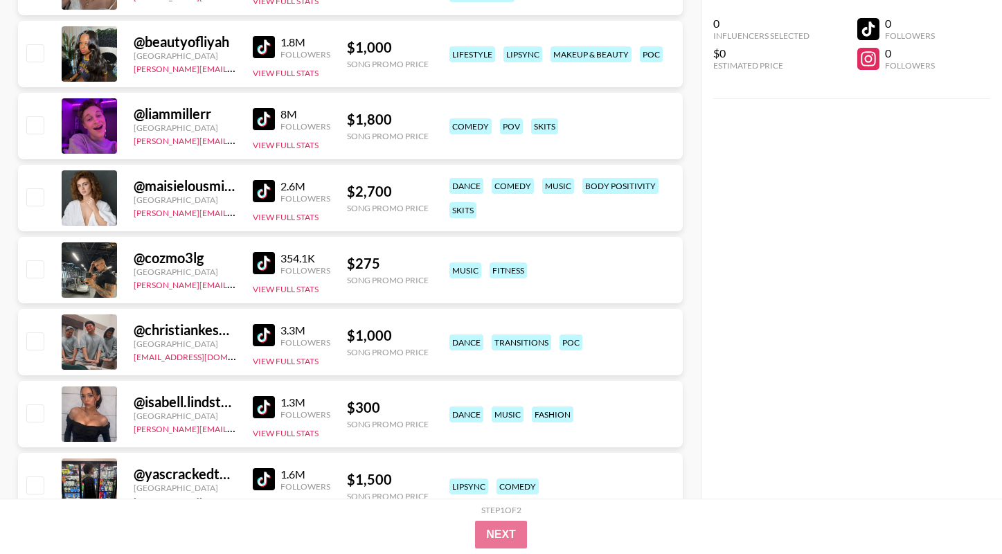
scroll to position [1012, 0]
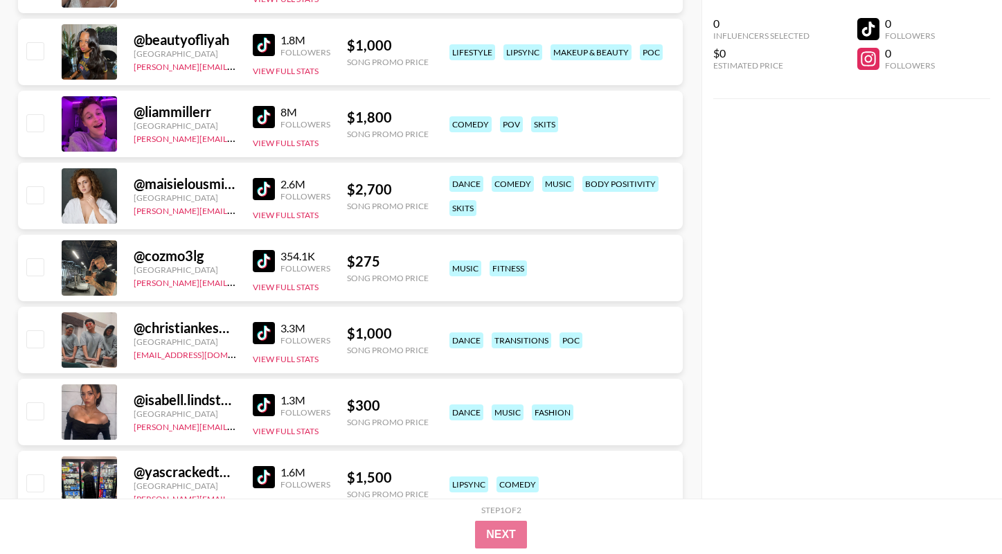
click at [264, 259] on img at bounding box center [264, 261] width 22 height 22
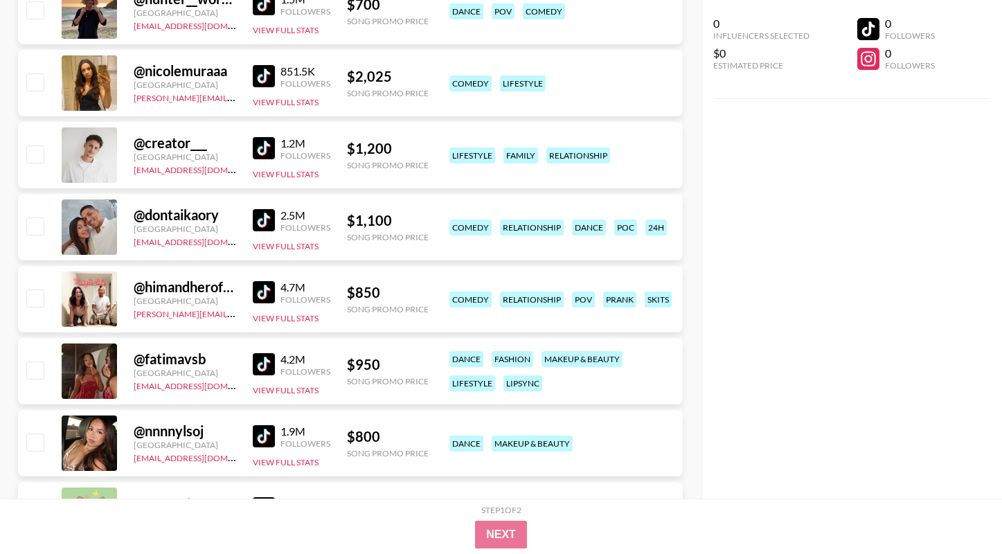
scroll to position [1597, 0]
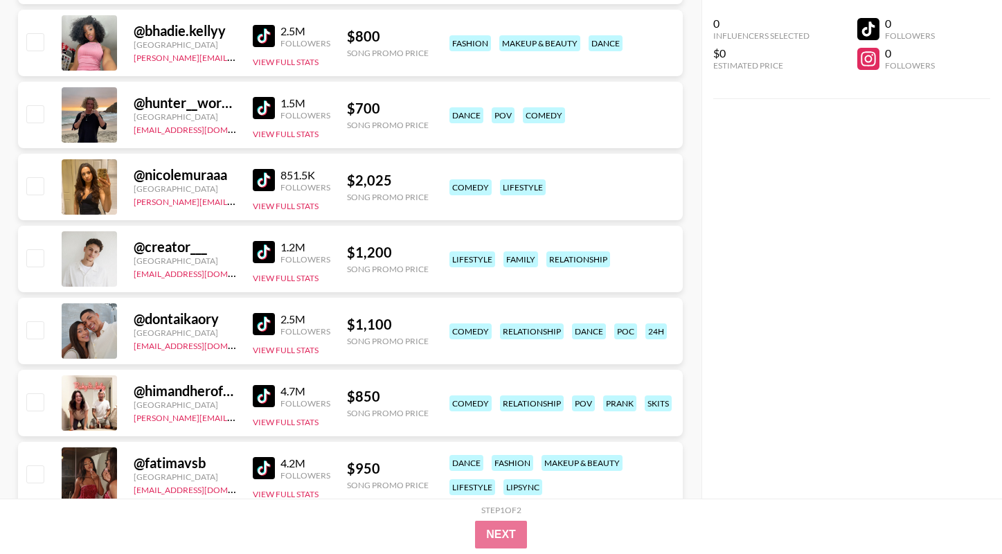
click at [260, 245] on img at bounding box center [264, 252] width 22 height 22
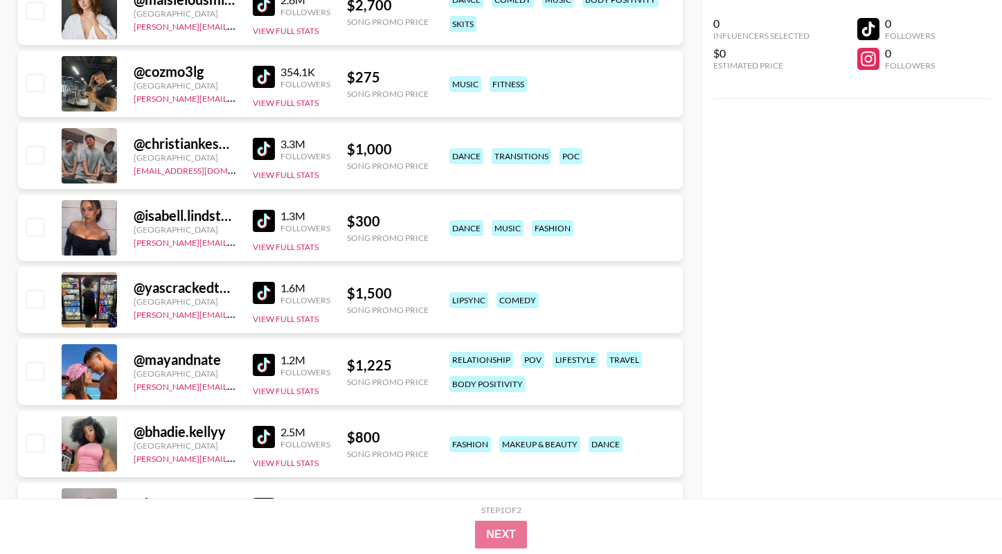
scroll to position [0, 0]
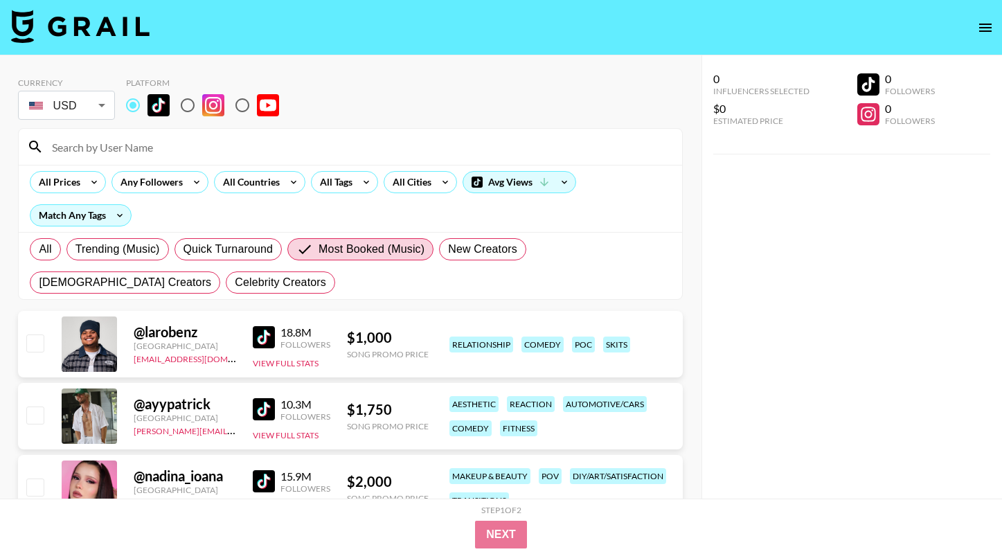
click at [325, 272] on div "All Trending (Music) Quick Turnaround Most Booked (Music) New Creators [DEMOGRA…" at bounding box center [350, 266] width 646 height 66
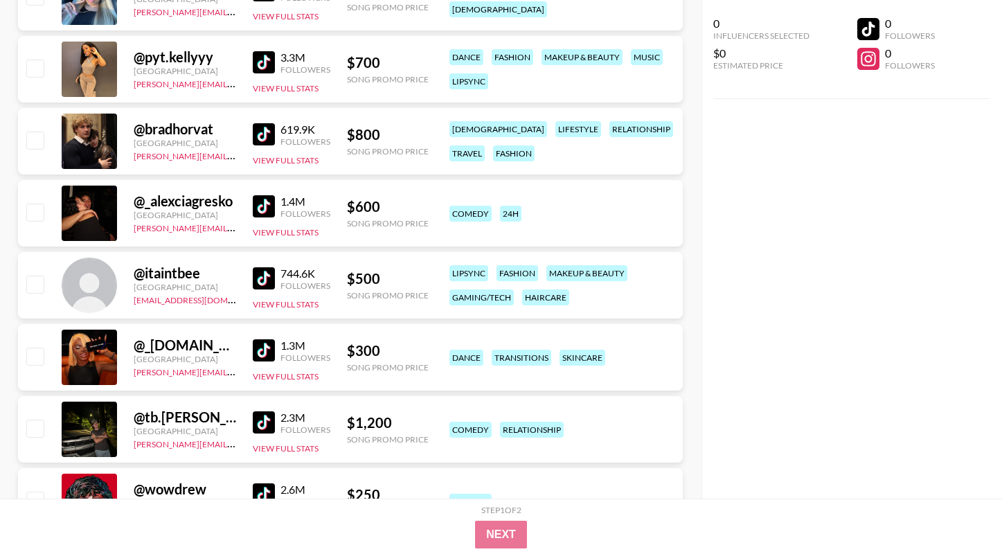
scroll to position [2755, 0]
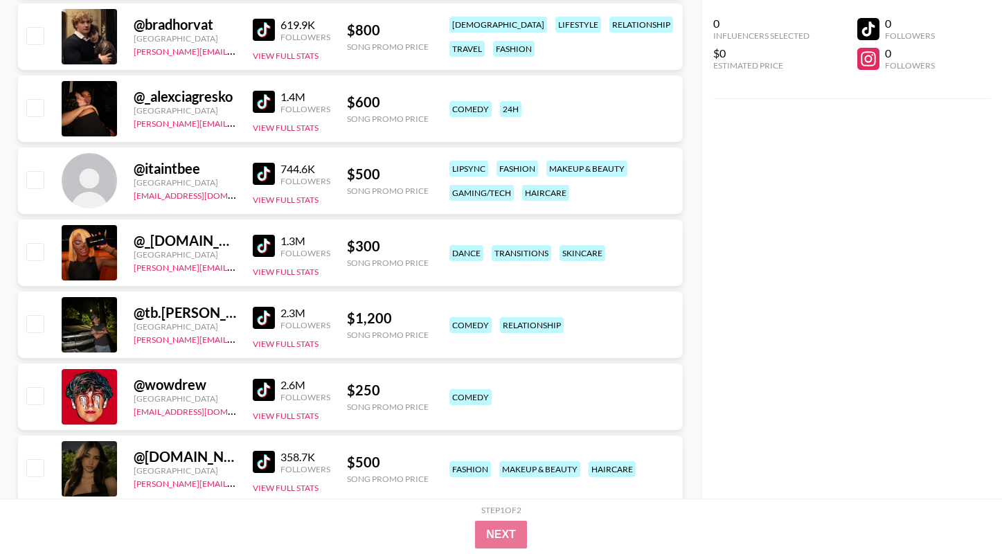
click at [258, 245] on img at bounding box center [264, 246] width 22 height 22
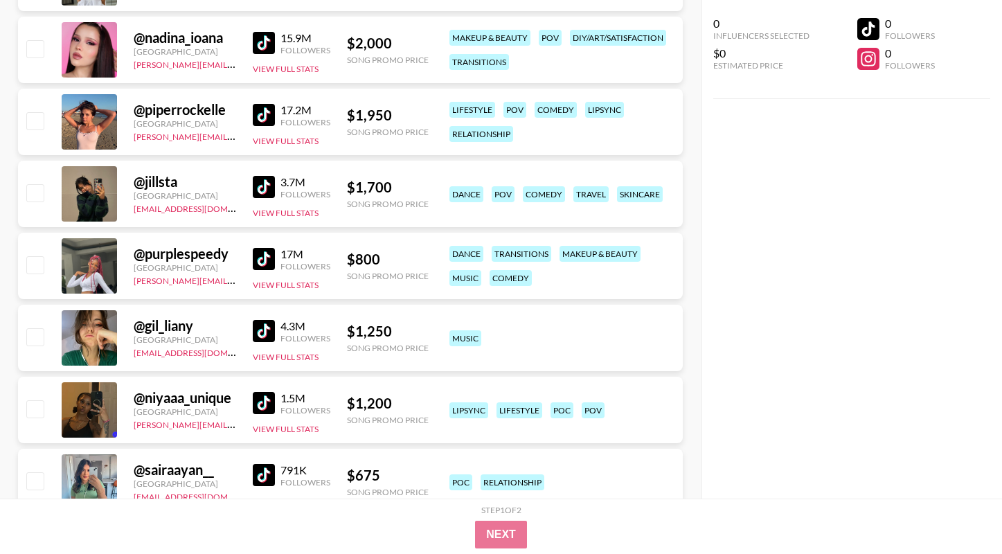
scroll to position [440, 0]
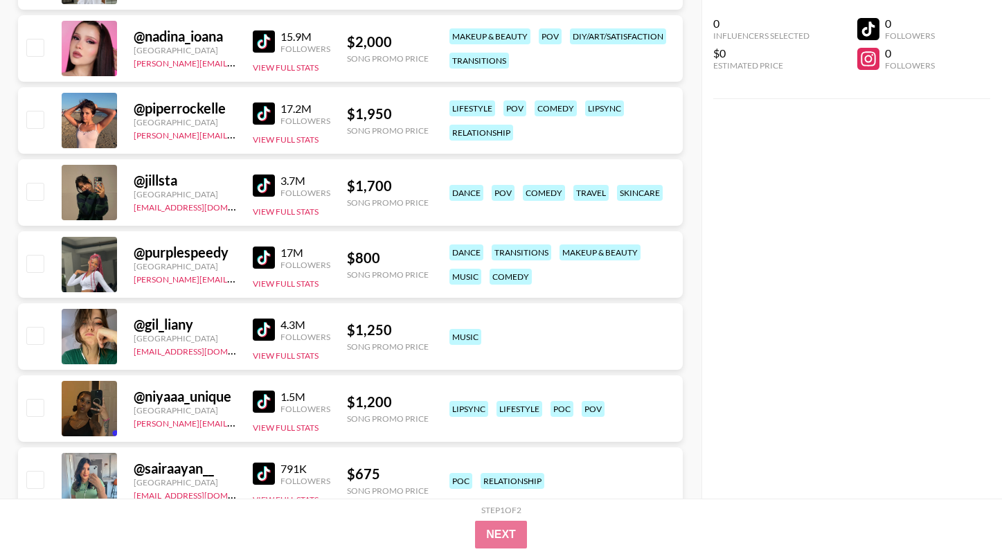
click at [36, 263] on input "checkbox" at bounding box center [34, 263] width 17 height 17
checkbox input "true"
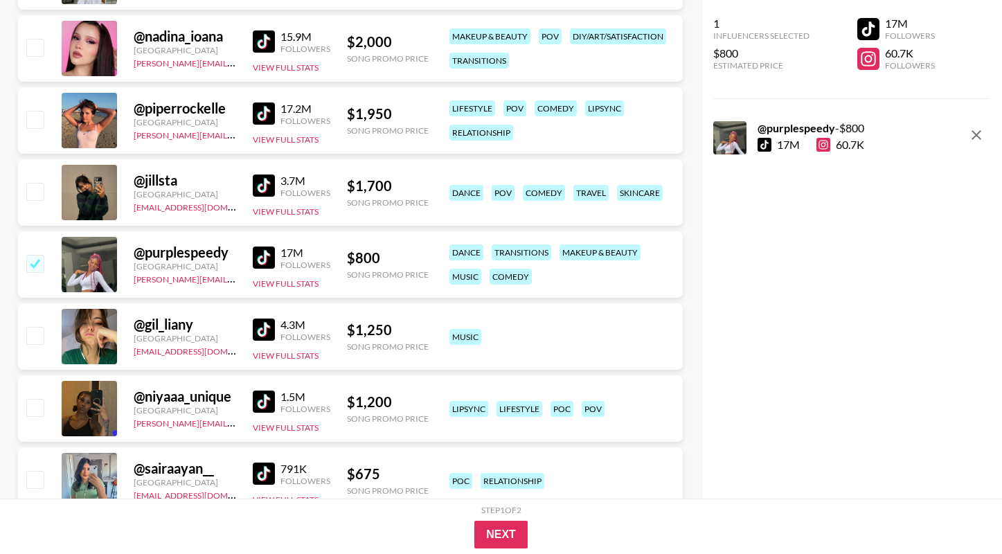
click at [28, 335] on input "checkbox" at bounding box center [34, 335] width 17 height 17
checkbox input "true"
click at [39, 412] on input "checkbox" at bounding box center [34, 407] width 17 height 17
checkbox input "true"
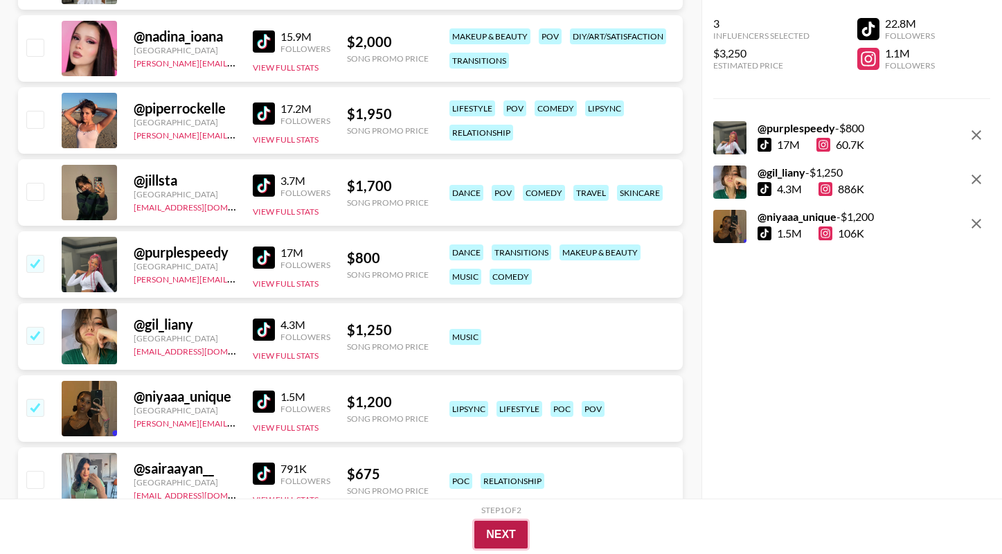
click at [504, 533] on button "Next" at bounding box center [500, 534] width 53 height 28
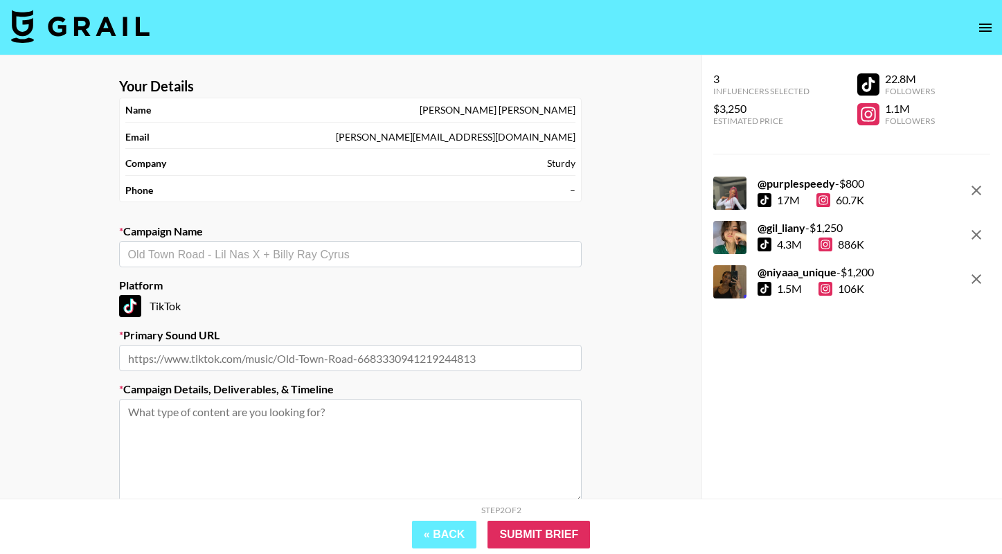
scroll to position [127, 0]
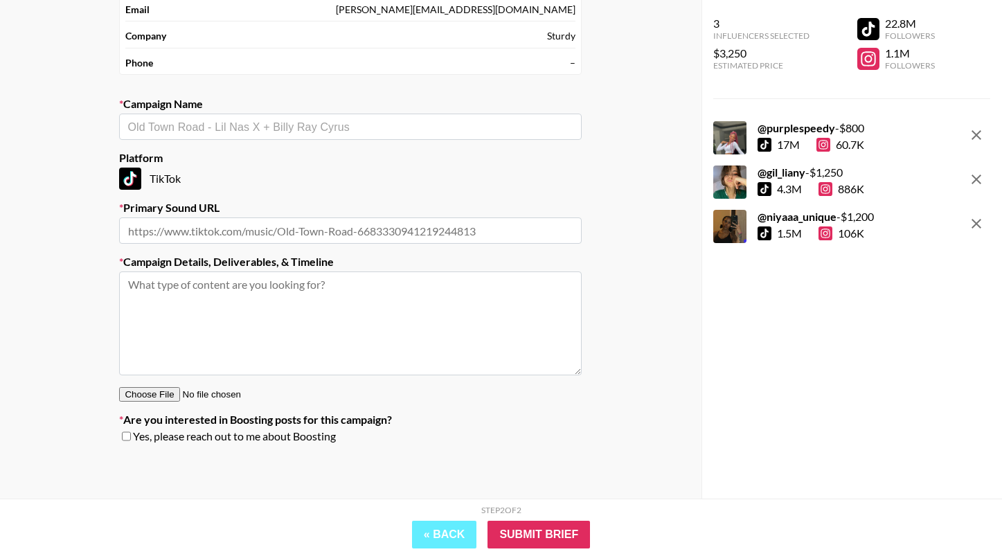
click at [673, 388] on div "3 Influencers Selected $3,250 Estimated Price 22.8M Followers 1.1M Followers @ …" at bounding box center [851, 249] width 300 height 498
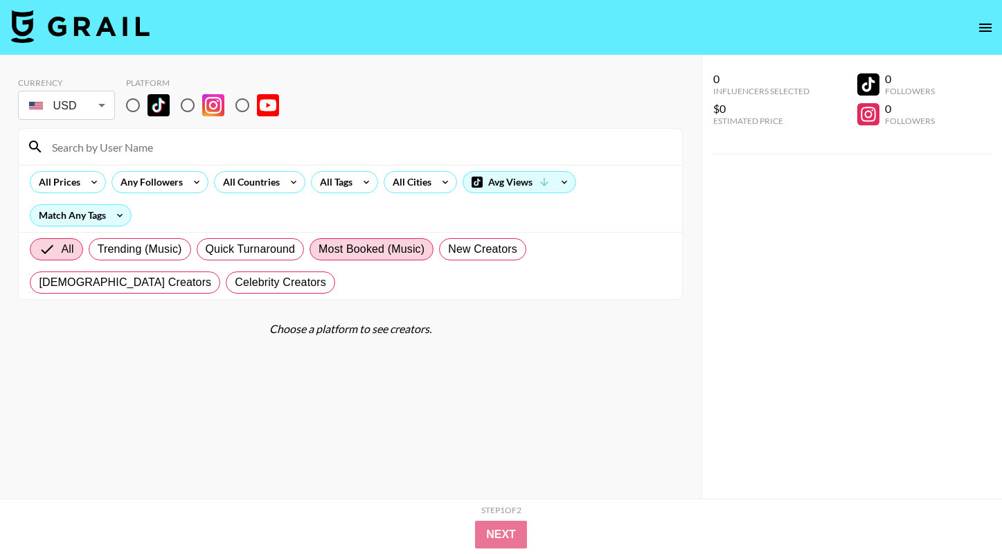
click at [365, 251] on span "Most Booked (Music)" at bounding box center [371, 249] width 106 height 17
click at [318, 249] on input "Most Booked (Music)" at bounding box center [318, 249] width 0 height 0
radio input "true"
click at [142, 113] on input "radio" at bounding box center [132, 105] width 29 height 29
radio input "true"
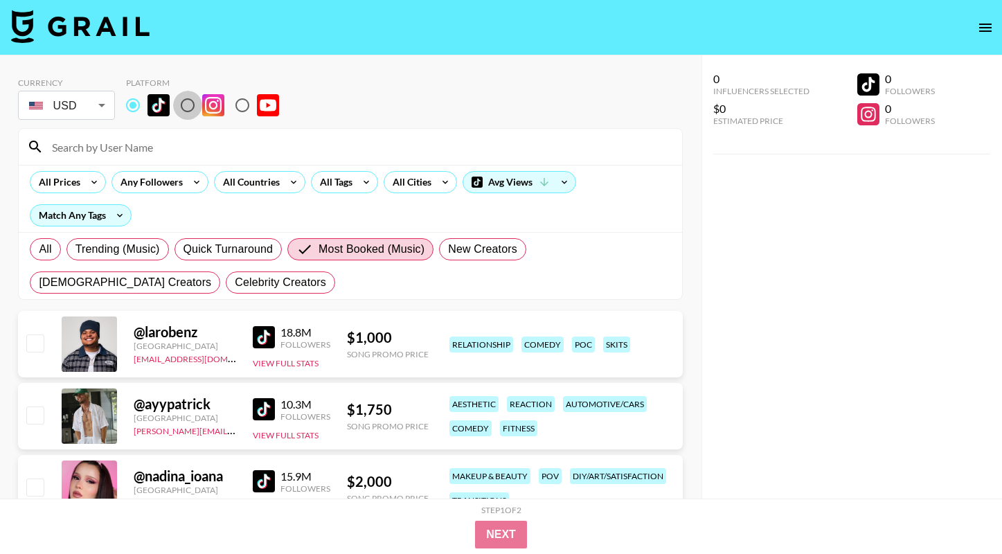
click at [181, 108] on input "radio" at bounding box center [187, 105] width 29 height 29
radio input "true"
click at [131, 107] on input "radio" at bounding box center [132, 105] width 29 height 29
radio input "true"
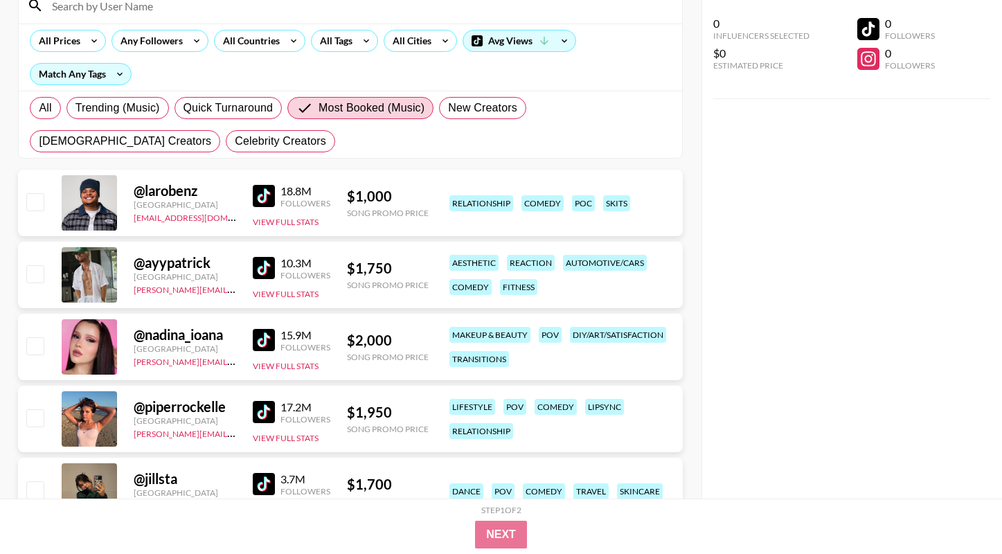
scroll to position [142, 0]
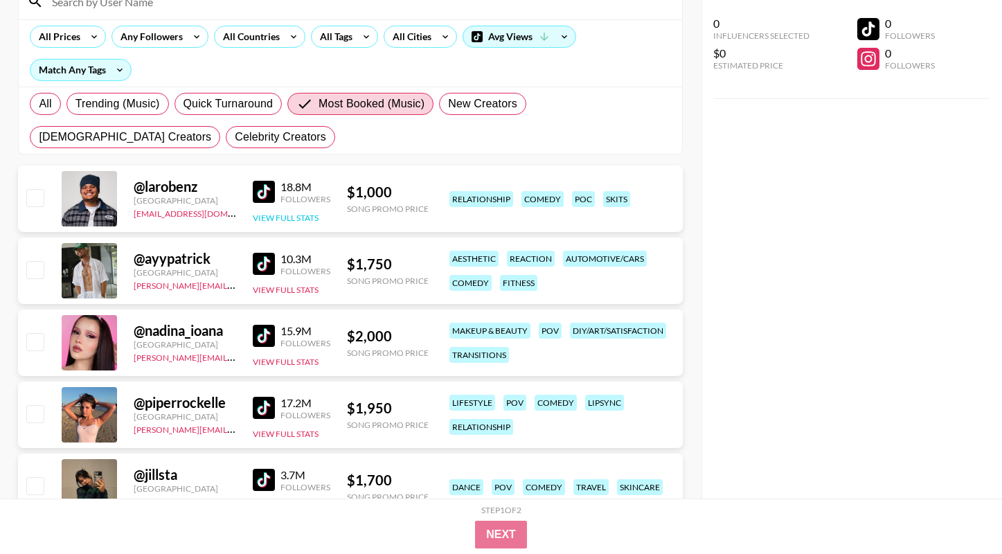
click at [290, 219] on button "View Full Stats" at bounding box center [286, 217] width 66 height 10
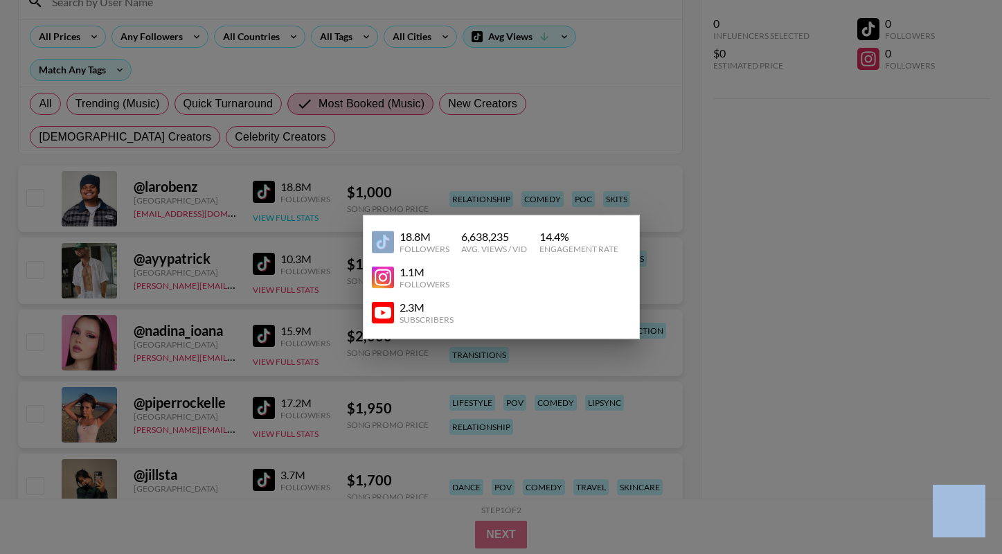
click at [290, 219] on div at bounding box center [501, 277] width 1002 height 554
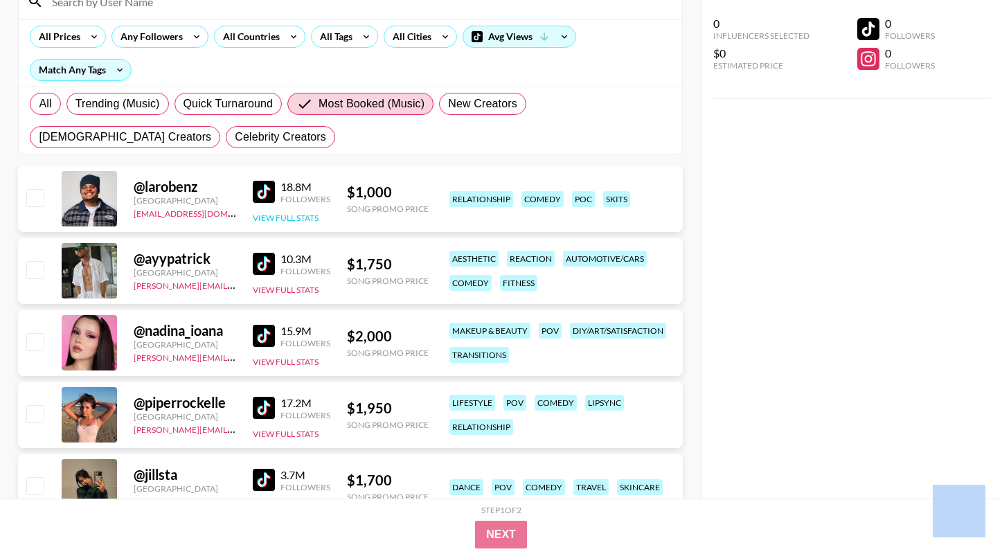
scroll to position [143, 0]
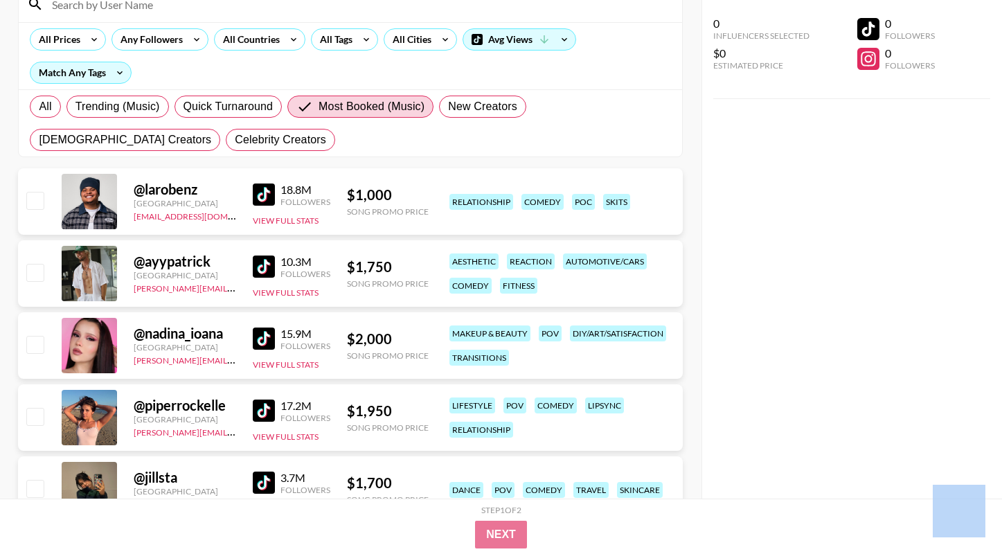
click at [260, 194] on img at bounding box center [264, 194] width 22 height 22
